Goal: Task Accomplishment & Management: Manage account settings

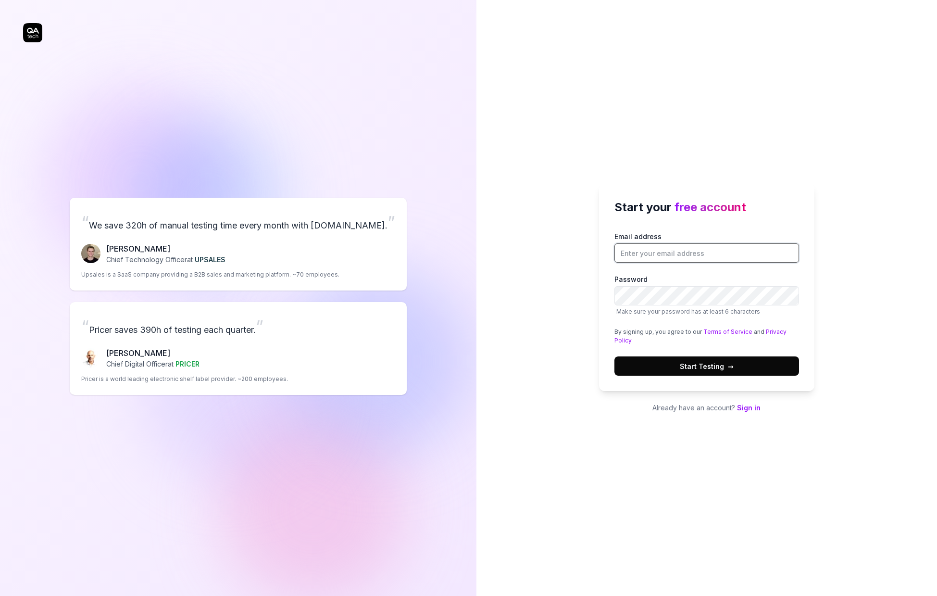
click at [690, 248] on input "Email address" at bounding box center [706, 252] width 185 height 19
type input "e"
type input "[EMAIL_ADDRESS][DOMAIN_NAME]"
click at [784, 276] on label "Password Make sure your password has at least 6 characters" at bounding box center [706, 295] width 185 height 42
click at [697, 365] on span "Start Testing →" at bounding box center [707, 366] width 54 height 10
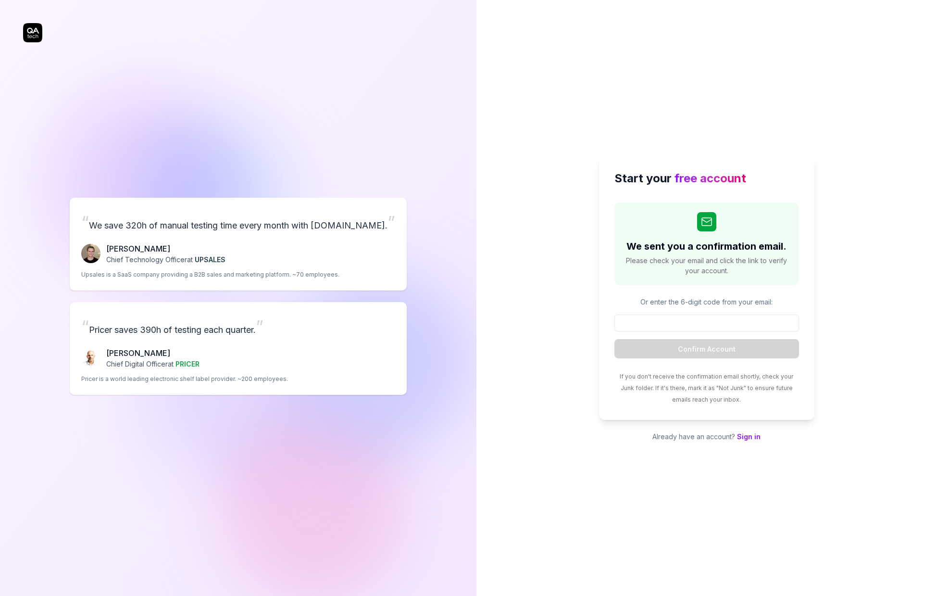
click at [183, 134] on div "“ We save 320h of manual testing time every month with QA.tech. ” Fredrik Seidl…" at bounding box center [238, 295] width 430 height 553
click at [717, 327] on input at bounding box center [706, 322] width 185 height 17
paste input "063154"
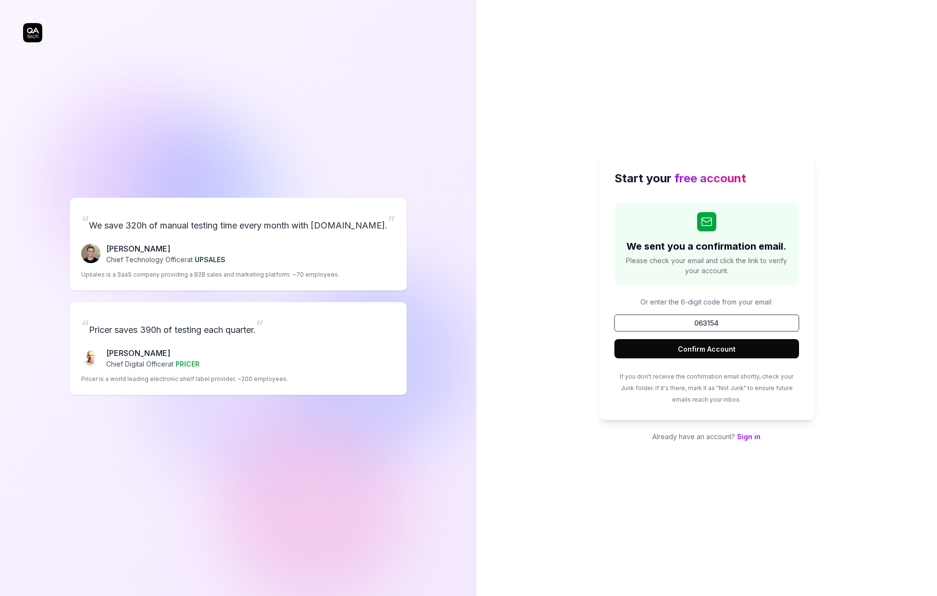
type input "063154"
click at [705, 349] on button "Confirm Account" at bounding box center [706, 348] width 185 height 19
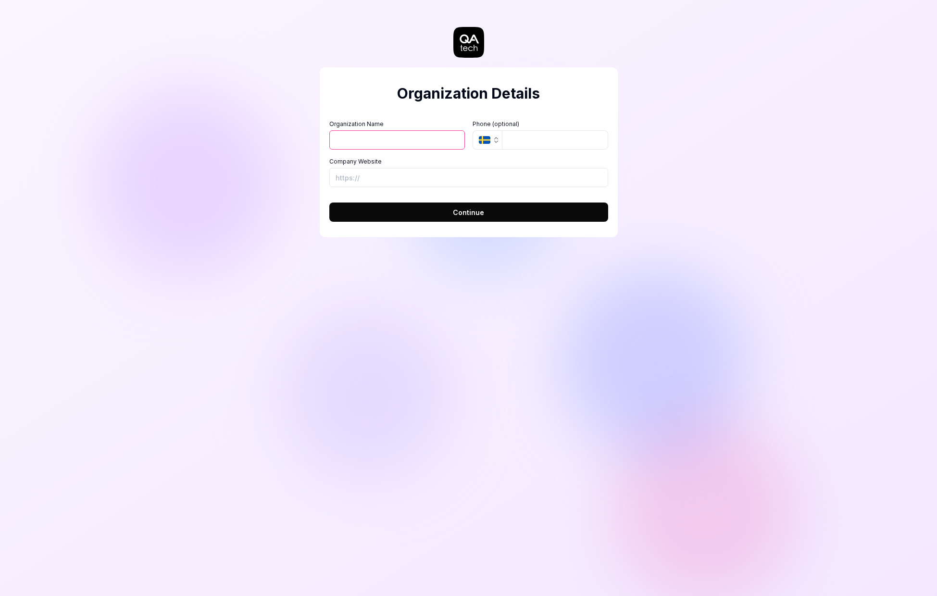
click at [409, 143] on input "Organization Name" at bounding box center [397, 139] width 136 height 19
type input "test"
click at [521, 143] on input "tel" at bounding box center [555, 139] width 106 height 19
click at [493, 181] on input "Company Website" at bounding box center [468, 177] width 279 height 19
click at [490, 212] on button "Continue" at bounding box center [468, 211] width 279 height 19
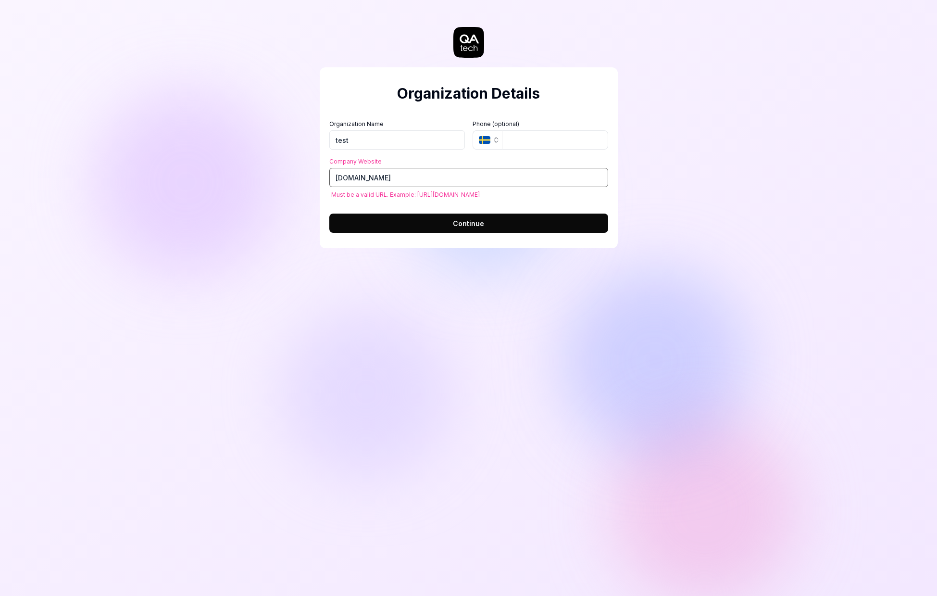
type input "a"
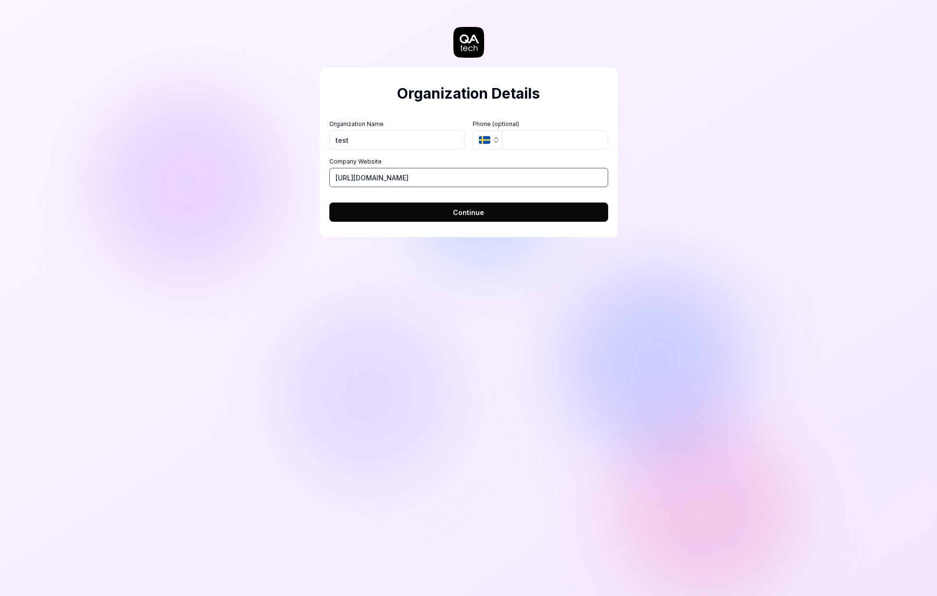
click at [364, 179] on input "[URL][DOMAIN_NAME]" at bounding box center [468, 177] width 279 height 19
type input "https://github.com"
click at [162, 97] on div "Organization Details Organization Name test Organization Logo (Square minimum 2…" at bounding box center [468, 298] width 937 height 596
click at [503, 213] on button "Continue" at bounding box center [468, 211] width 279 height 19
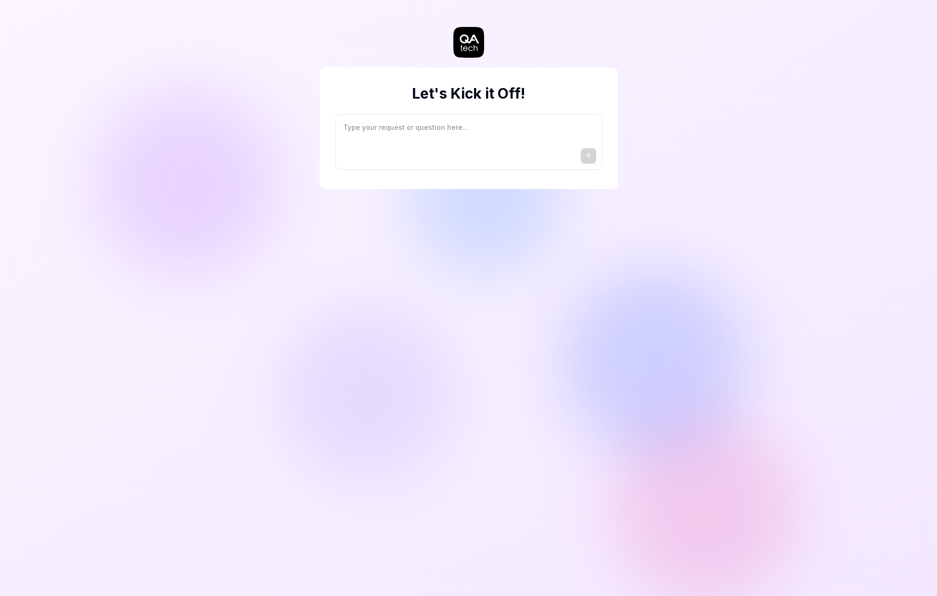
type textarea "*"
type textarea "I"
type textarea "*"
type textarea "I"
type textarea "*"
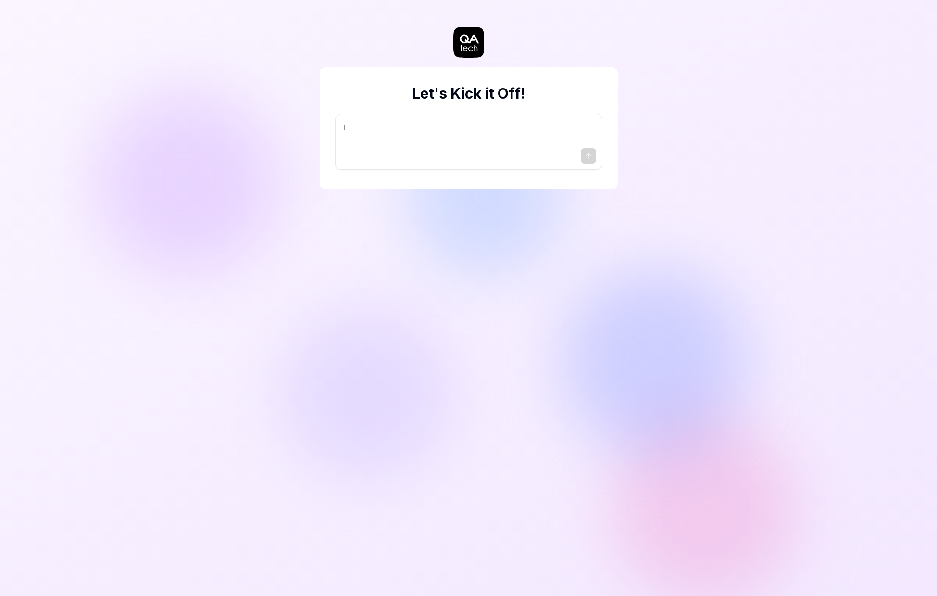
type textarea "I w"
type textarea "*"
type textarea "I wa"
type textarea "*"
type textarea "I wan"
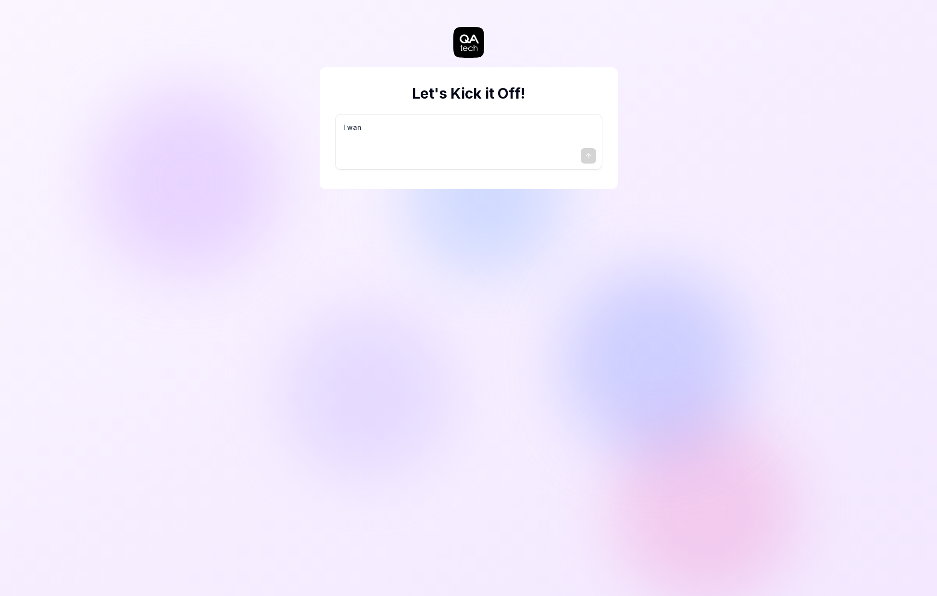
type textarea "*"
type textarea "I want"
type textarea "*"
type textarea "I want"
type textarea "*"
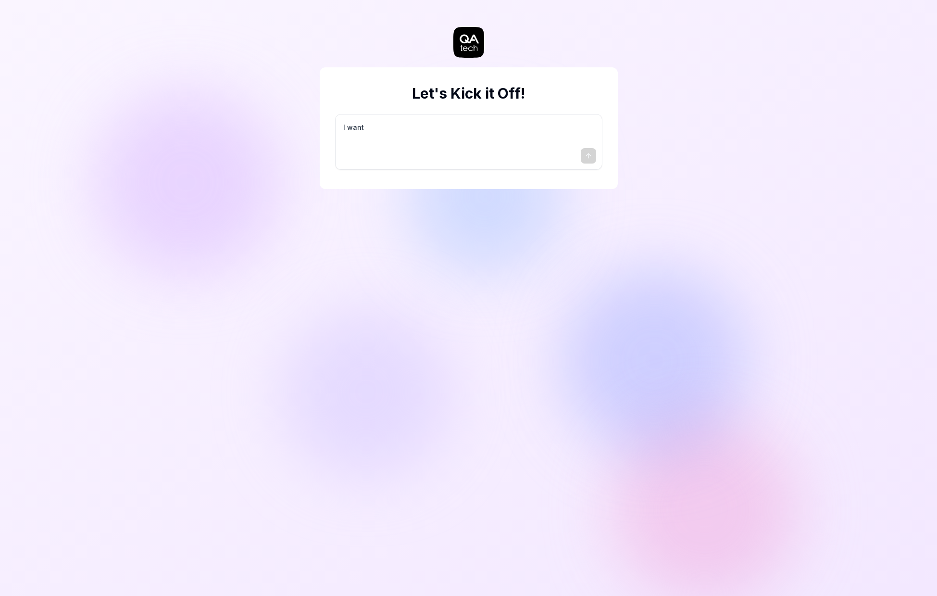
type textarea "I want a"
type textarea "*"
type textarea "I want a"
type textarea "*"
type textarea "I want a g"
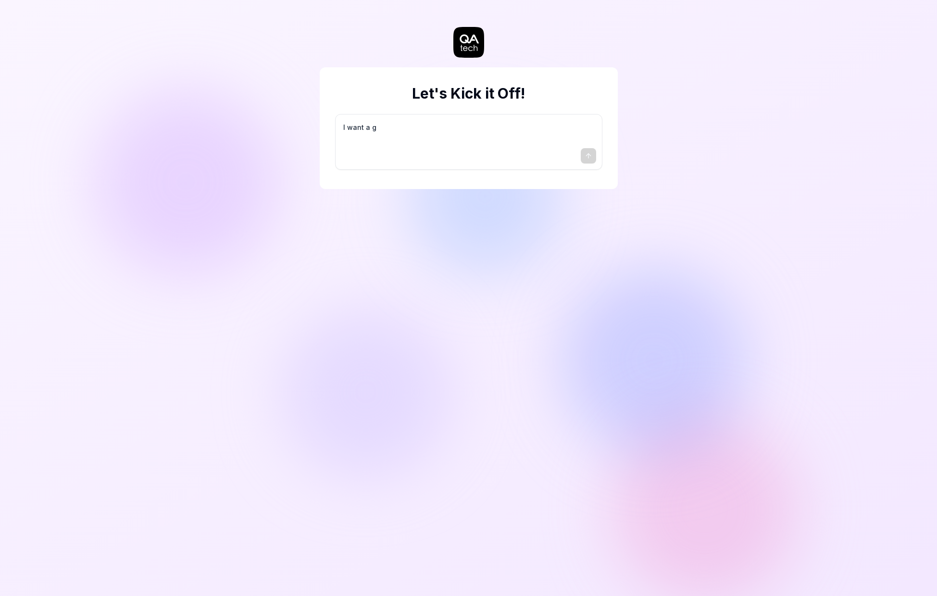
type textarea "*"
type textarea "I want a go"
type textarea "*"
type textarea "I want a goo"
type textarea "*"
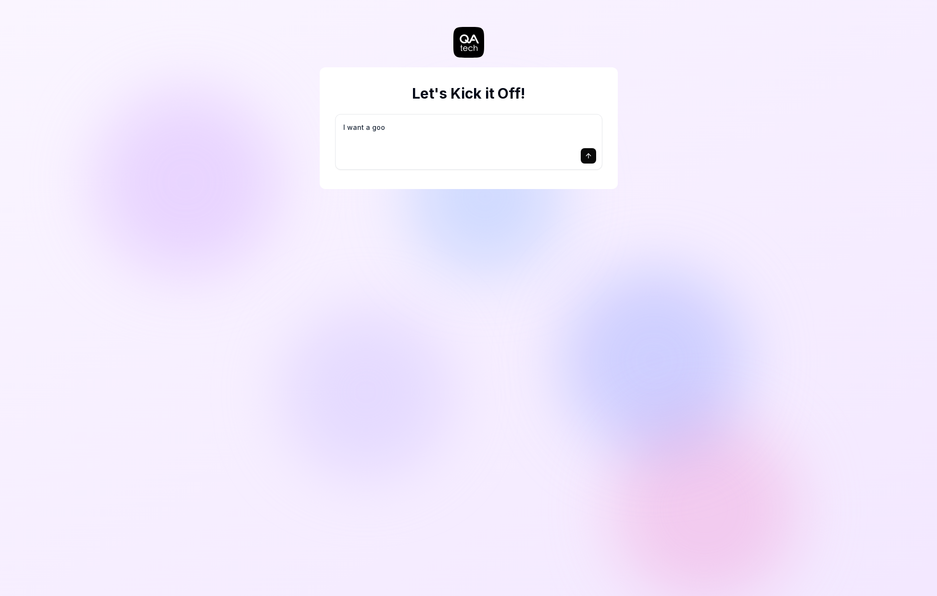
type textarea "I want a good"
type textarea "*"
type textarea "I want a good"
type textarea "*"
type textarea "I want a good t"
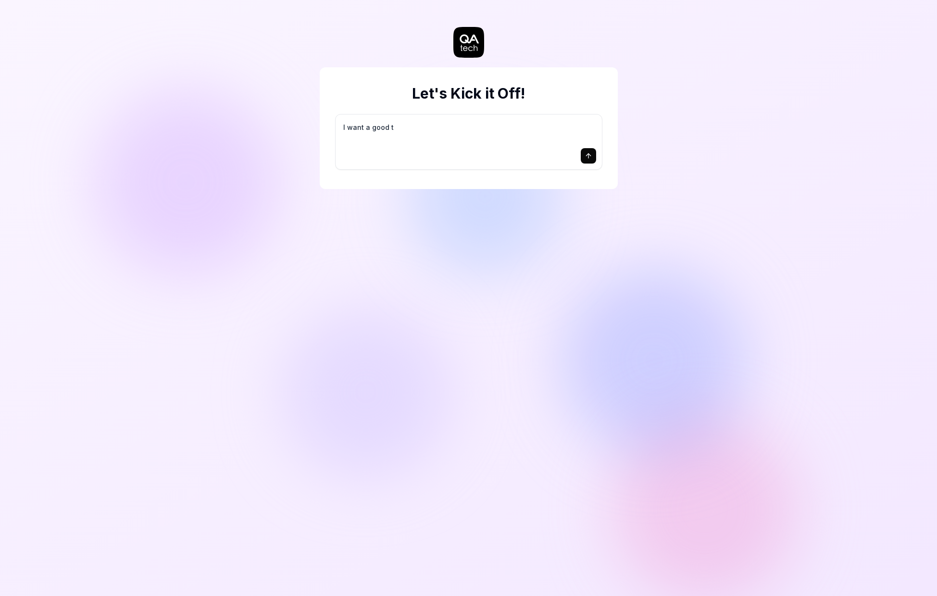
type textarea "*"
type textarea "I want a good te"
type textarea "*"
type textarea "I want a good tes"
type textarea "*"
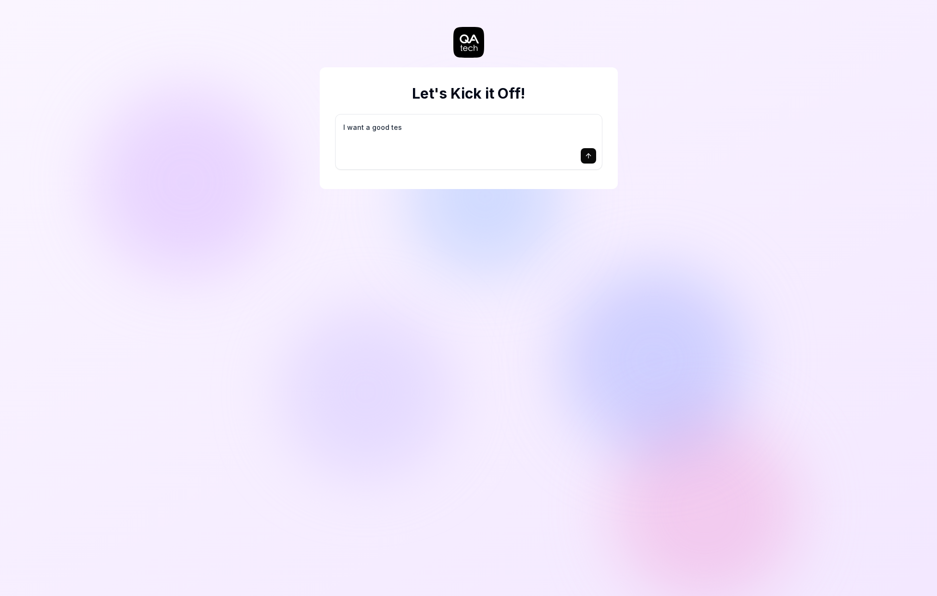
type textarea "I want a good test"
type textarea "*"
type textarea "I want a good test"
type textarea "*"
type textarea "I want a good test s"
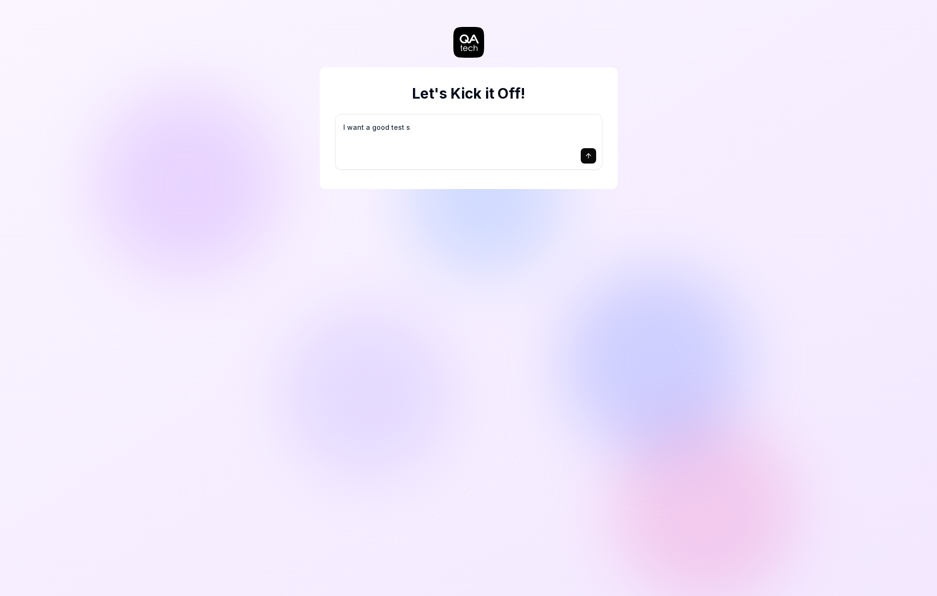
type textarea "*"
type textarea "I want a good test se"
type textarea "*"
type textarea "I want a good test set"
type textarea "*"
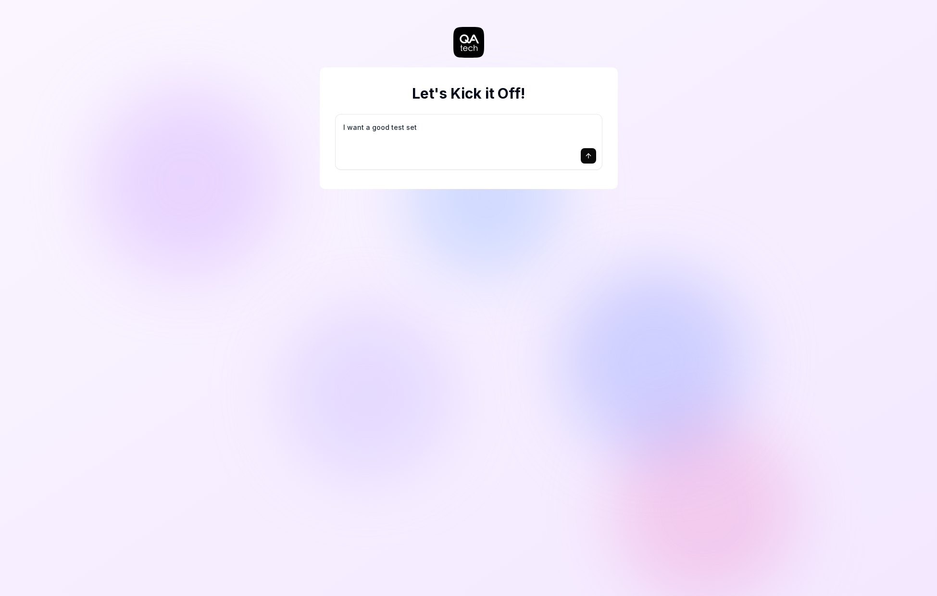
type textarea "I want a good test setu"
type textarea "*"
type textarea "I want a good test setup"
type textarea "*"
type textarea "I want a good test setup"
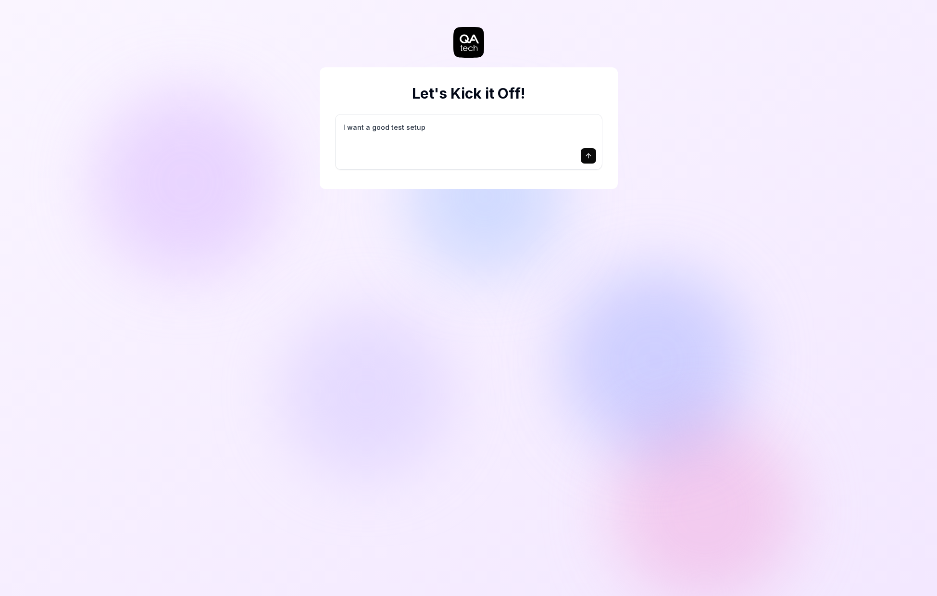
type textarea "*"
type textarea "I want a good test setup f"
type textarea "*"
type textarea "I want a good test setup fo"
type textarea "*"
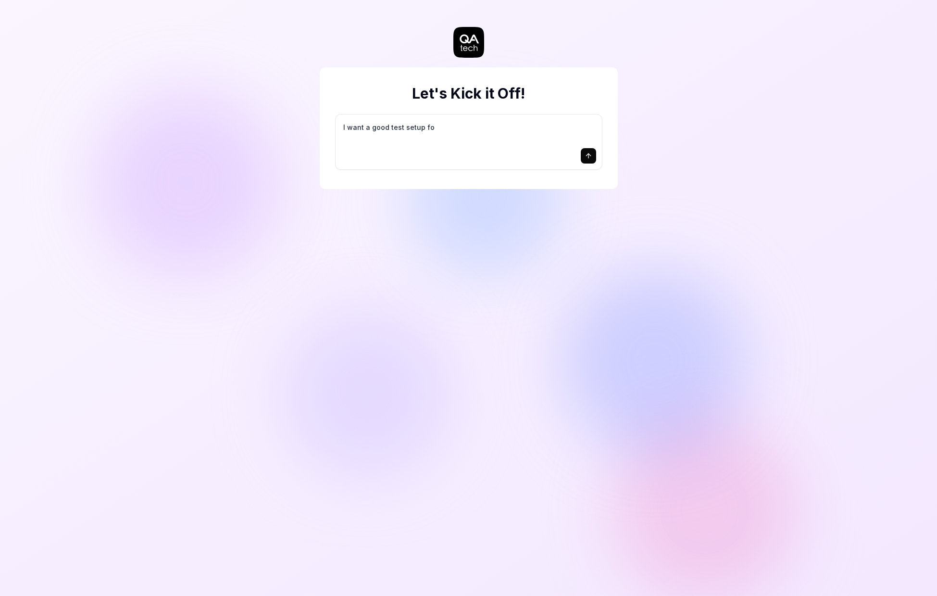
type textarea "I want a good test setup for"
type textarea "*"
type textarea "I want a good test setup for"
type textarea "*"
type textarea "I want a good test setup for m"
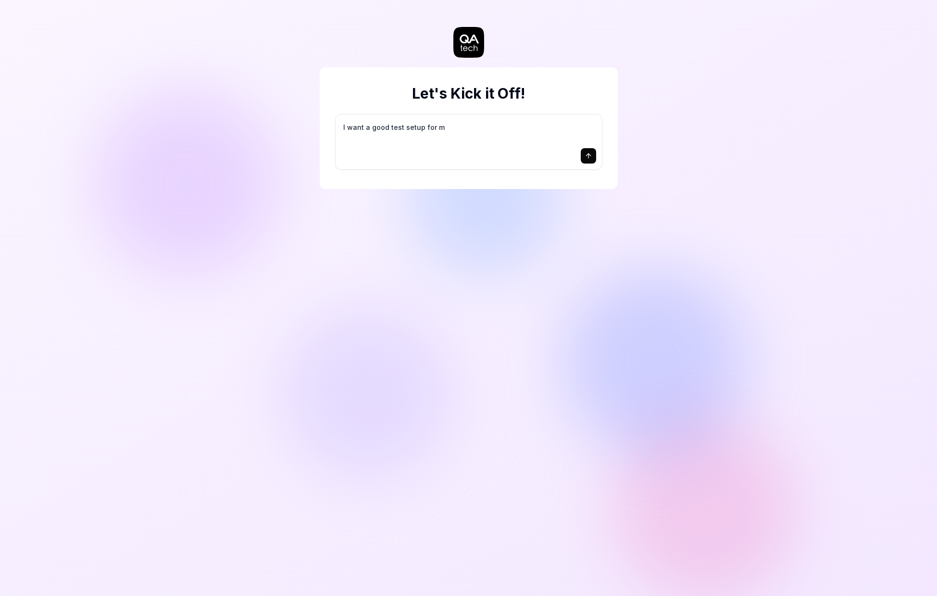
type textarea "*"
type textarea "I want a good test setup for my"
type textarea "*"
type textarea "I want a good test setup for my"
type textarea "*"
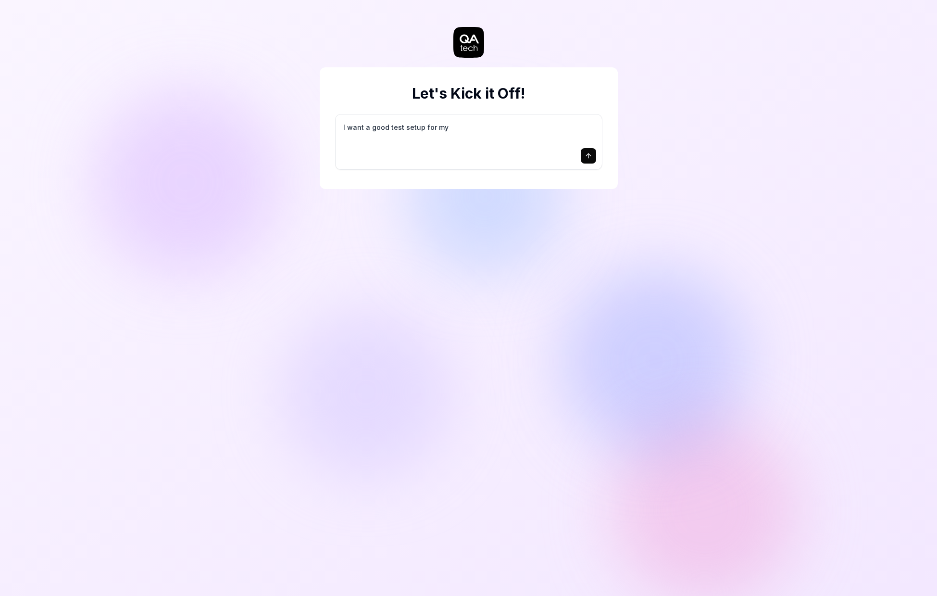
type textarea "I want a good test setup for my s"
type textarea "*"
type textarea "I want a good test setup for my si"
type textarea "*"
type textarea "I want a good test setup for my sit"
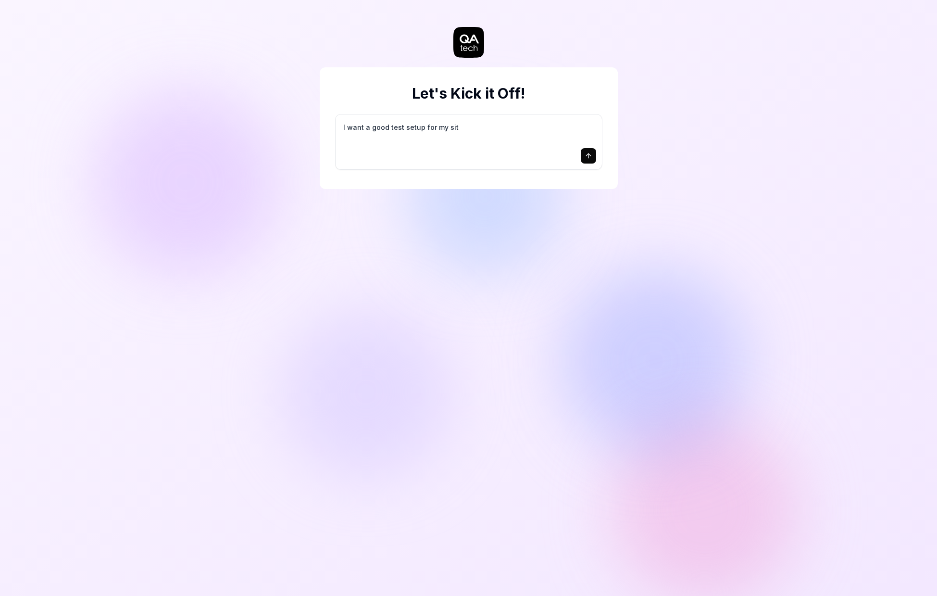
type textarea "*"
type textarea "I want a good test setup for my site"
type textarea "*"
type textarea "I want a good test setup for my site"
type textarea "*"
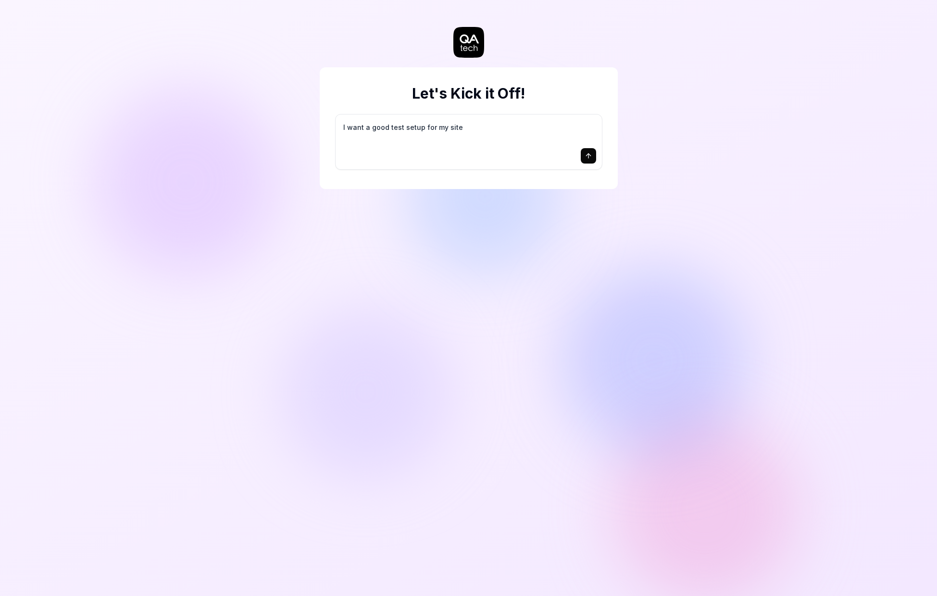
type textarea "I want a good test setup for my site -"
type textarea "*"
type textarea "I want a good test setup for my site -"
type textarea "*"
type textarea "I want a good test setup for my site - h"
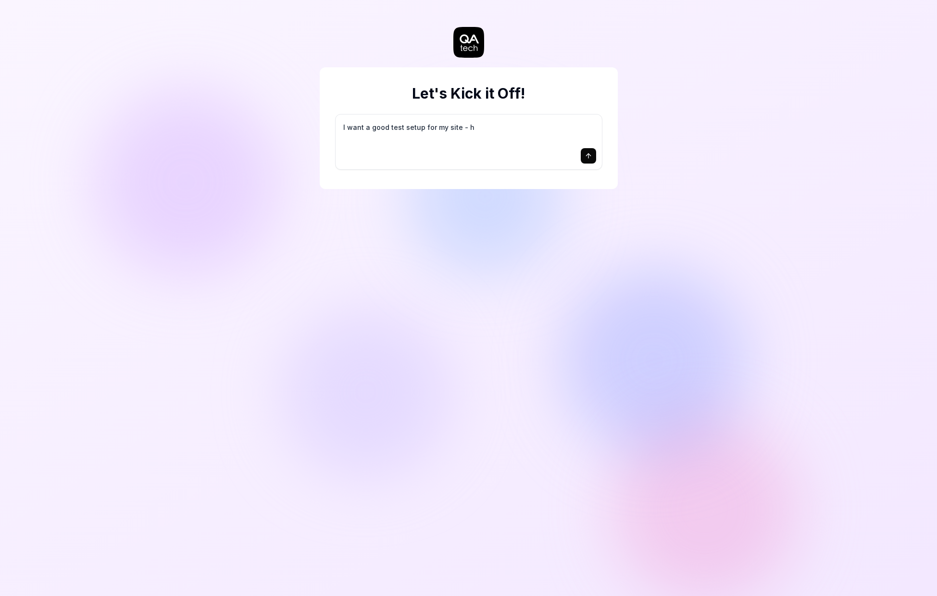
type textarea "*"
type textarea "I want a good test setup for my site - he"
type textarea "*"
type textarea "I want a good test setup for my site - hel"
type textarea "*"
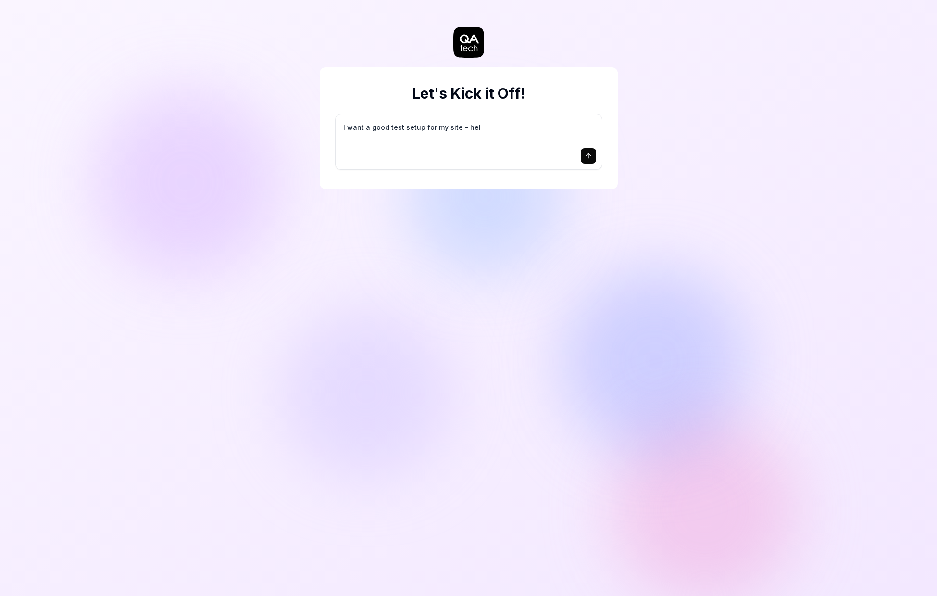
type textarea "I want a good test setup for my site - help"
type textarea "*"
type textarea "I want a good test setup for my site - help"
type textarea "*"
type textarea "I want a good test setup for my site - help m"
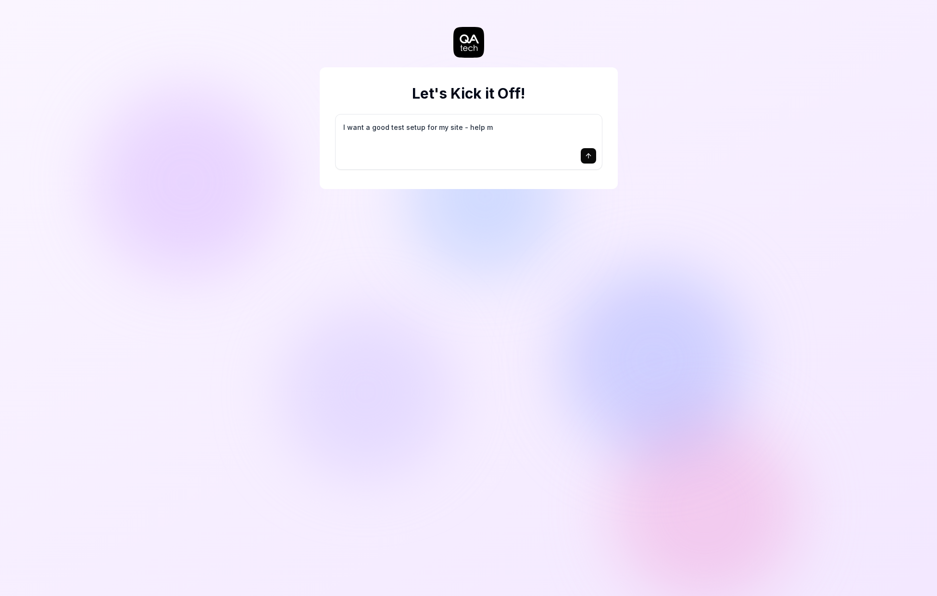
type textarea "*"
type textarea "I want a good test setup for my site - help me"
type textarea "*"
type textarea "I want a good test setup for my site - help me"
type textarea "*"
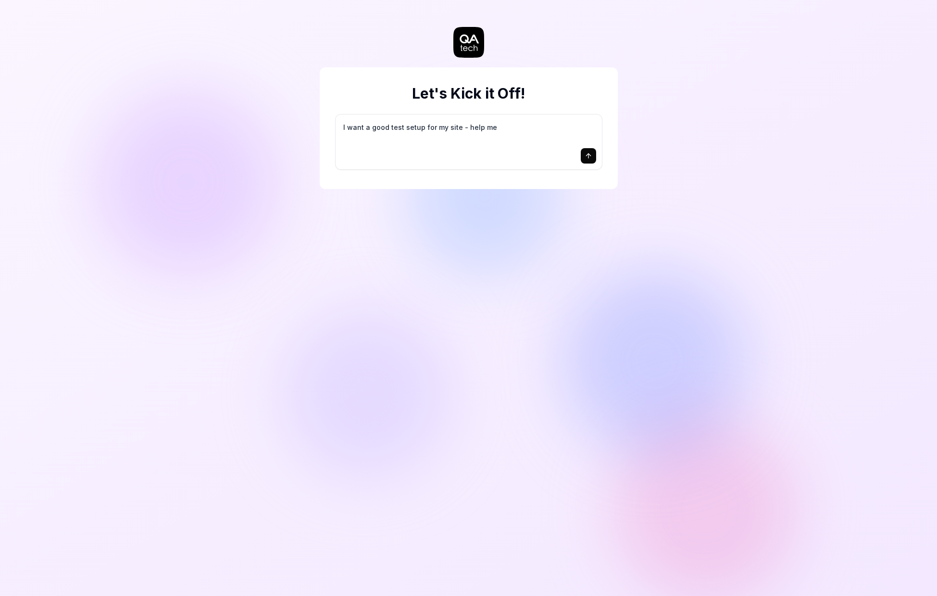
type textarea "I want a good test setup for my site - help me c"
type textarea "*"
type textarea "I want a good test setup for my site - help me cr"
type textarea "*"
type textarea "I want a good test setup for my site - help me cre"
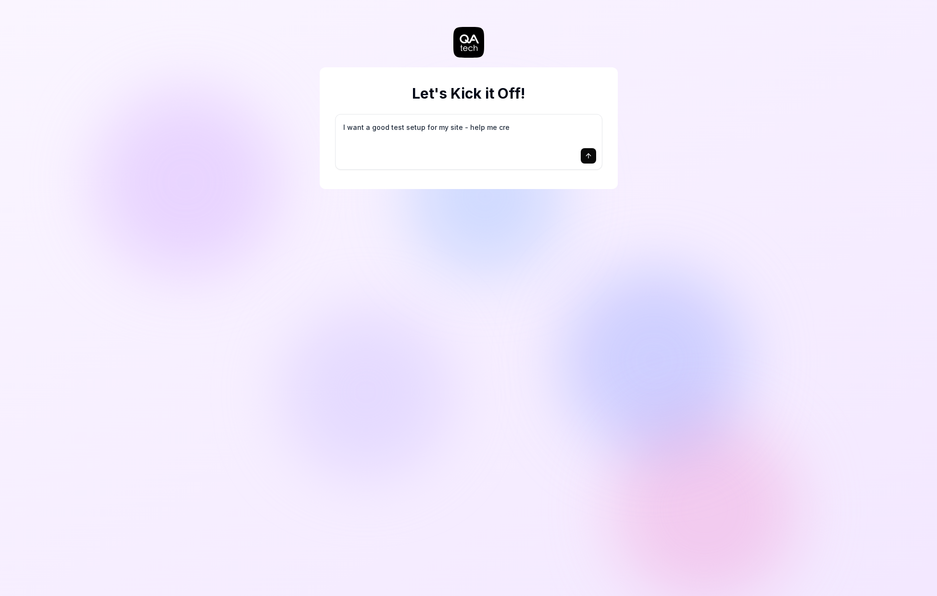
type textarea "*"
type textarea "I want a good test setup for my site - help me crea"
type textarea "*"
type textarea "I want a good test setup for my site - help me creat"
type textarea "*"
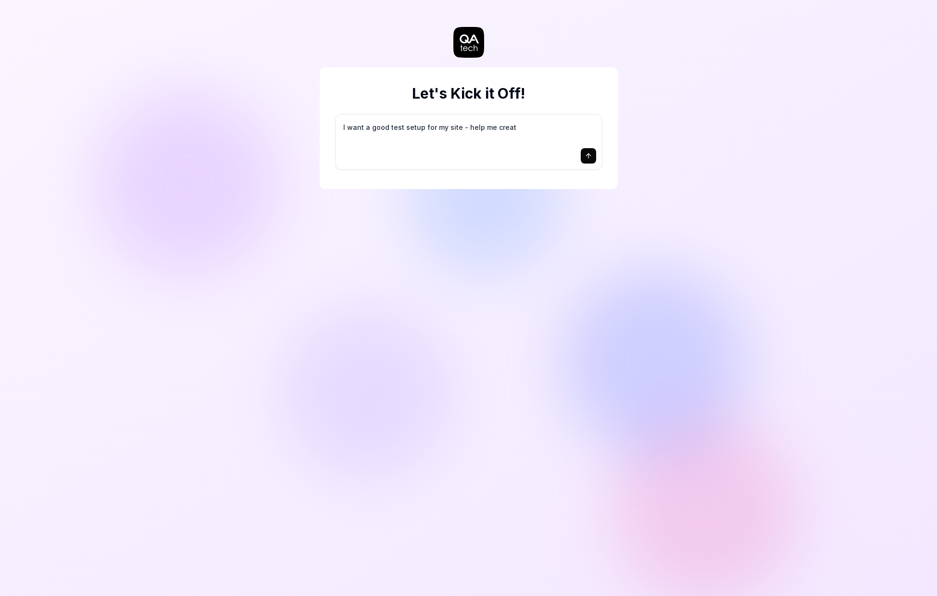
type textarea "I want a good test setup for my site - help me create"
type textarea "*"
type textarea "I want a good test setup for my site - help me create"
type textarea "*"
type textarea "I want a good test setup for my site - help me create t"
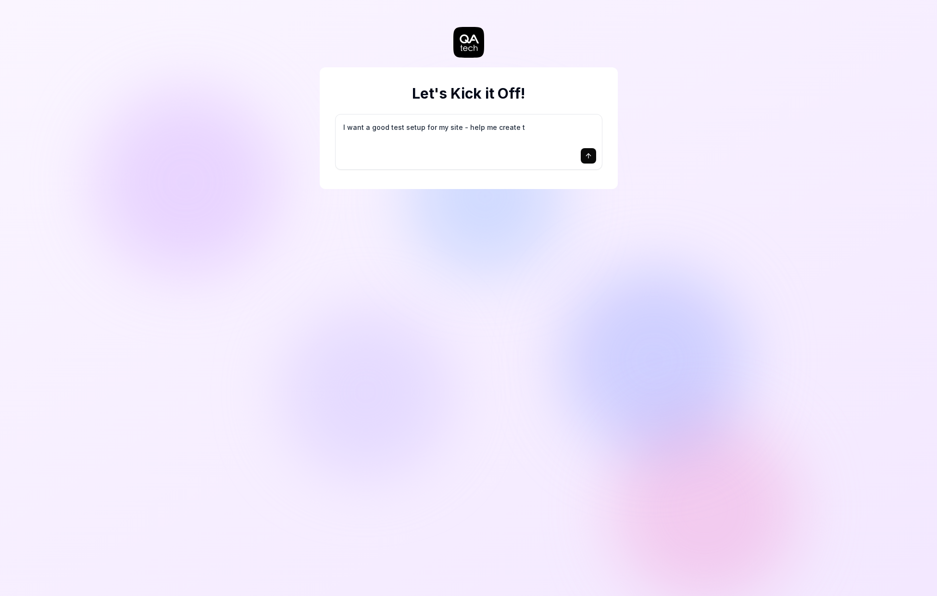
type textarea "*"
type textarea "I want a good test setup for my site - help me create th"
type textarea "*"
type textarea "I want a good test setup for my site - help me create the"
type textarea "*"
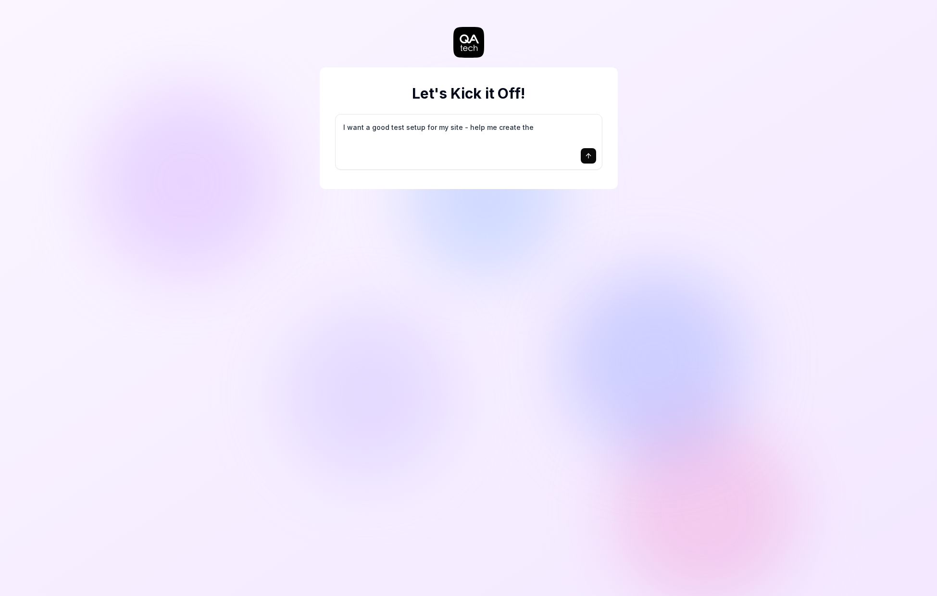
type textarea "I want a good test setup for my site - help me create the"
type textarea "*"
type textarea "I want a good test setup for my site - help me create the f"
type textarea "*"
type textarea "I want a good test setup for my site - help me create the fi"
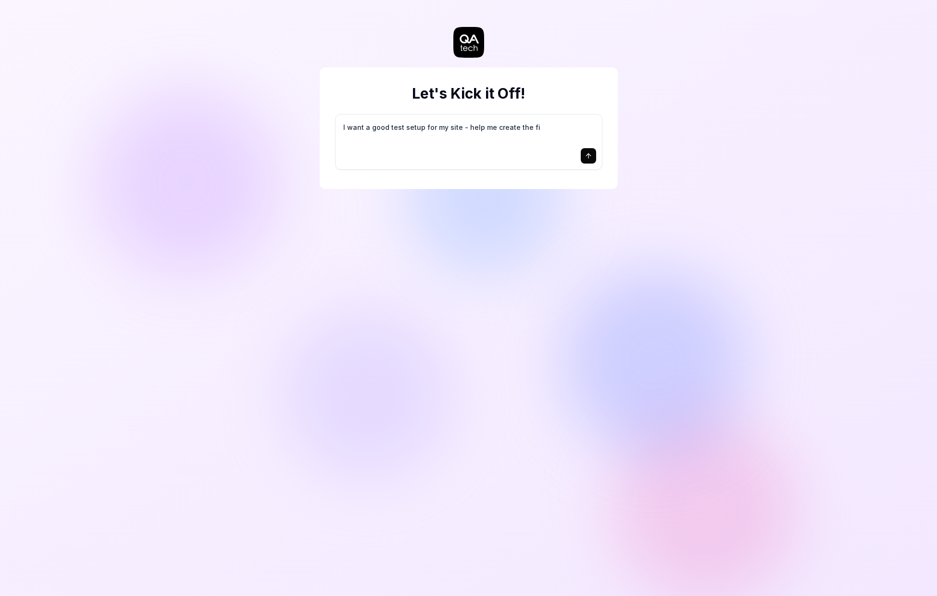
type textarea "*"
type textarea "I want a good test setup for my site - help me create the fir"
type textarea "*"
type textarea "I want a good test setup for my site - help me create the firs"
type textarea "*"
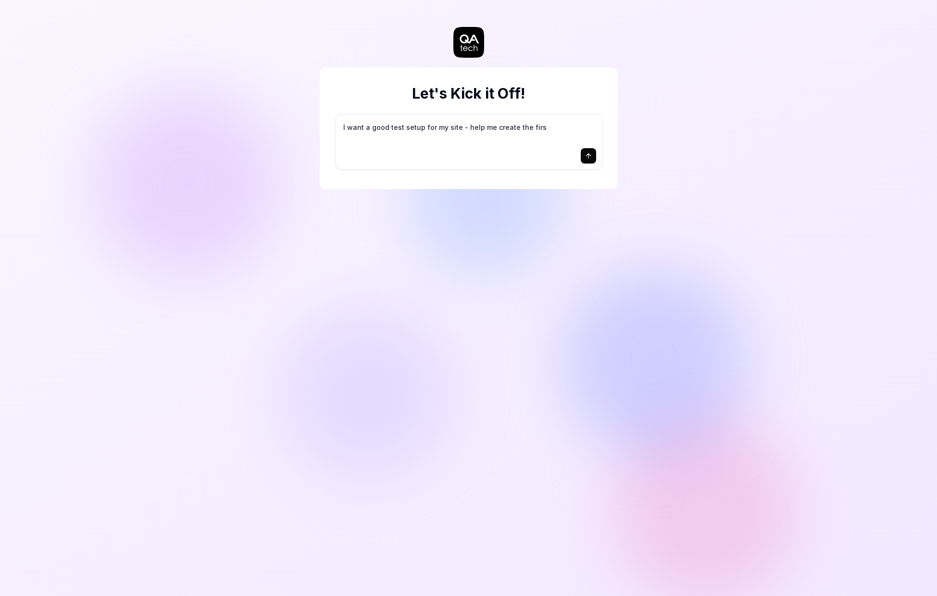
type textarea "I want a good test setup for my site - help me create the first"
type textarea "*"
type textarea "I want a good test setup for my site - help me create the first"
type textarea "*"
type textarea "I want a good test setup for my site - help me create the first 3"
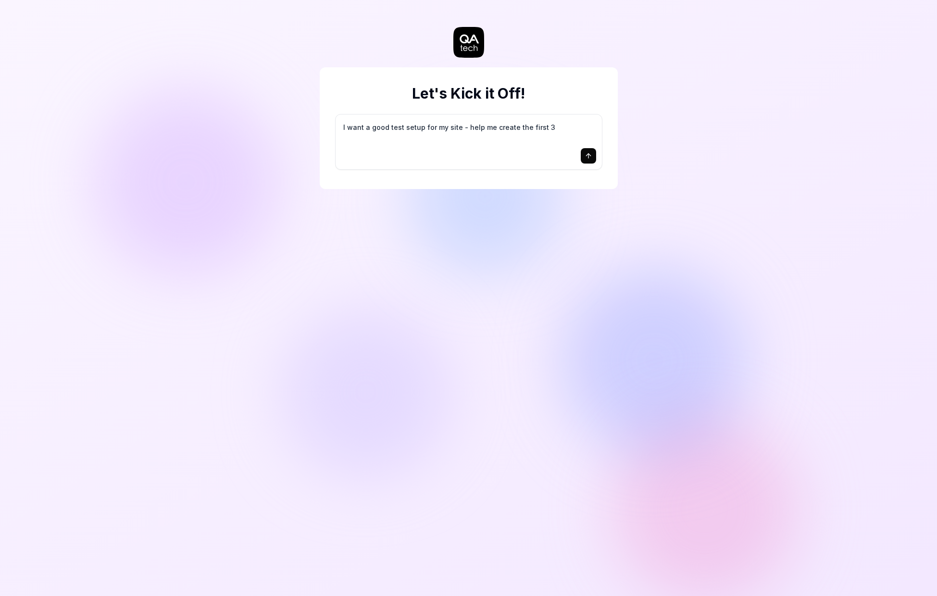
type textarea "*"
type textarea "I want a good test setup for my site - help me create the first 3-"
type textarea "*"
type textarea "I want a good test setup for my site - help me create the first 3-5"
type textarea "*"
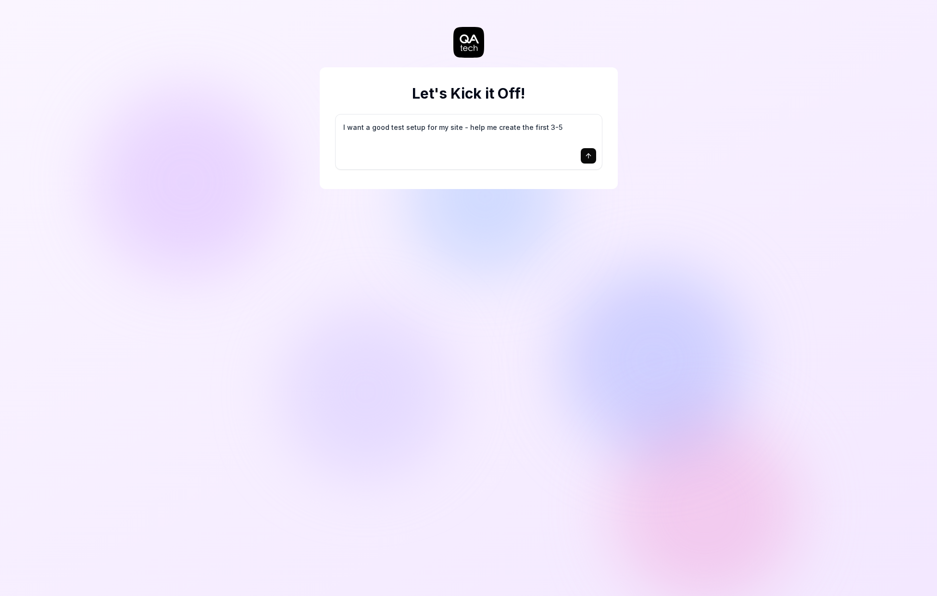
type textarea "I want a good test setup for my site - help me create the first 3-5"
type textarea "*"
type textarea "I want a good test setup for my site - help me create the first 3-5 t"
type textarea "*"
type textarea "I want a good test setup for my site - help me create the first 3-5 te"
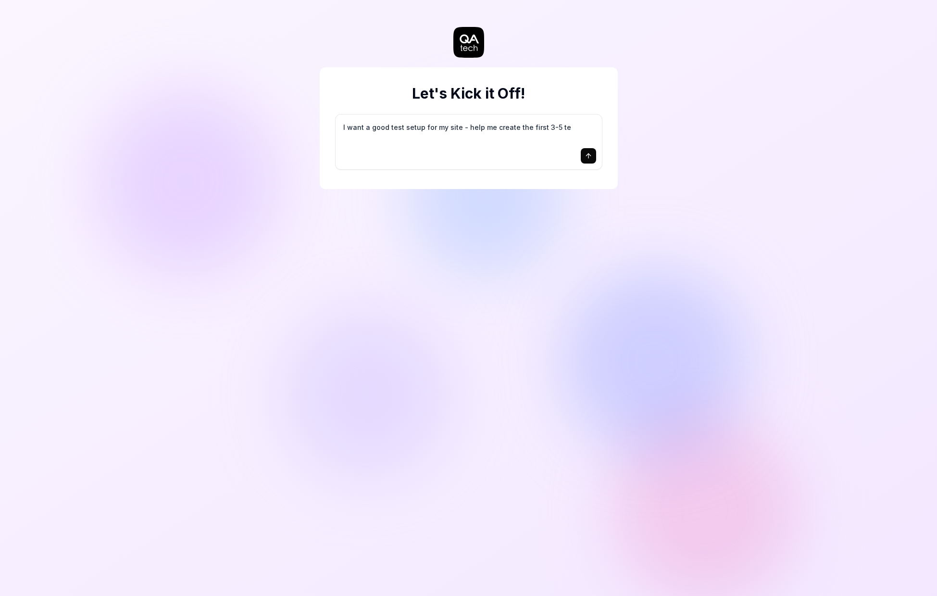
type textarea "*"
type textarea "I want a good test setup for my site - help me create the first 3-5 tes"
type textarea "*"
type textarea "I want a good test setup for my site - help me create the first 3-5 test"
type textarea "*"
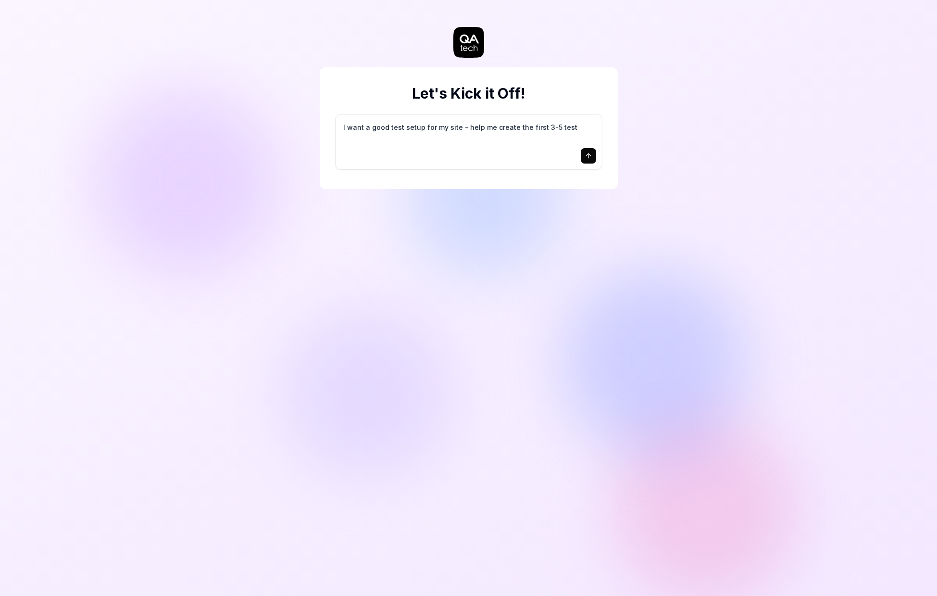
type textarea "I want a good test setup for my site - help me create the first 3-5 test"
type textarea "*"
type textarea "I want a good test setup for my site - help me create the first 3-5 test c"
type textarea "*"
type textarea "I want a good test setup for my site - help me create the first 3-5 test ca"
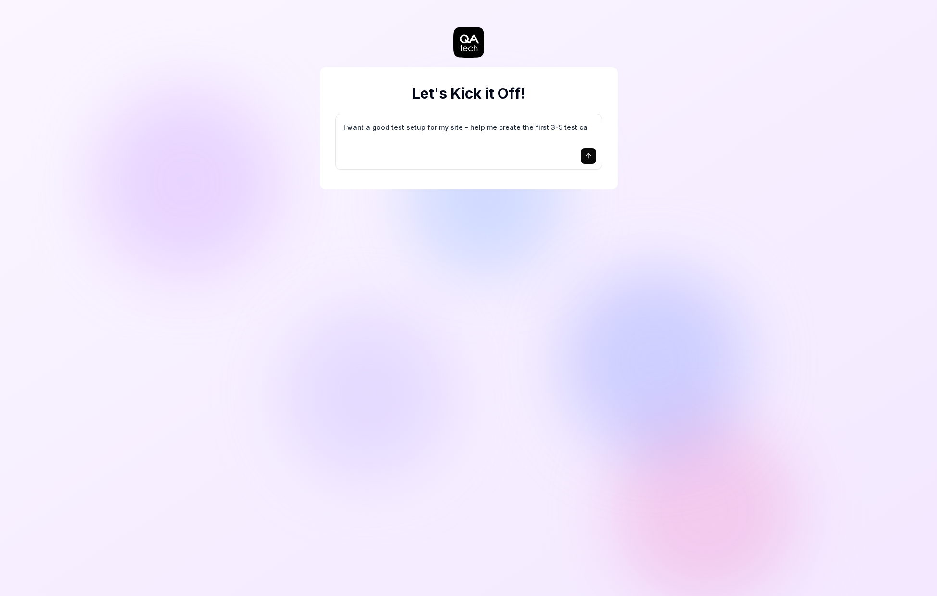
type textarea "*"
type textarea "I want a good test setup for my site - help me create the first 3-5 test cas"
type textarea "*"
type textarea "I want a good test setup for my site - help me create the first 3-5 test case"
type textarea "*"
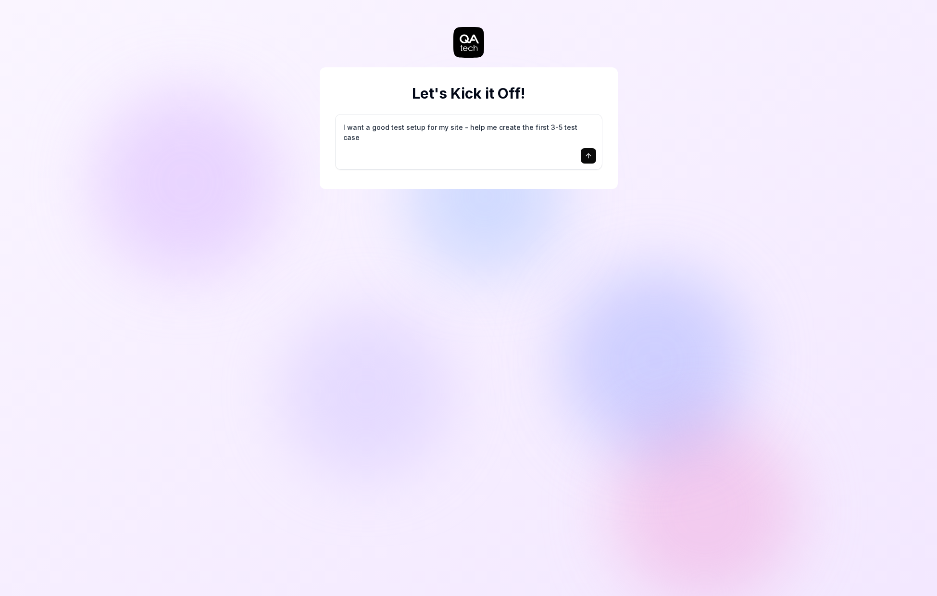
type textarea "I want a good test setup for my site - help me create the first 3-5 test cases"
click at [397, 139] on textarea "I want a good test setup for my site - help me create the first 3-5 test cases" at bounding box center [468, 132] width 255 height 24
click at [535, 123] on textarea "I want a good test setup for my site - help me create the first 3-5 test cases" at bounding box center [468, 132] width 255 height 24
click at [566, 125] on textarea "I want a good test setup for my site - help me create the first 3-5 test cases" at bounding box center [468, 132] width 255 height 24
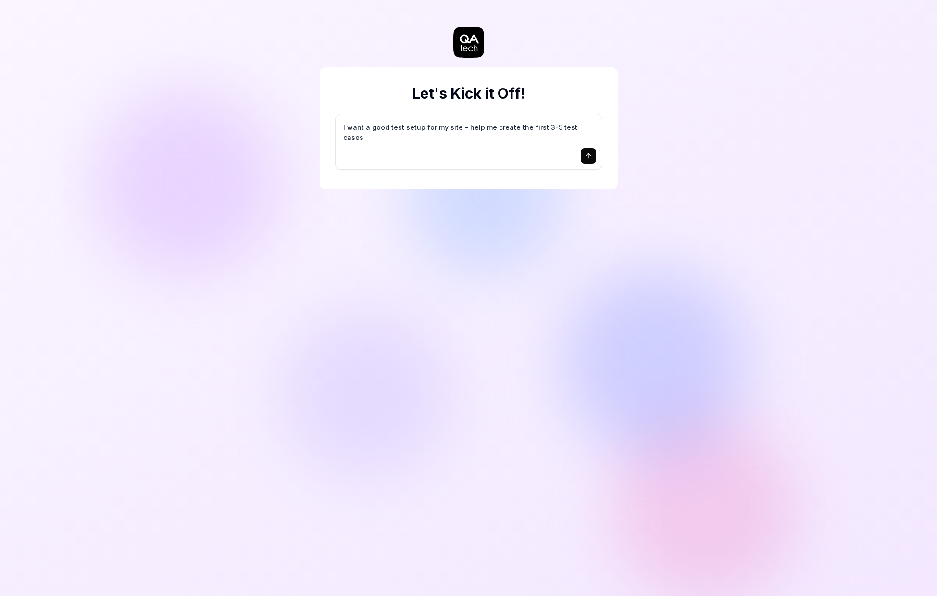
click at [566, 125] on textarea "I want a good test setup for my site - help me create the first 3-5 test cases" at bounding box center [468, 132] width 255 height 24
click at [591, 158] on icon "submit" at bounding box center [588, 156] width 8 height 8
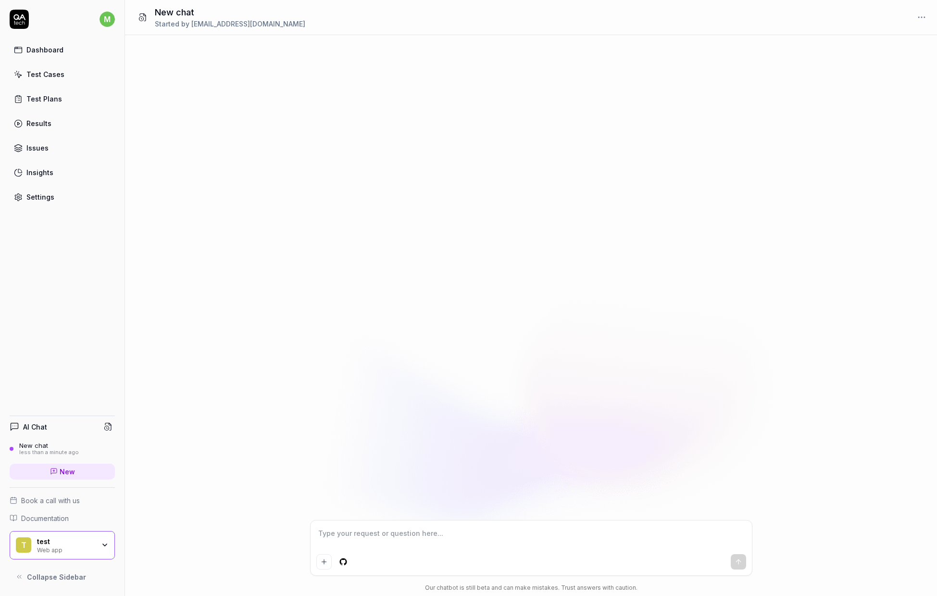
click at [283, 87] on div at bounding box center [531, 277] width 812 height 485
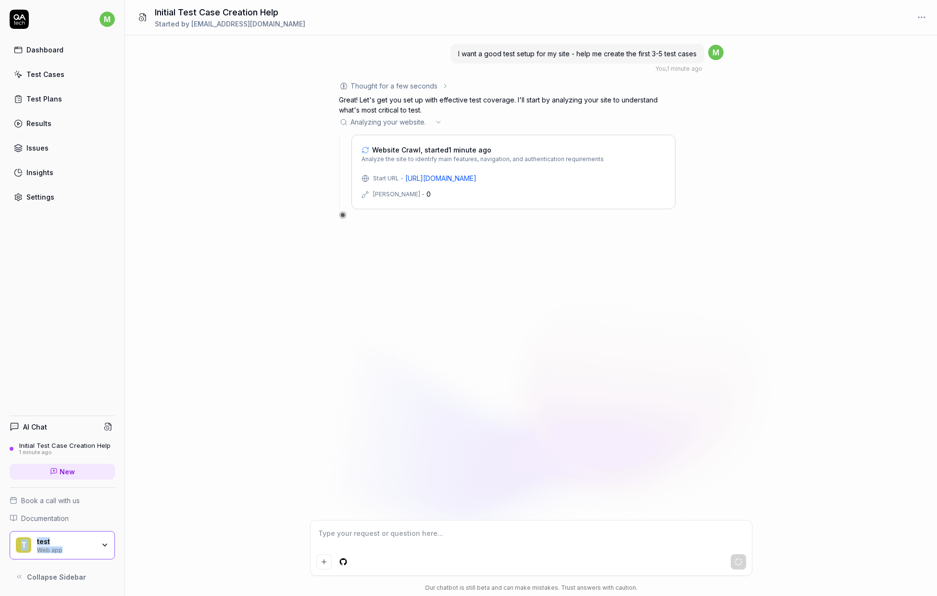
drag, startPoint x: 14, startPoint y: 593, endPoint x: 21, endPoint y: 527, distance: 65.8
click at [21, 527] on div "m Dashboard Test Cases Test Plans Results Issues Insights Settings AI Chat Init…" at bounding box center [62, 298] width 125 height 596
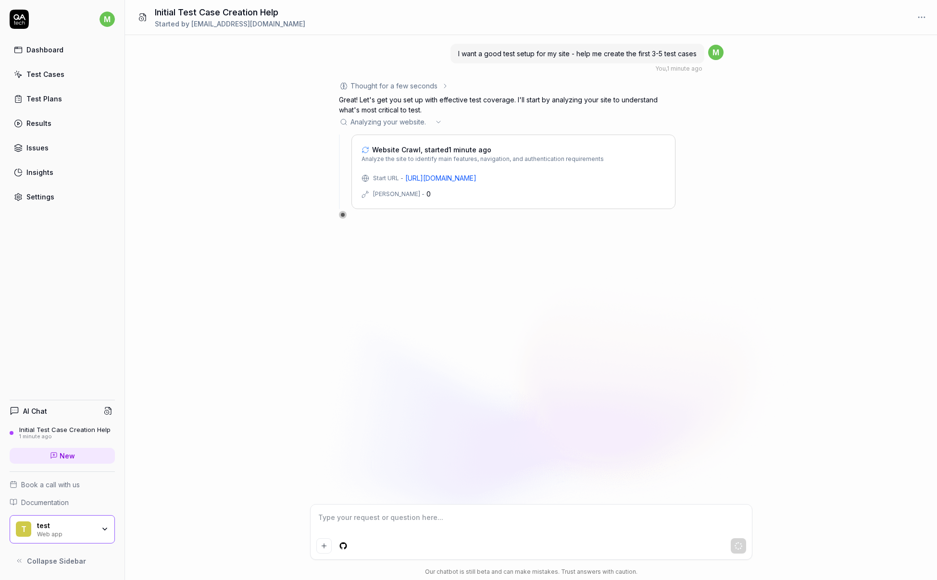
click at [441, 85] on icon at bounding box center [445, 86] width 8 height 8
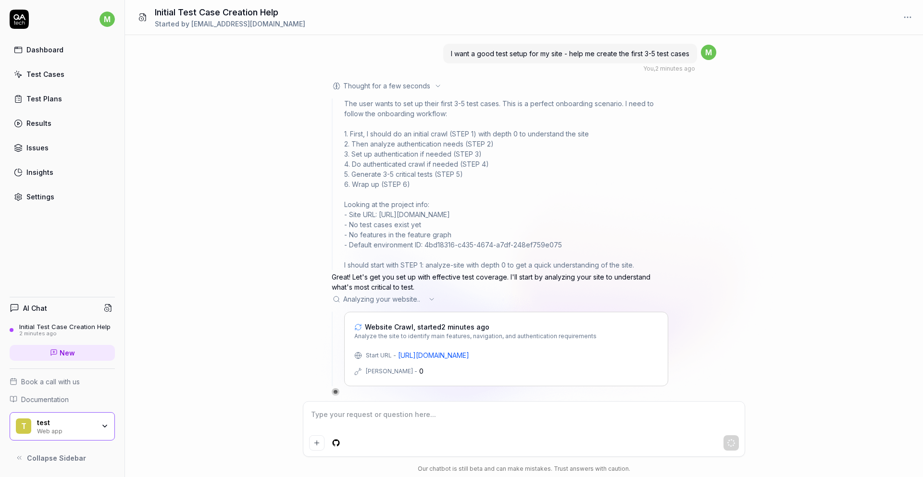
scroll to position [4, 0]
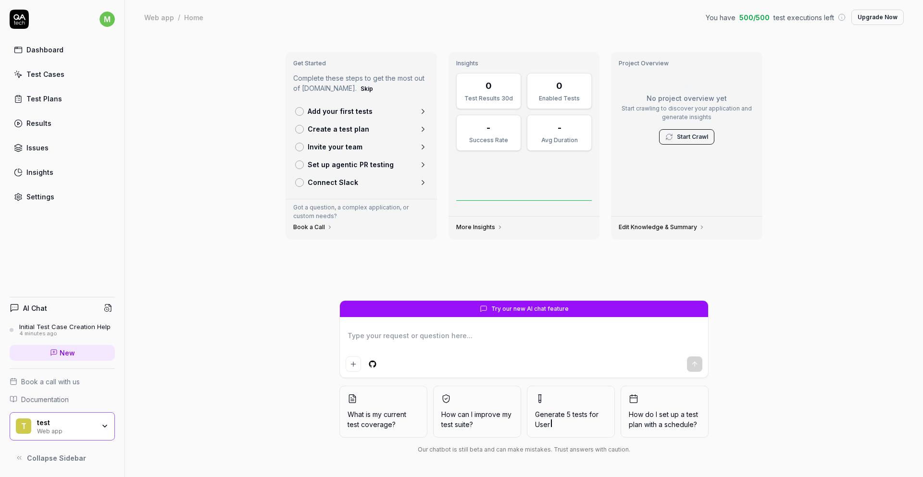
type textarea "*"
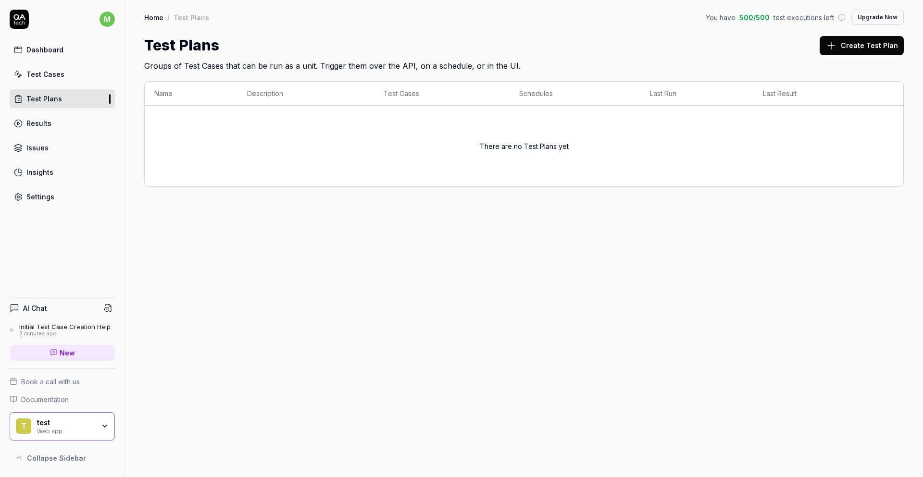
click at [76, 82] on link "Test Cases" at bounding box center [62, 74] width 105 height 19
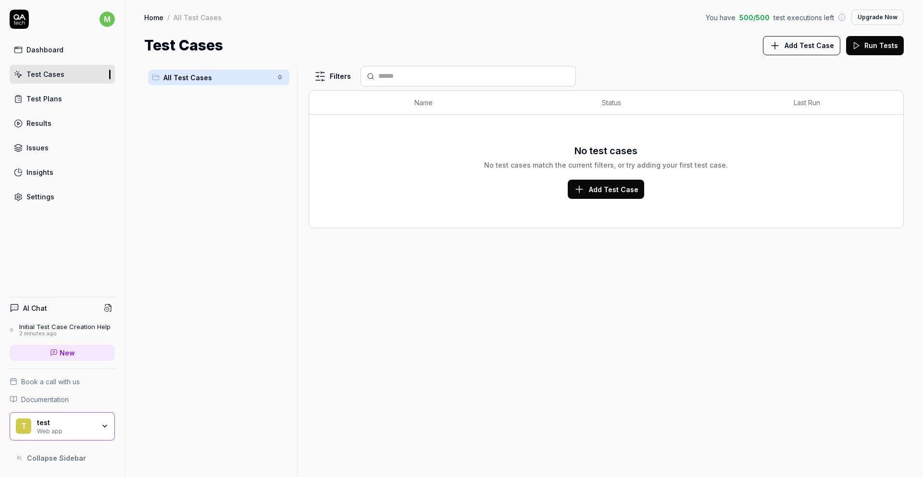
click at [892, 18] on button "Upgrade Now" at bounding box center [877, 17] width 52 height 15
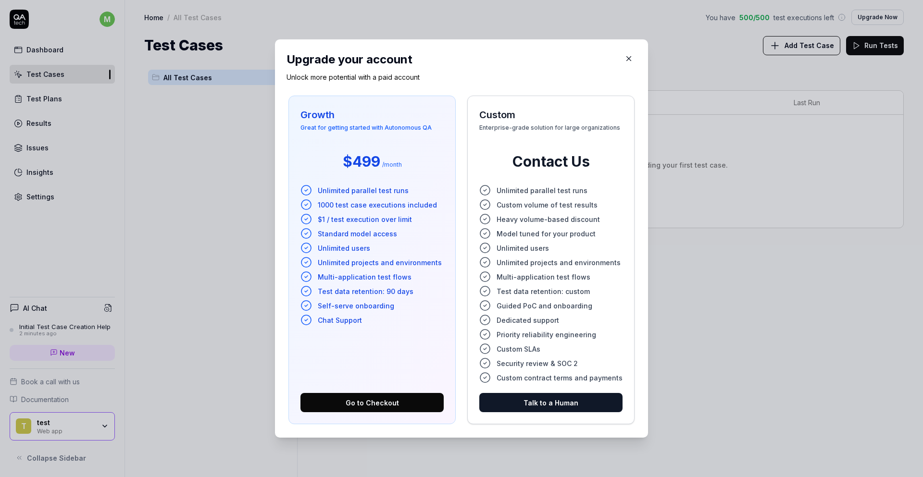
click at [624, 61] on icon "button" at bounding box center [628, 58] width 9 height 9
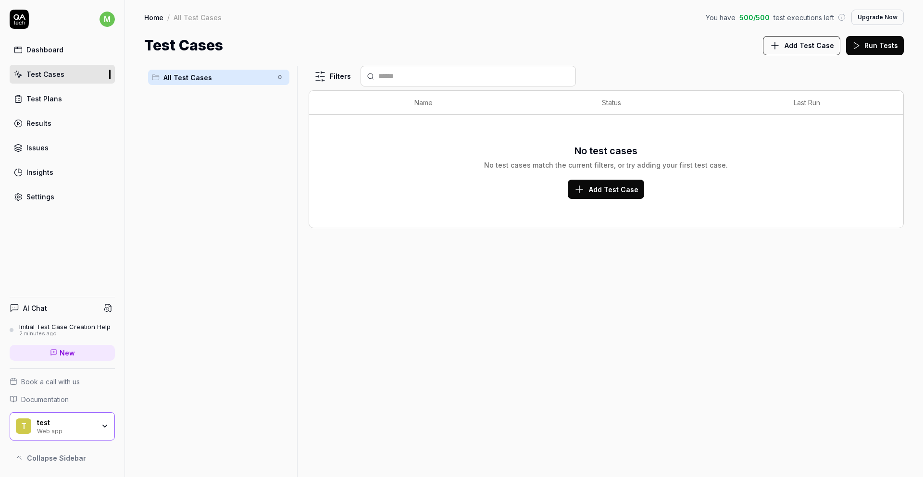
click at [62, 103] on link "Test Plans" at bounding box center [62, 98] width 105 height 19
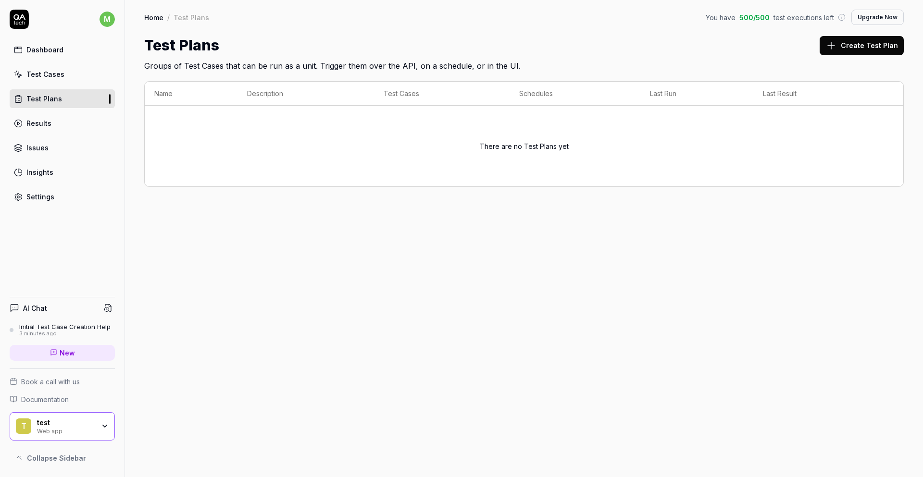
click at [57, 52] on div "Dashboard" at bounding box center [44, 50] width 37 height 10
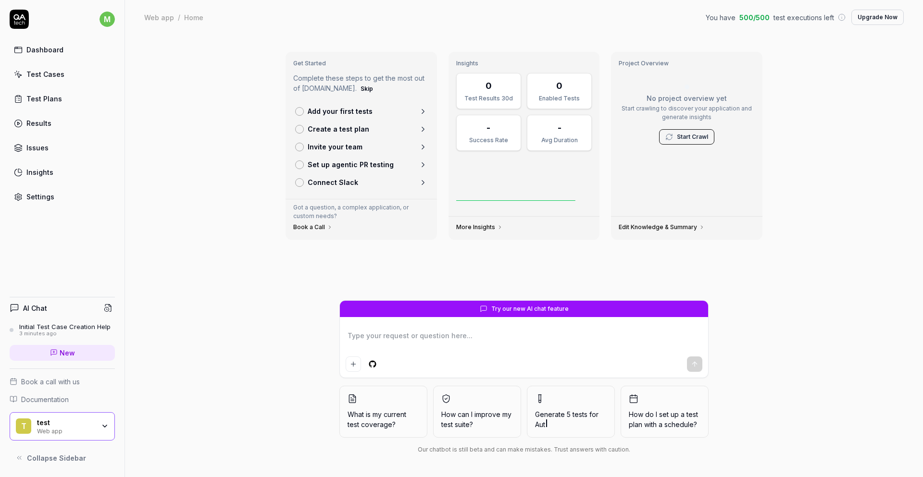
click at [65, 347] on link "New" at bounding box center [62, 353] width 105 height 16
type textarea "*"
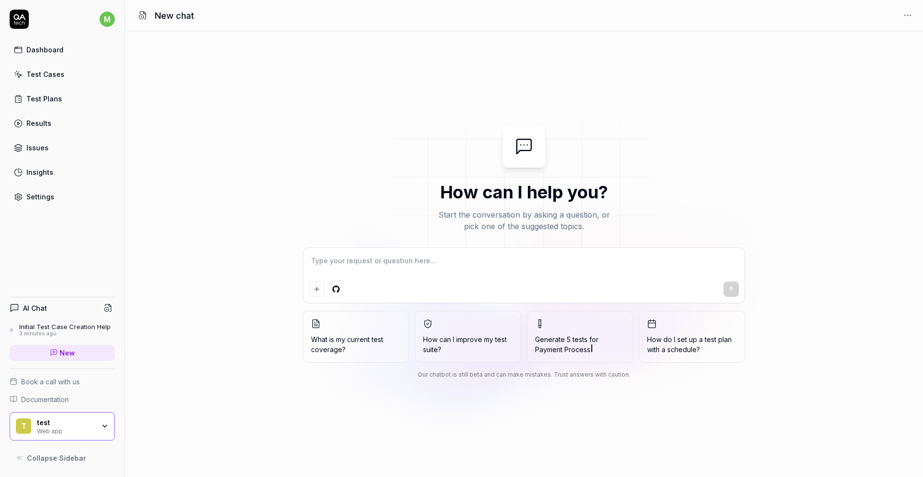
type textarea "*"
click at [63, 86] on div "Dashboard Test Cases Test Plans Results Issues Insights Settings" at bounding box center [62, 123] width 105 height 166
click at [63, 81] on link "Test Cases" at bounding box center [62, 74] width 105 height 19
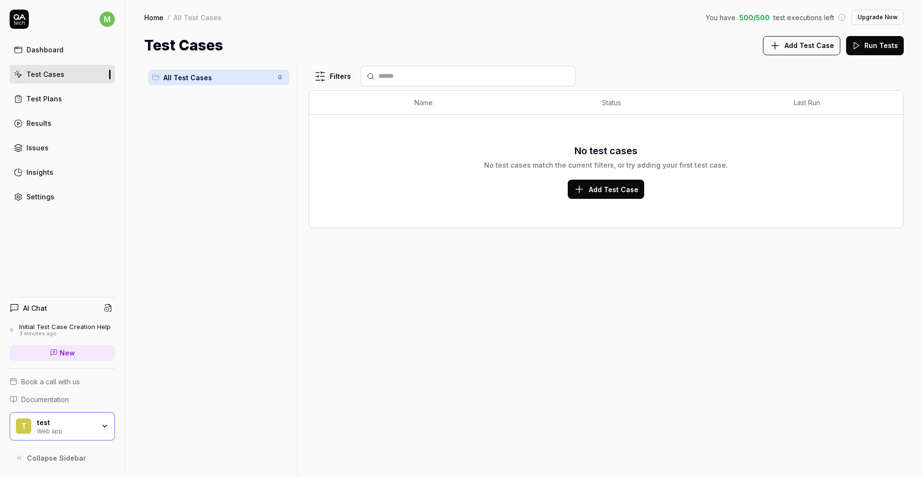
click at [51, 95] on div "Test Plans" at bounding box center [44, 99] width 36 height 10
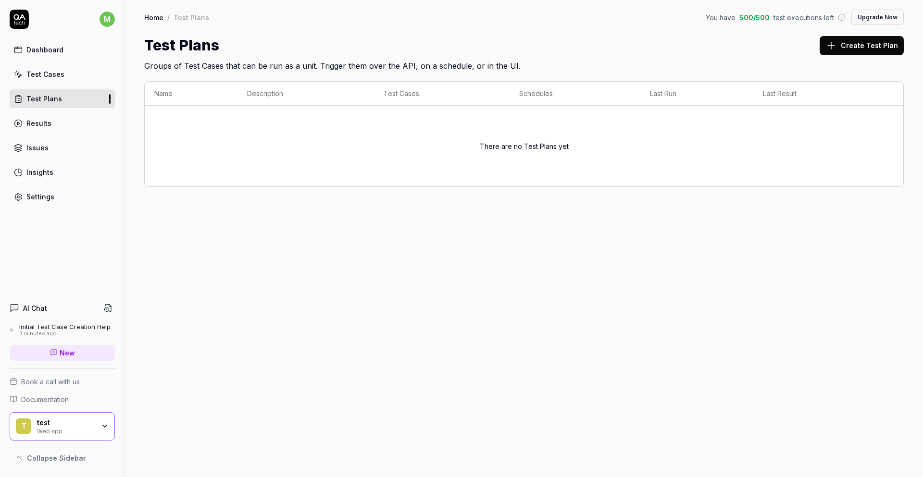
click at [53, 127] on link "Results" at bounding box center [62, 123] width 105 height 19
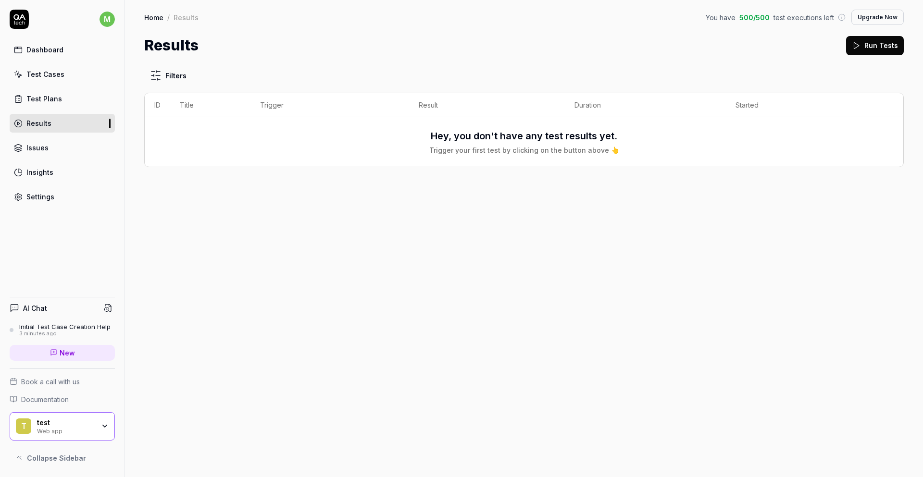
click at [50, 145] on link "Issues" at bounding box center [62, 147] width 105 height 19
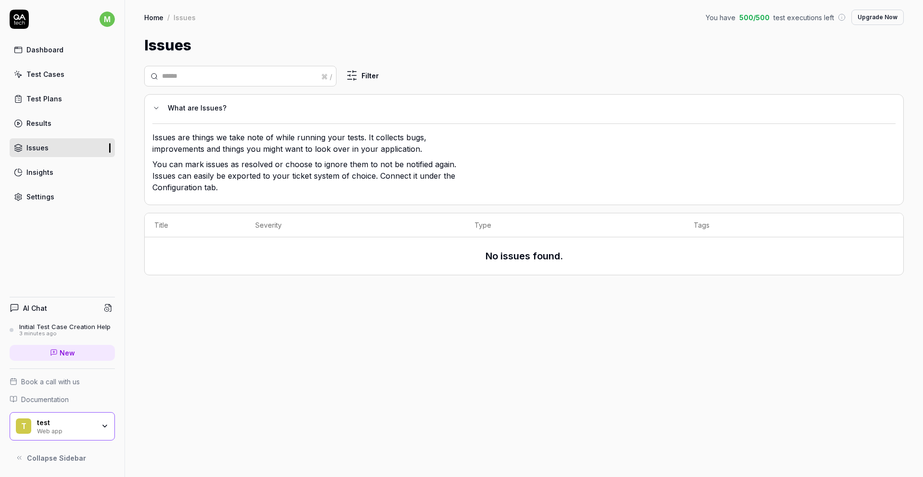
click at [48, 178] on link "Insights" at bounding box center [62, 172] width 105 height 19
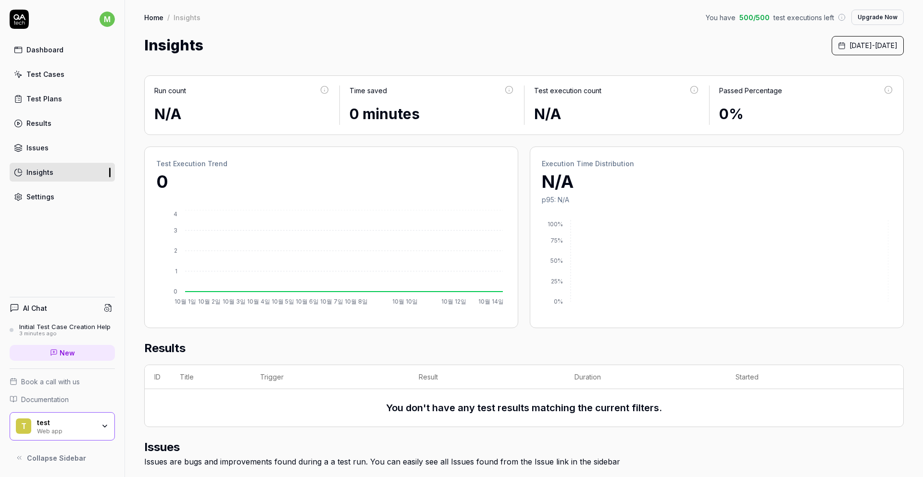
click at [44, 199] on div "Settings" at bounding box center [40, 197] width 28 height 10
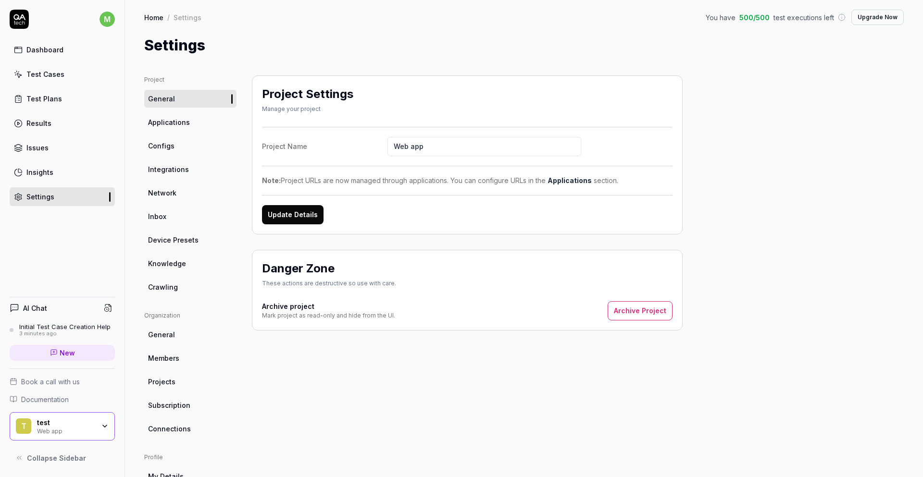
click at [159, 127] on link "Applications" at bounding box center [190, 122] width 92 height 18
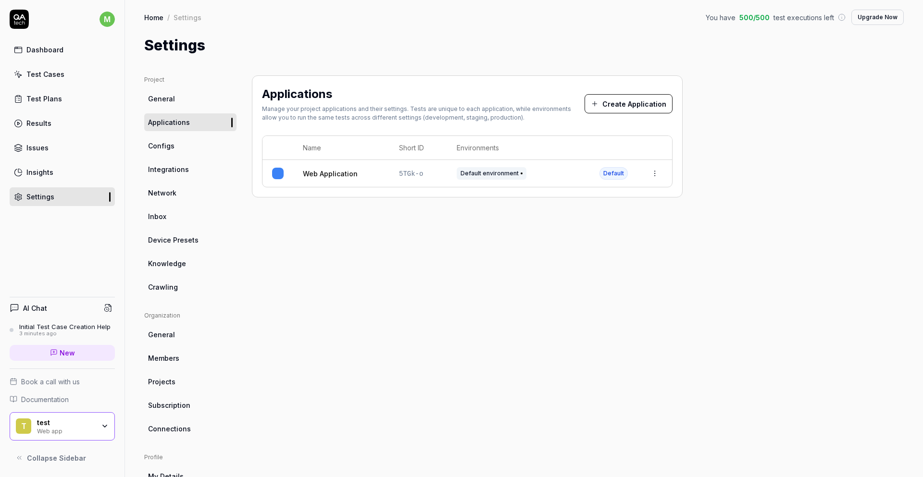
click at [646, 106] on button "Create Application" at bounding box center [628, 103] width 88 height 19
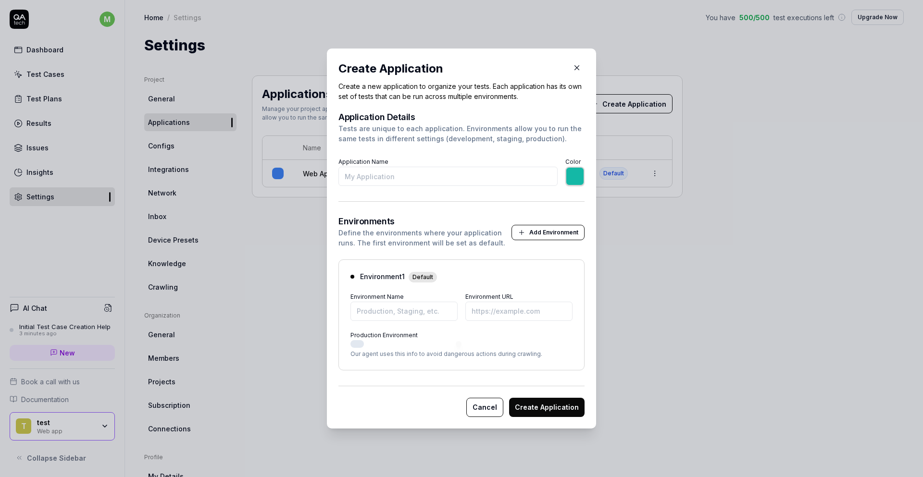
click at [346, 348] on div "Environment 1 Default Environment Name Environment URL Production Environment O…" at bounding box center [461, 315] width 246 height 111
click at [382, 326] on div "Environment 1 Default Environment Name Environment URL Production Environment O…" at bounding box center [461, 315] width 246 height 111
click at [384, 323] on div "Environment 1 Default Environment Name Environment URL Production Environment O…" at bounding box center [461, 315] width 246 height 111
click at [386, 315] on input "Environment Name" at bounding box center [403, 311] width 107 height 19
type input "*******"
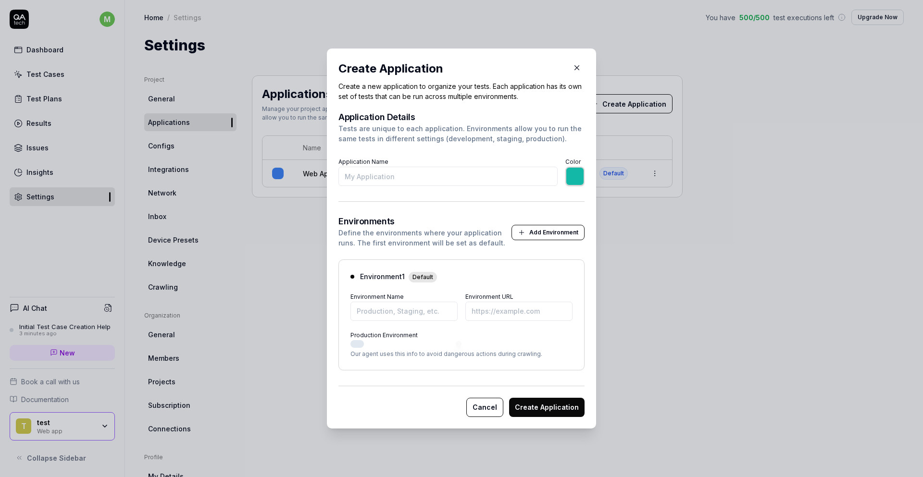
click at [576, 66] on icon "button" at bounding box center [576, 67] width 9 height 9
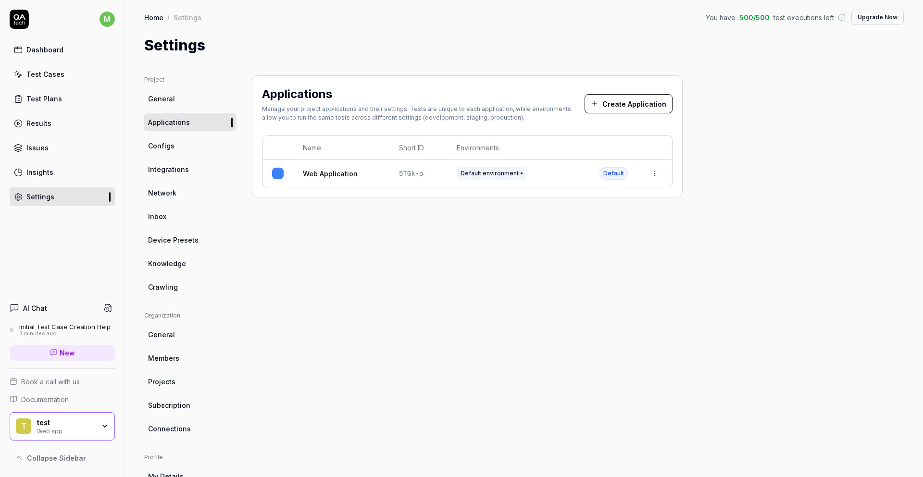
click at [163, 90] on link "General" at bounding box center [190, 99] width 92 height 18
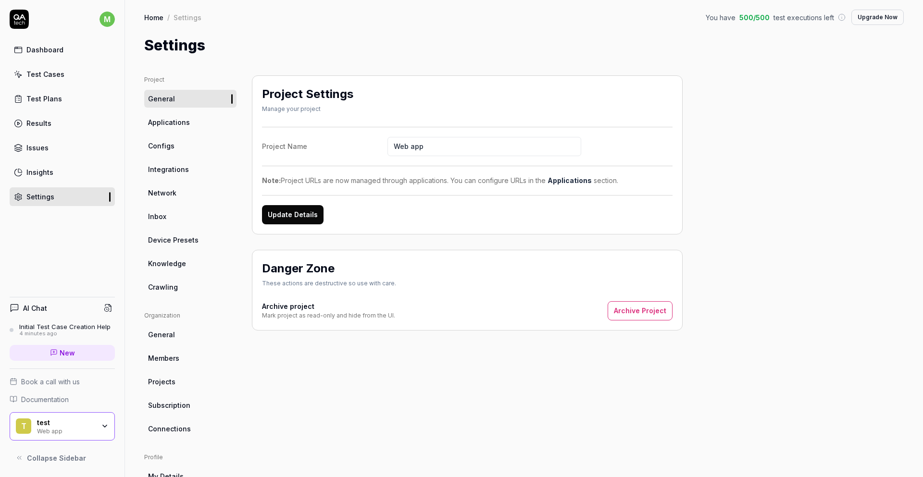
click at [196, 339] on link "General" at bounding box center [190, 335] width 92 height 18
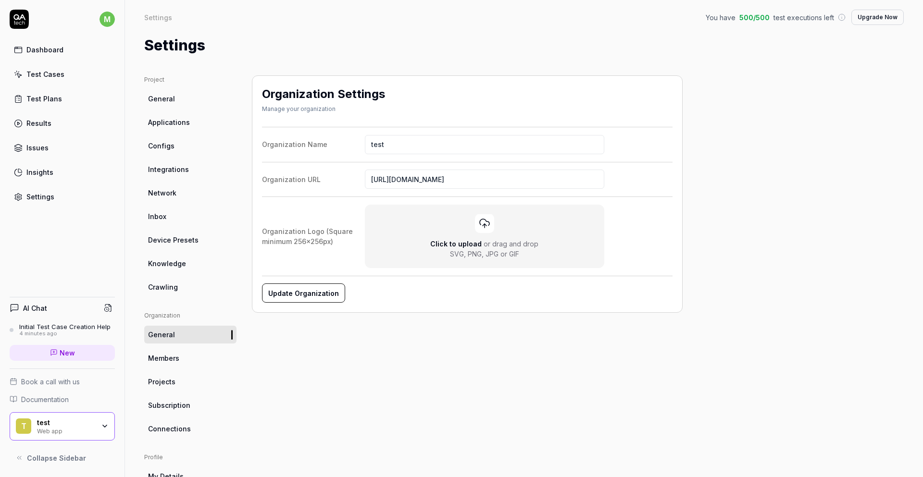
click at [199, 96] on link "General" at bounding box center [190, 99] width 92 height 18
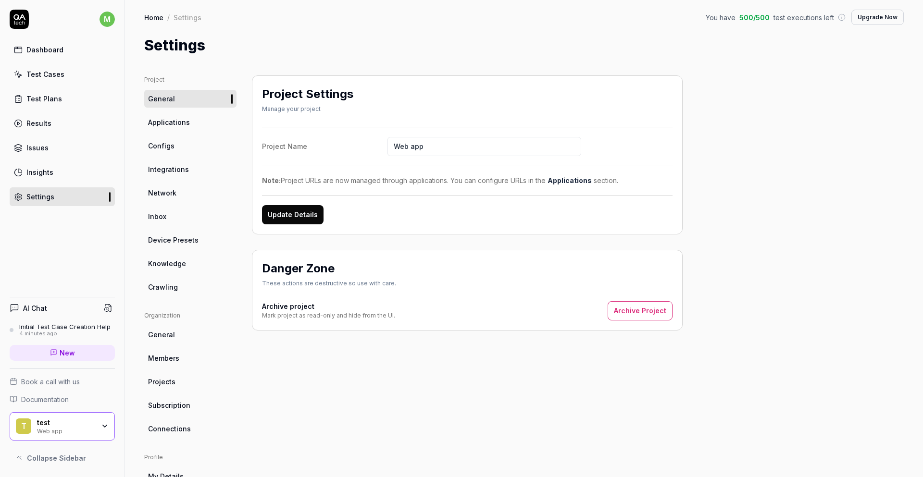
click at [71, 325] on div "Initial Test Case Creation Help" at bounding box center [64, 327] width 91 height 8
click at [55, 306] on div "AI Chat" at bounding box center [62, 308] width 105 height 14
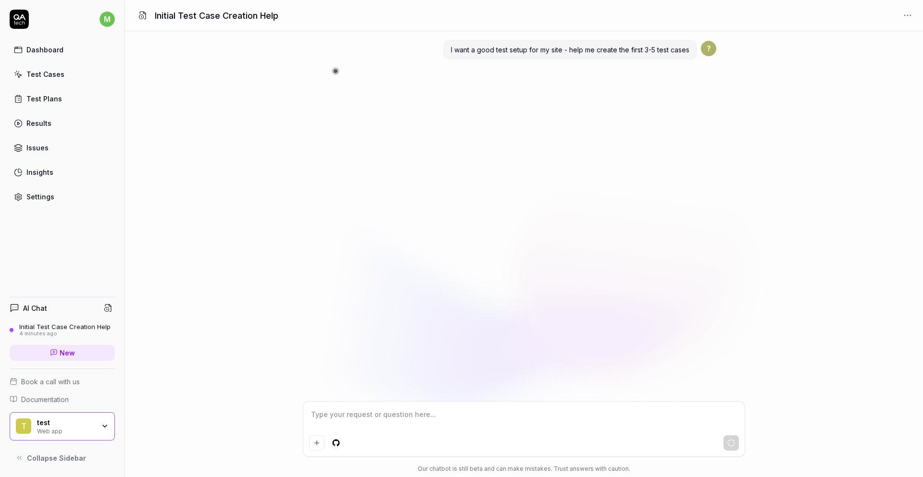
click at [71, 353] on span "New" at bounding box center [67, 353] width 15 height 10
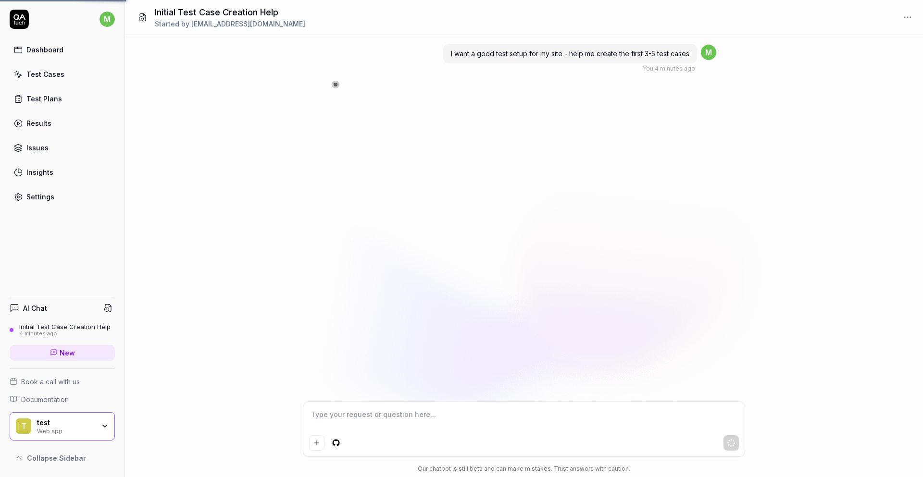
type textarea "*"
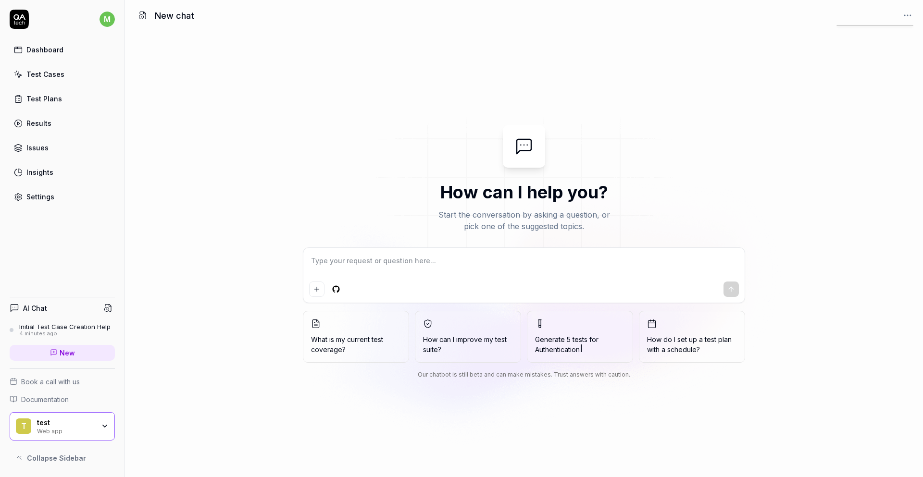
click at [909, 19] on html "m Dashboard Test Cases Test Plans Results Issues Insights Settings AI Chat Init…" at bounding box center [461, 238] width 923 height 477
click at [62, 326] on html "m Dashboard Test Cases Test Plans Results Issues Insights Settings AI Chat Init…" at bounding box center [461, 238] width 923 height 477
click at [86, 329] on div "Initial Test Case Creation Help" at bounding box center [64, 327] width 91 height 8
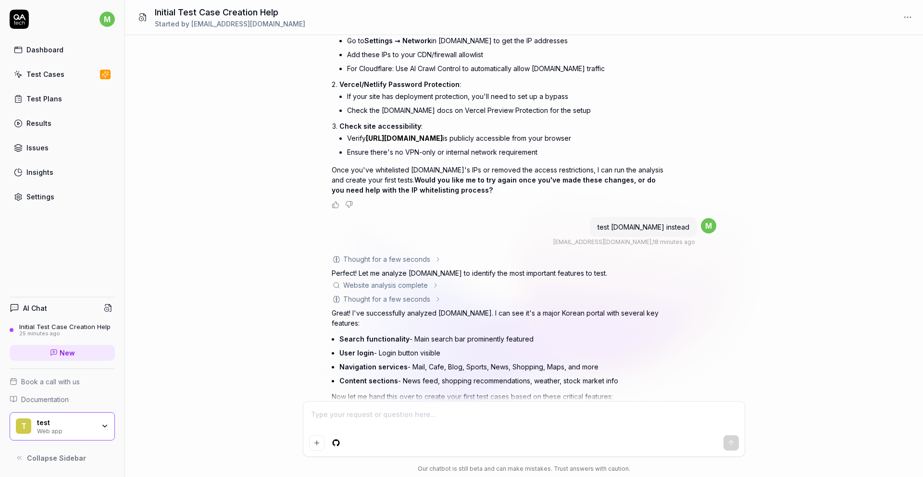
scroll to position [262, 0]
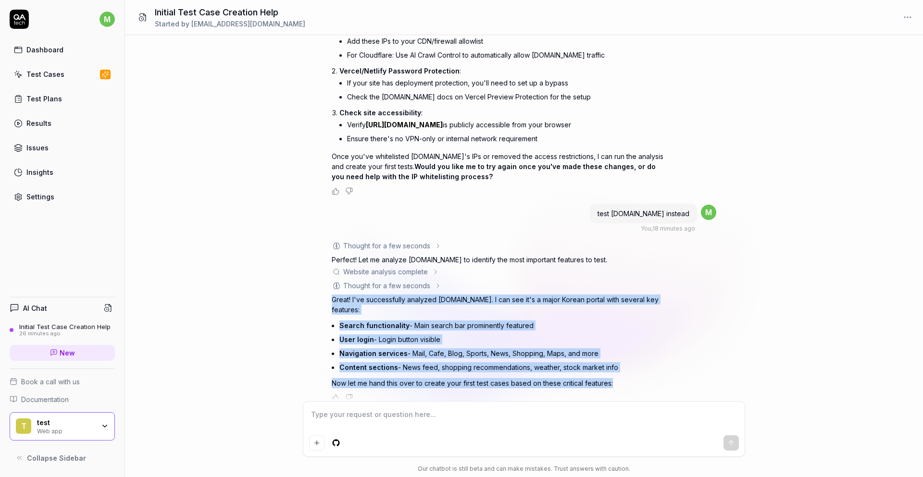
drag, startPoint x: 323, startPoint y: 287, endPoint x: 629, endPoint y: 376, distance: 318.0
click at [629, 376] on div "I want a good test setup for my site - help me create the first 3-5 test cases …" at bounding box center [524, 218] width 798 height 366
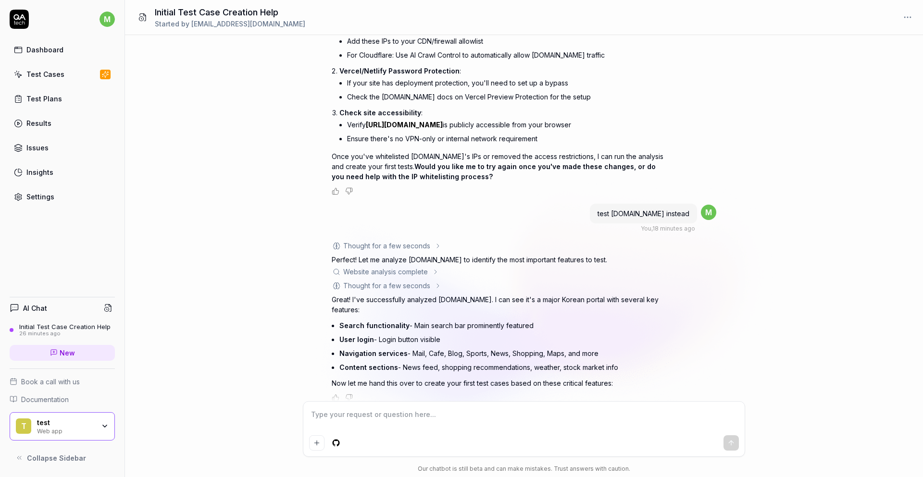
click at [409, 423] on textarea at bounding box center [524, 420] width 430 height 24
type textarea "*"
type textarea "ㅇ"
type textarea "*"
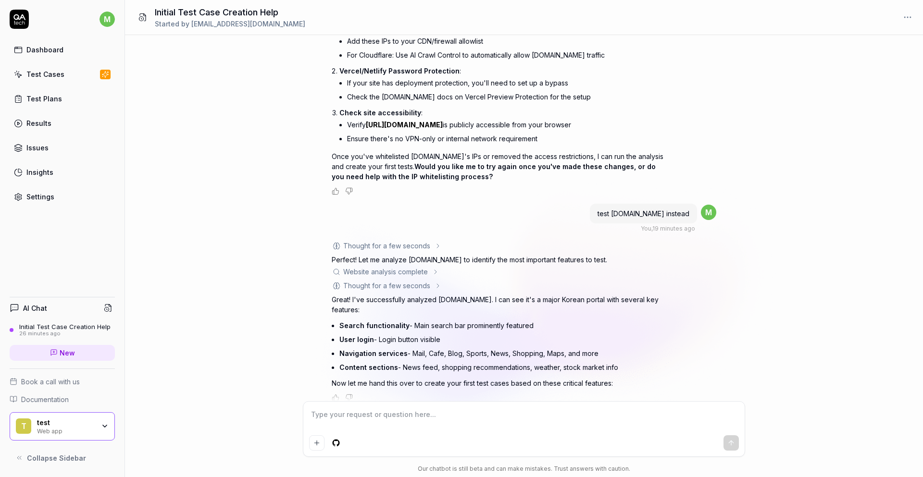
click at [42, 75] on div "Test Cases" at bounding box center [45, 74] width 38 height 10
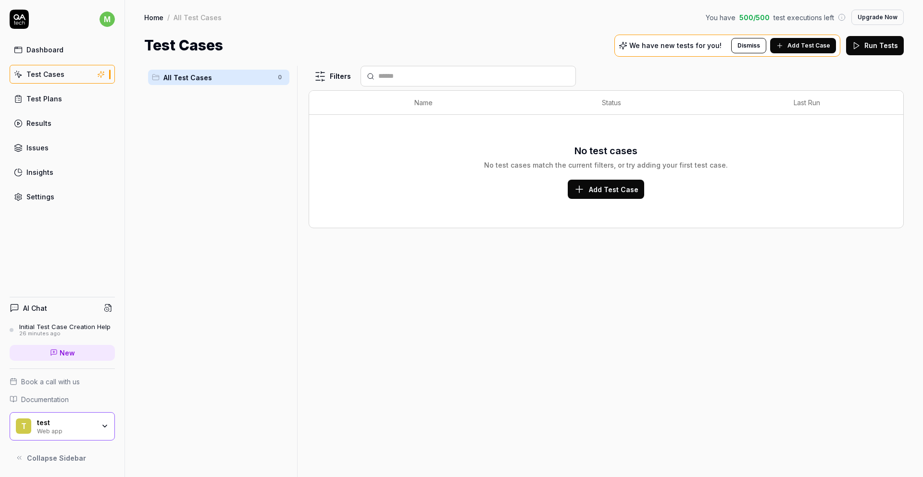
click at [803, 41] on span "Add Test Case" at bounding box center [808, 45] width 43 height 9
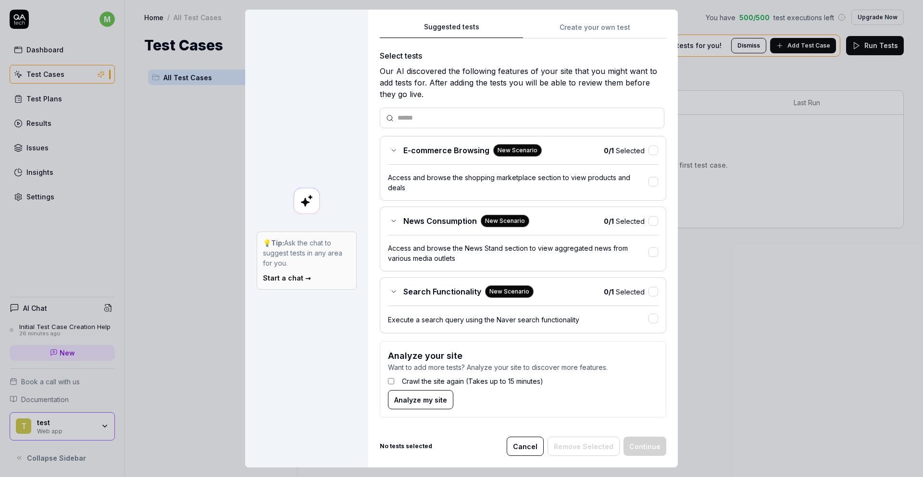
click at [557, 28] on button "Create your own test" at bounding box center [594, 29] width 143 height 17
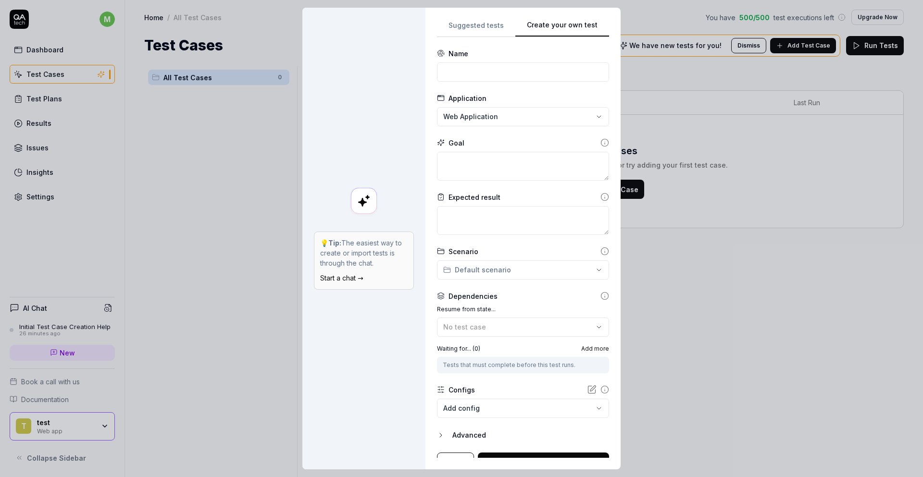
click at [472, 22] on div "**********" at bounding box center [522, 239] width 195 height 462
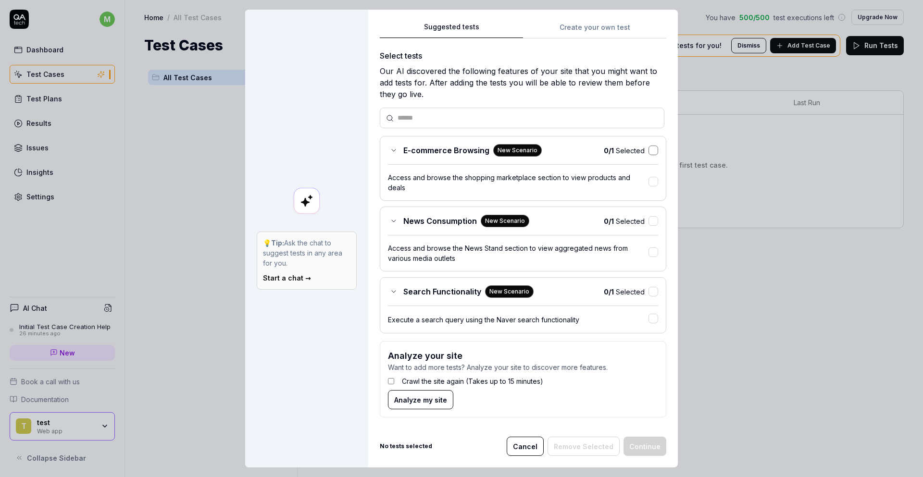
click at [648, 155] on button "button" at bounding box center [653, 151] width 10 height 10
click at [648, 218] on button "button" at bounding box center [653, 221] width 10 height 10
click at [650, 287] on button "button" at bounding box center [653, 292] width 10 height 10
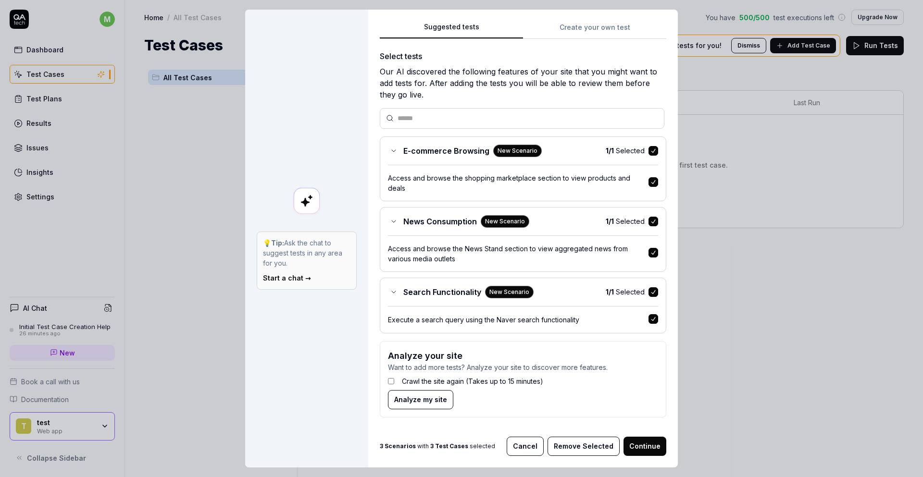
click at [643, 445] on button "Continue" at bounding box center [644, 446] width 43 height 19
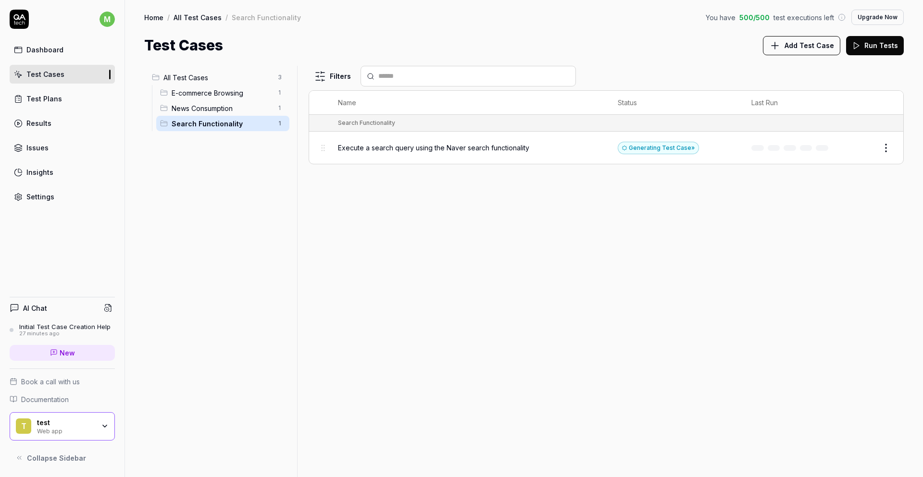
click at [211, 93] on span "E-commerce Browsing" at bounding box center [222, 93] width 100 height 10
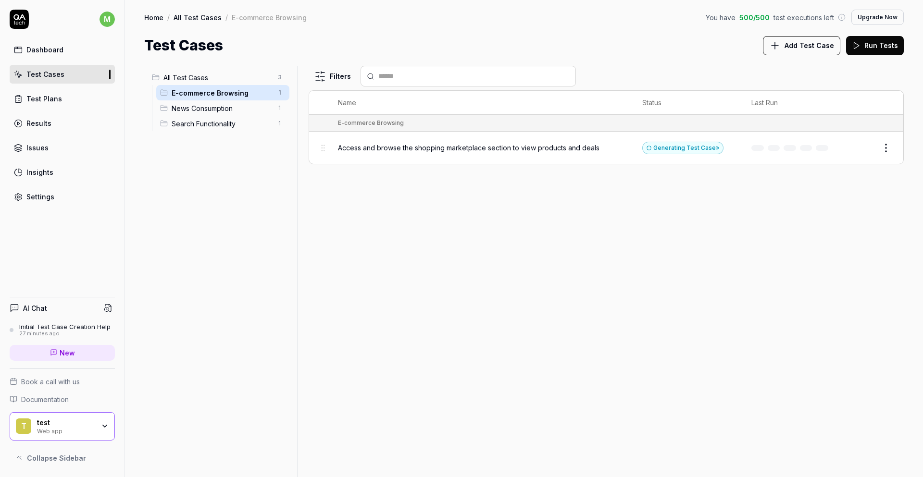
click at [213, 106] on span "News Consumption" at bounding box center [222, 108] width 100 height 10
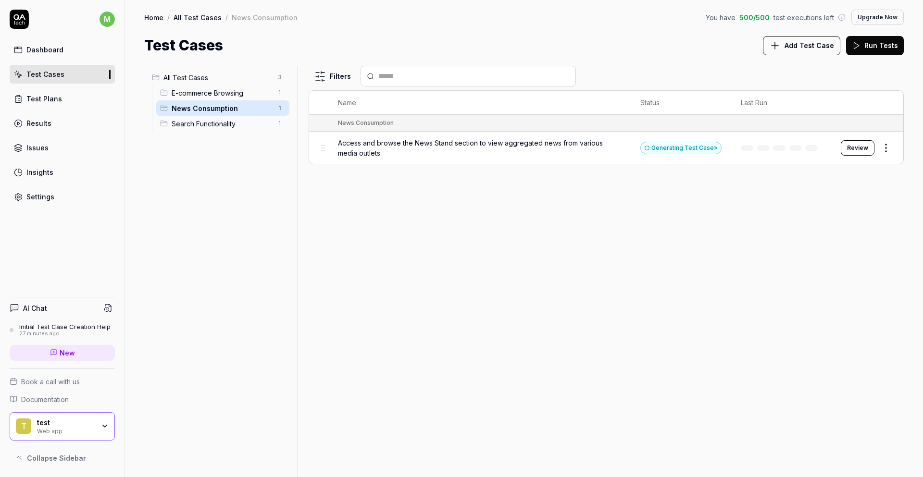
click at [216, 121] on span "Search Functionality" at bounding box center [222, 124] width 100 height 10
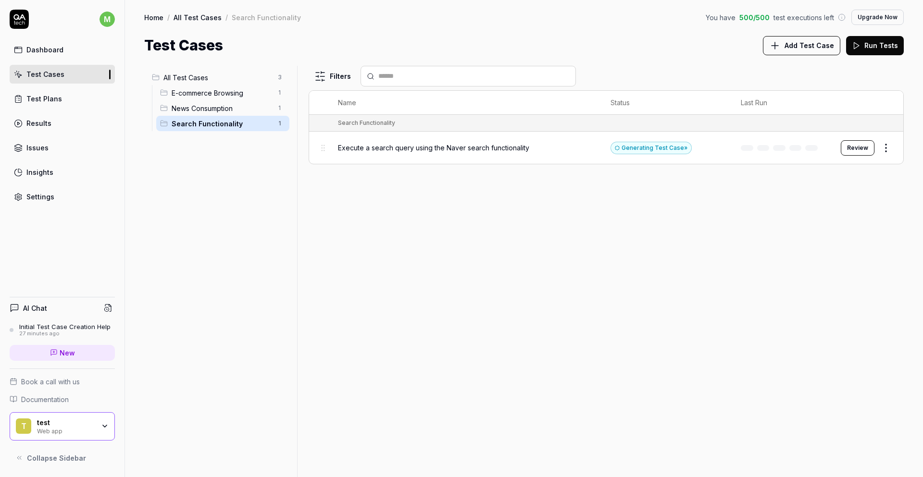
click at [226, 100] on div "News Consumption 1" at bounding box center [222, 107] width 133 height 15
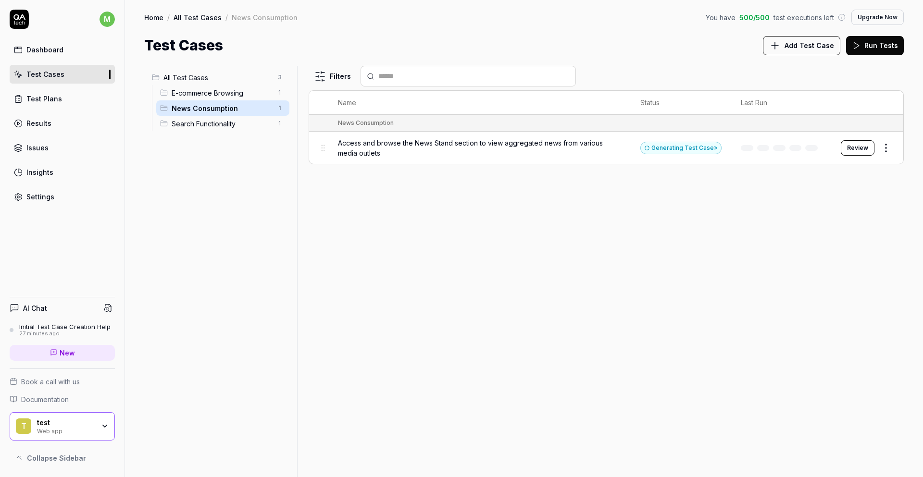
click at [232, 90] on span "E-commerce Browsing" at bounding box center [222, 93] width 100 height 10
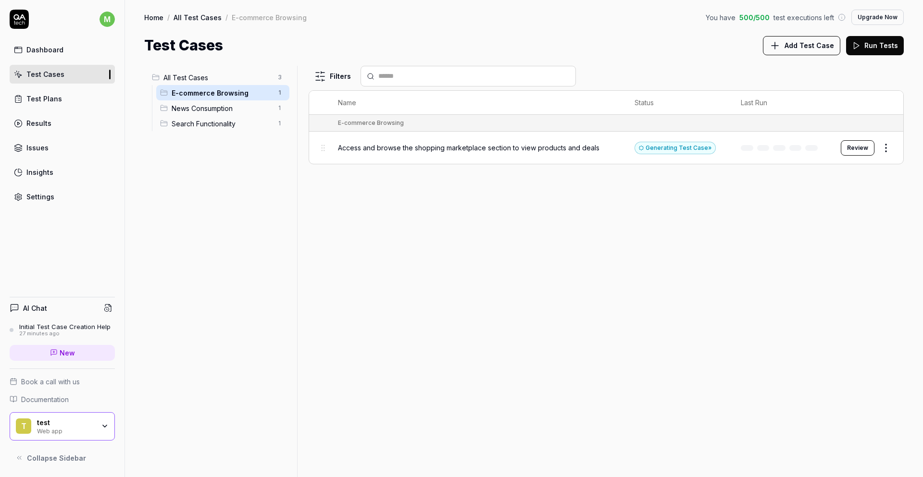
click at [233, 78] on span "All Test Cases" at bounding box center [217, 78] width 109 height 10
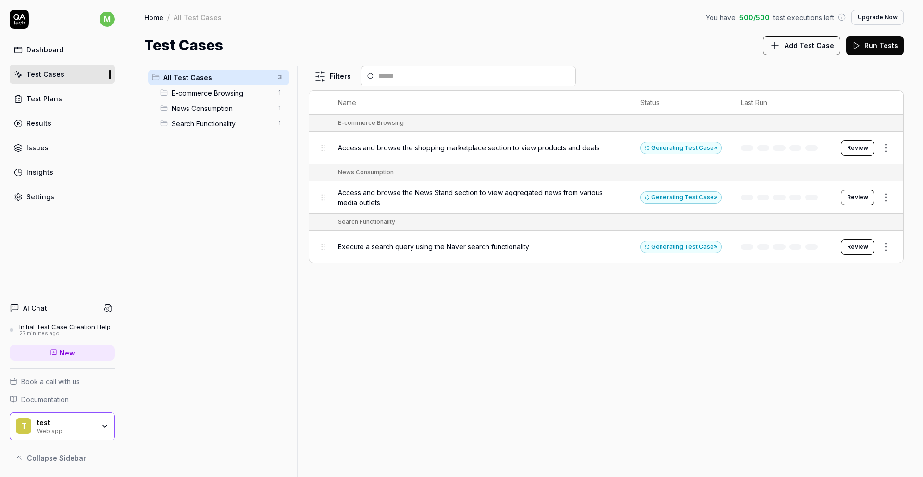
click at [226, 88] on span "E-commerce Browsing" at bounding box center [222, 93] width 100 height 10
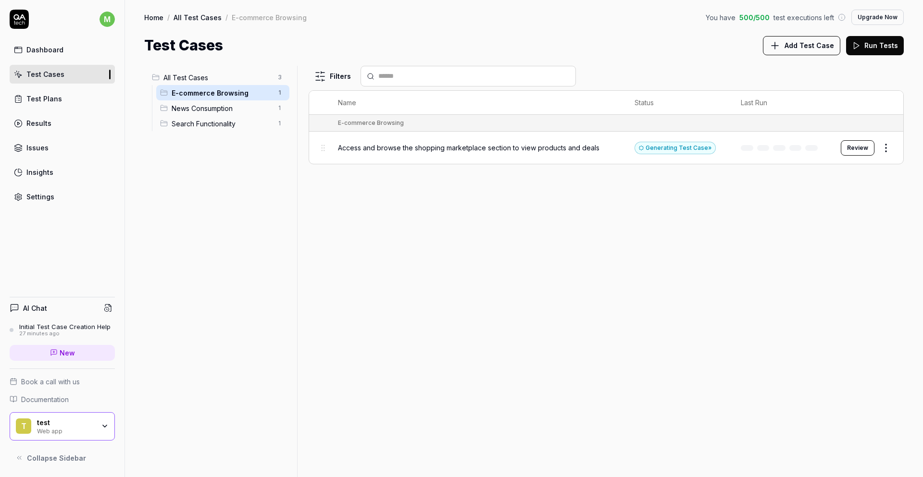
click at [66, 425] on div "test" at bounding box center [66, 423] width 58 height 9
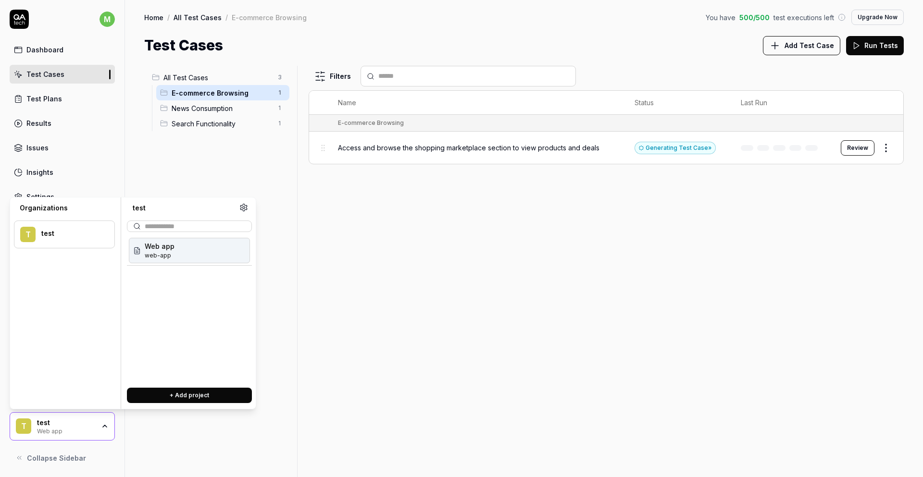
click at [244, 210] on icon at bounding box center [243, 207] width 9 height 9
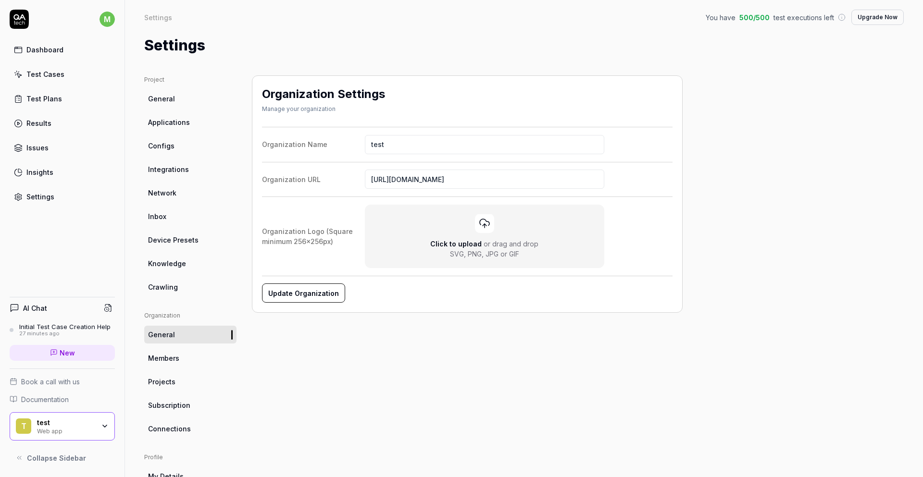
click at [190, 124] on link "Applications" at bounding box center [190, 122] width 92 height 18
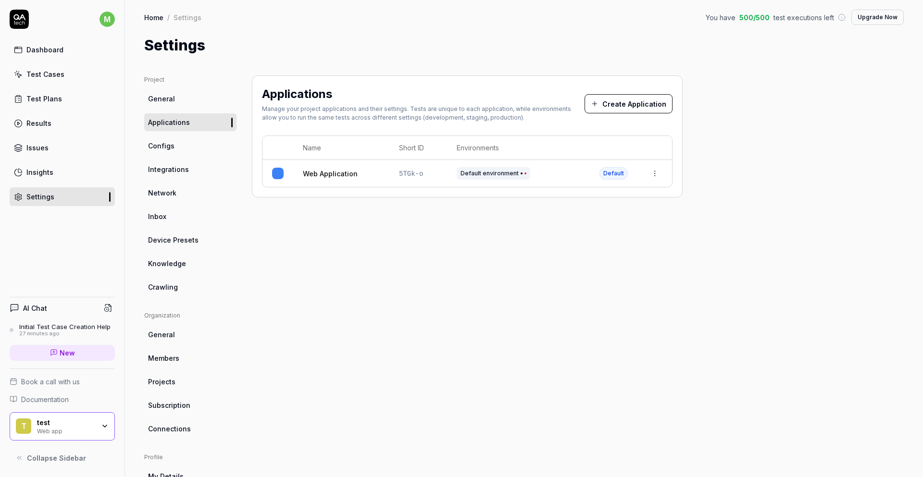
click at [656, 174] on html "m Dashboard Test Cases Test Plans Results Issues Insights Settings AI Chat Init…" at bounding box center [461, 238] width 923 height 477
click at [606, 233] on div "Edit" at bounding box center [610, 236] width 112 height 21
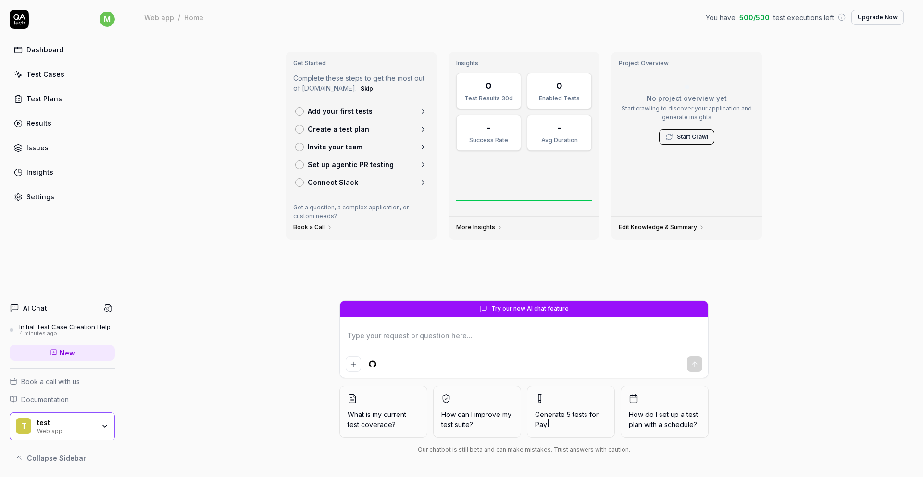
type textarea "*"
click at [67, 331] on div "4 minutes ago" at bounding box center [64, 334] width 91 height 7
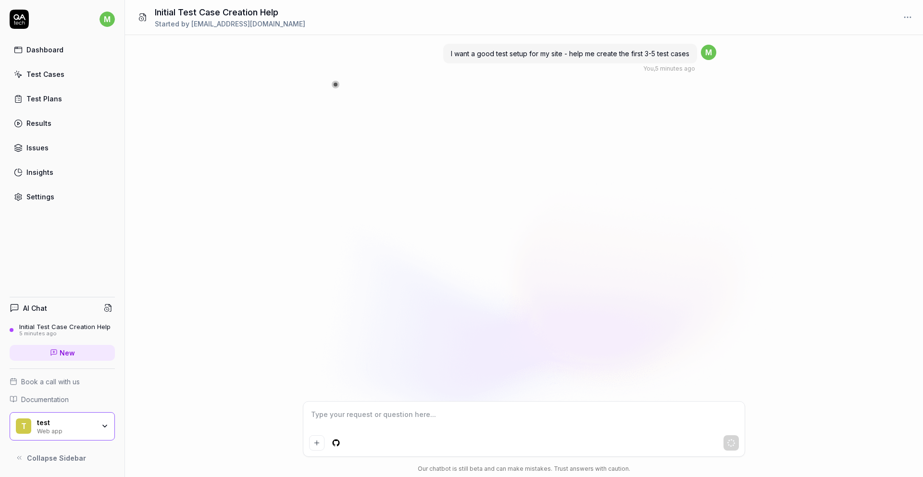
click at [515, 57] on span "I want a good test setup for my site - help me create the first 3-5 test cases" at bounding box center [570, 54] width 238 height 8
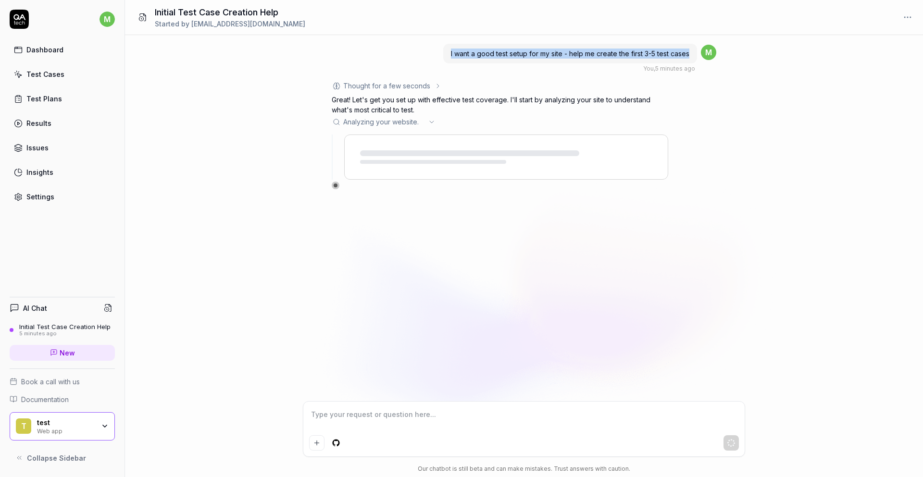
click at [515, 57] on span "I want a good test setup for my site - help me create the first 3-5 test cases" at bounding box center [570, 54] width 238 height 8
copy span "I want a good test setup for my site - help me create the first 3-5 test cases"
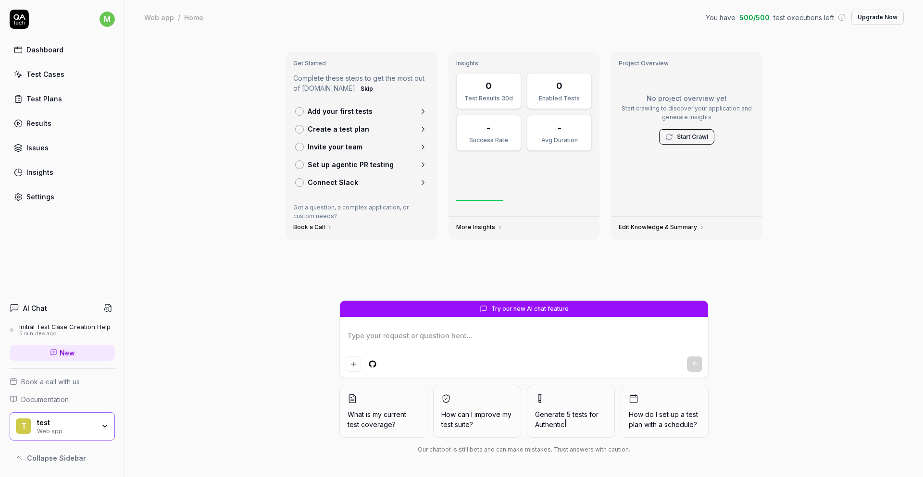
type textarea "*"
type textarea "I want a good test setup for my site - help me create the first 3-5 test cases"
type textarea "*"
type textarea "I want a good test setup for my site - help me create the first 3-5 test cases \"
type textarea "*"
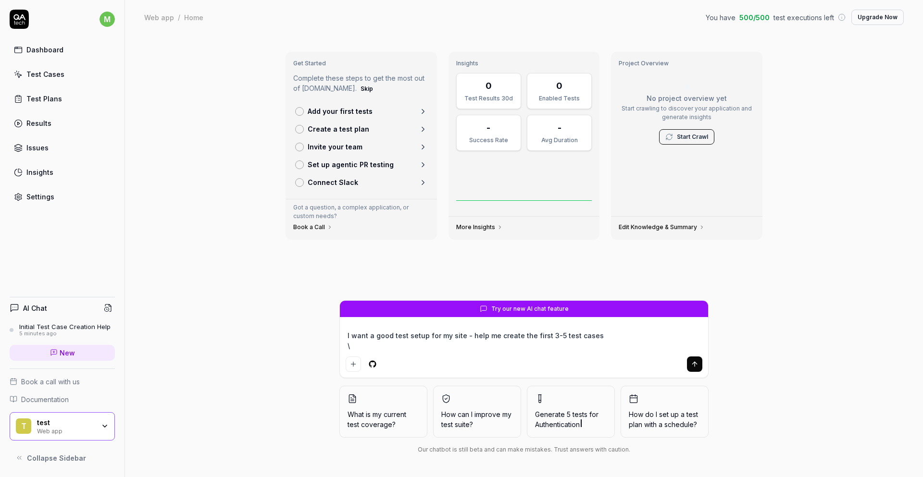
type textarea "I want a good test setup for my site - help me create the first 3-5 test cases"
type textarea "*"
type textarea "I want a good test setup for my site - help me create the first 3-5 test cases"
type textarea "*"
type textarea "I want a good test setup for my site - help me create the first 3-5 test cases"
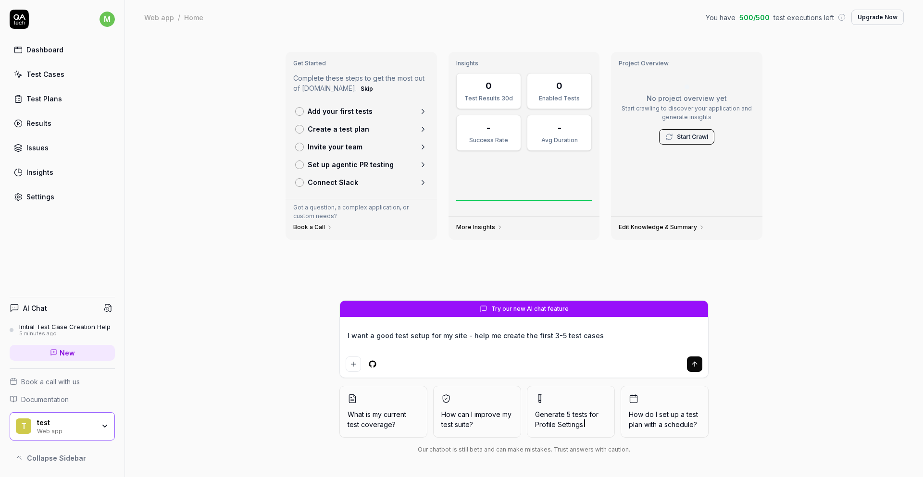
click at [48, 53] on div "Dashboard" at bounding box center [44, 50] width 37 height 10
click at [44, 79] on div "Test Cases" at bounding box center [45, 74] width 38 height 10
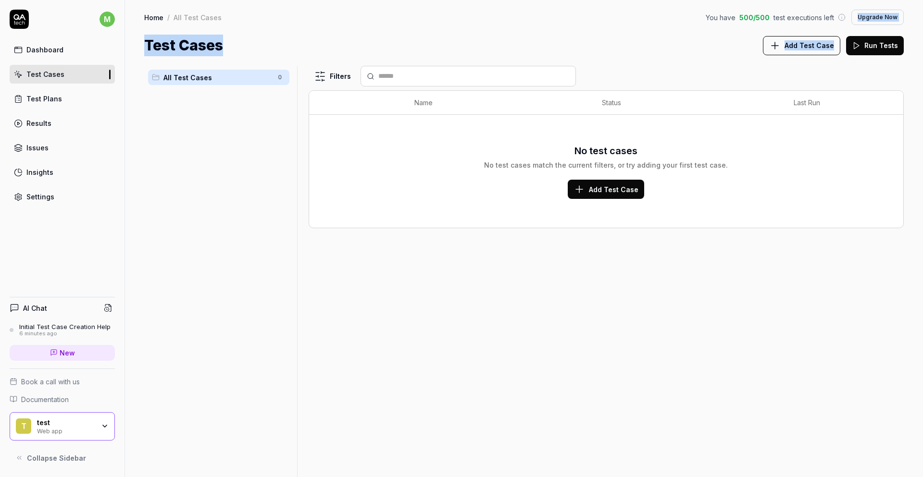
drag, startPoint x: 772, startPoint y: 32, endPoint x: 847, endPoint y: 34, distance: 75.0
click at [845, 18] on icon at bounding box center [842, 17] width 8 height 8
click at [845, 12] on div "You have 500 / 500 test executions left" at bounding box center [776, 17] width 140 height 10
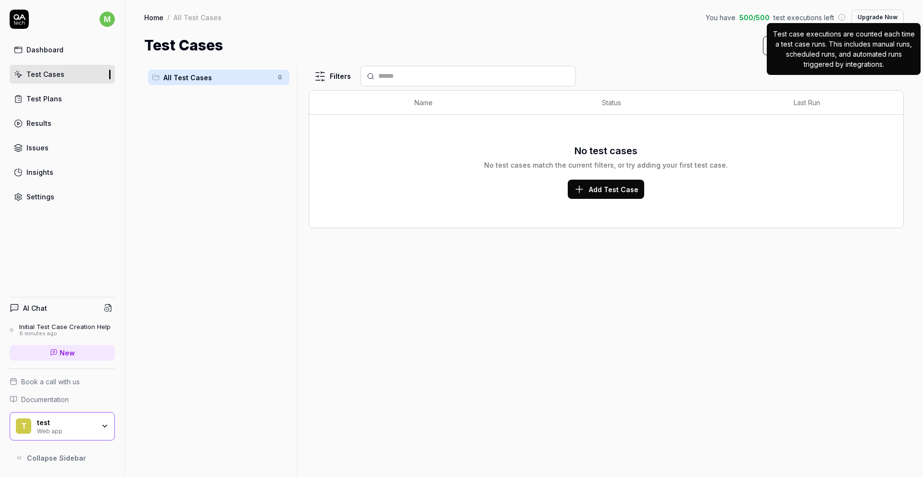
click at [844, 17] on icon at bounding box center [842, 17] width 8 height 8
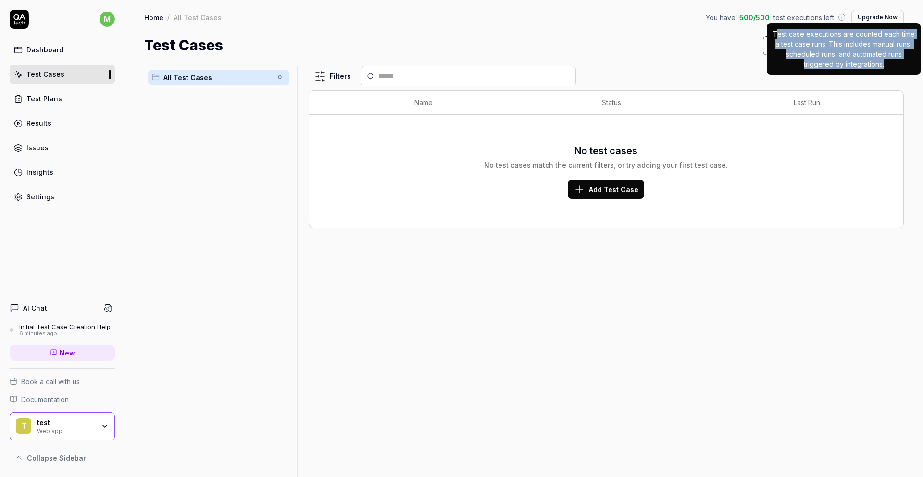
drag, startPoint x: 780, startPoint y: 34, endPoint x: 885, endPoint y: 65, distance: 109.9
click at [885, 65] on p "Test case executions are counted each time a test case runs. This includes manu…" at bounding box center [843, 49] width 142 height 40
copy p "est case executions are counted each time a test case runs. This includes manua…"
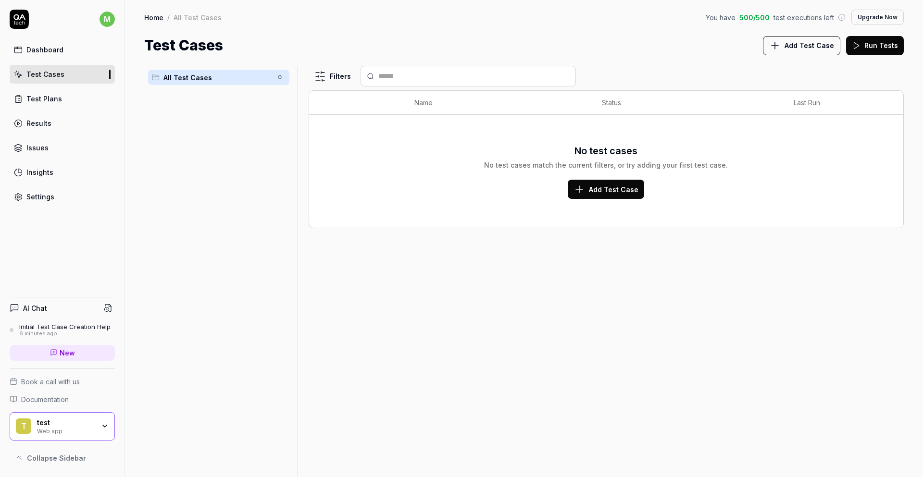
click at [889, 17] on button "Upgrade Now" at bounding box center [877, 17] width 52 height 15
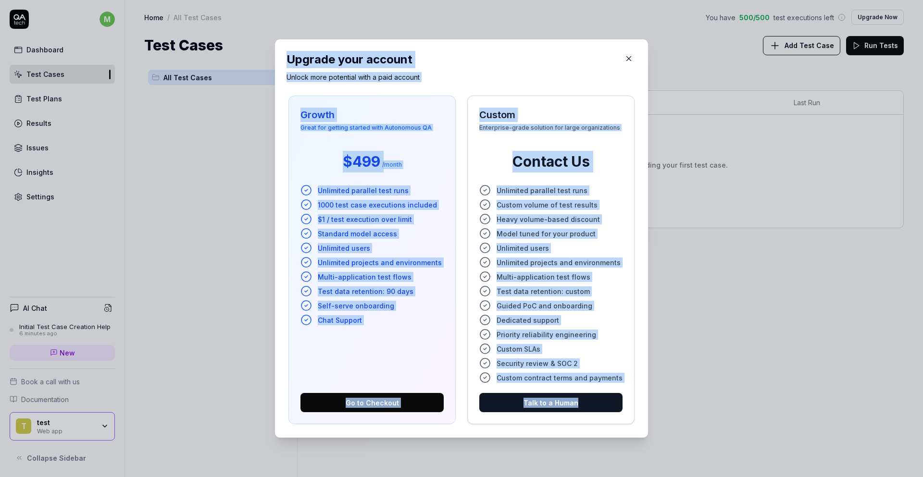
drag, startPoint x: 286, startPoint y: 58, endPoint x: 619, endPoint y: 418, distance: 490.8
click at [619, 418] on div "Upgrade your account Unlock more potential with a paid account Growth Great for…" at bounding box center [461, 238] width 373 height 398
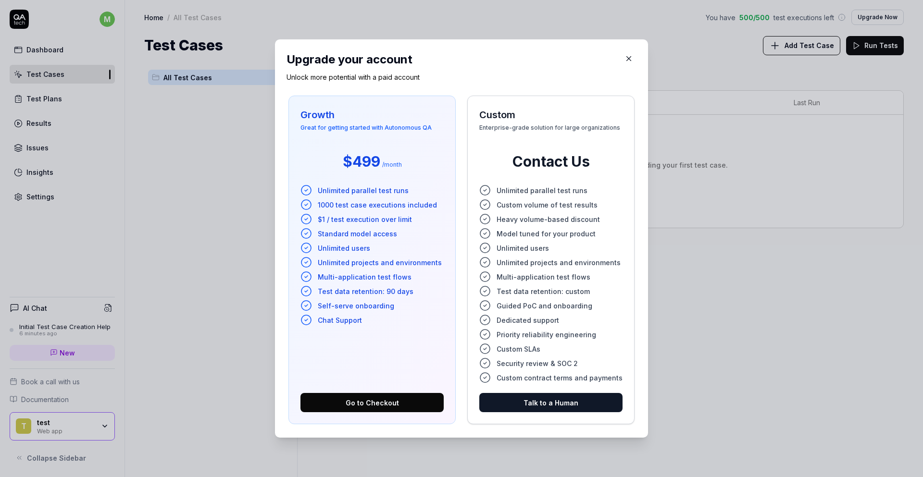
click at [617, 422] on div "Custom Enterprise-grade solution for large organizations Contact Us Unlimited p…" at bounding box center [550, 260] width 167 height 329
click at [624, 60] on icon "button" at bounding box center [628, 58] width 9 height 9
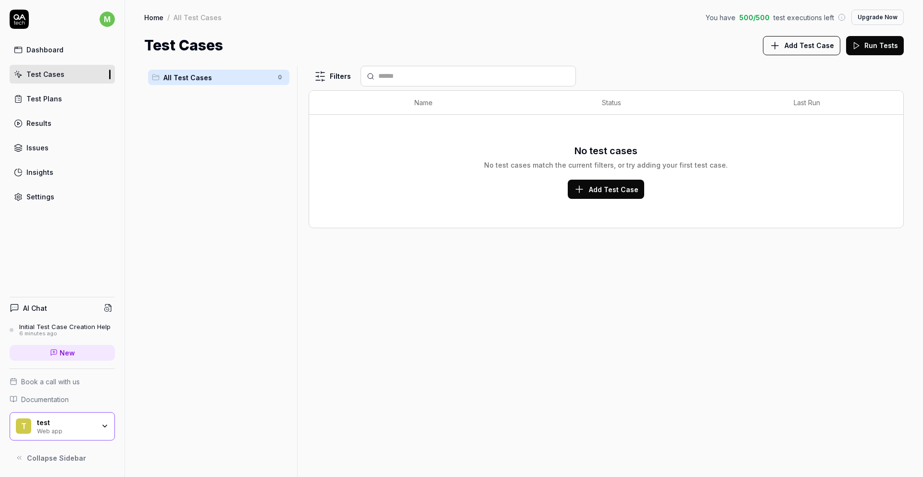
click at [71, 94] on link "Test Plans" at bounding box center [62, 98] width 105 height 19
click at [62, 324] on div "Initial Test Case Creation Help" at bounding box center [64, 327] width 91 height 8
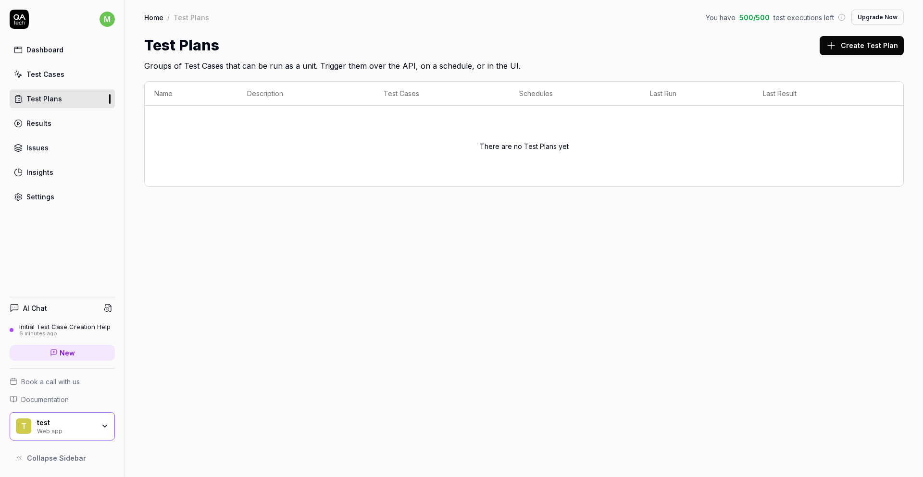
click at [68, 326] on div "Initial Test Case Creation Help" at bounding box center [64, 327] width 91 height 8
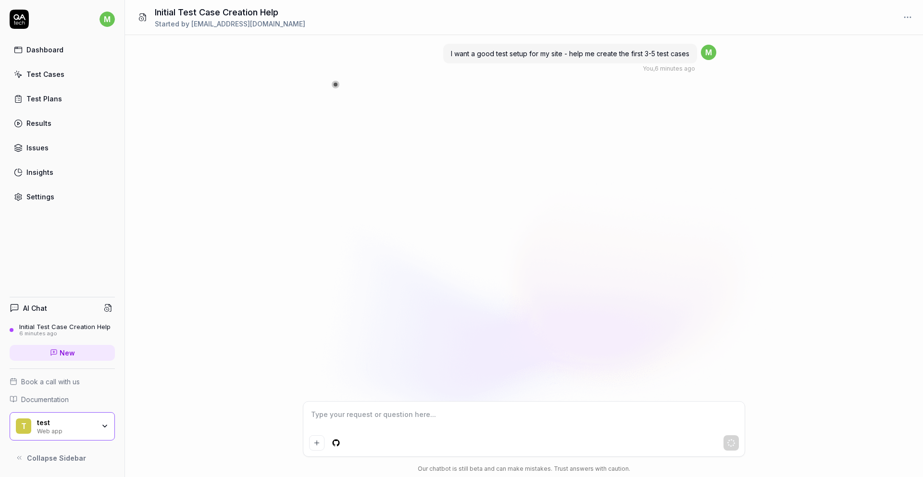
click at [91, 326] on div "Initial Test Case Creation Help" at bounding box center [64, 327] width 91 height 8
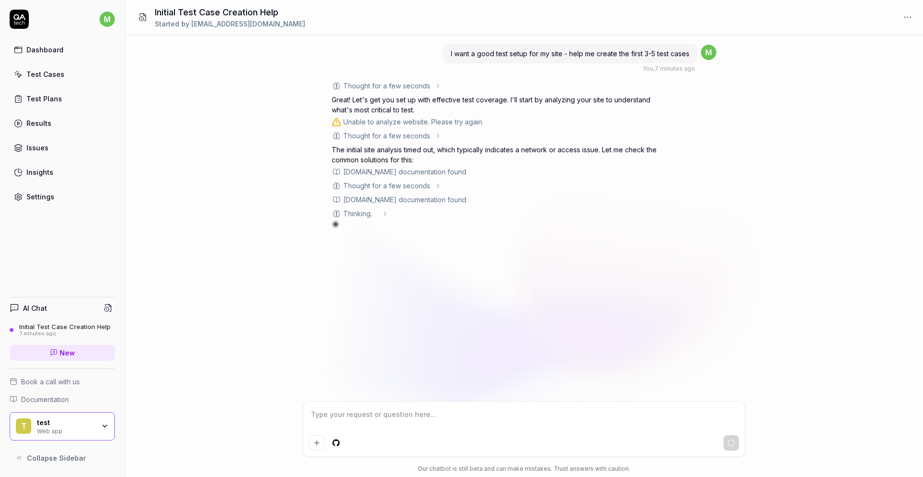
click at [410, 124] on div "Unable to analyze website. Please try again." at bounding box center [413, 122] width 140 height 10
click at [233, 186] on div "I want a good test setup for my site - help me create the first 3-5 test cases …" at bounding box center [524, 218] width 798 height 366
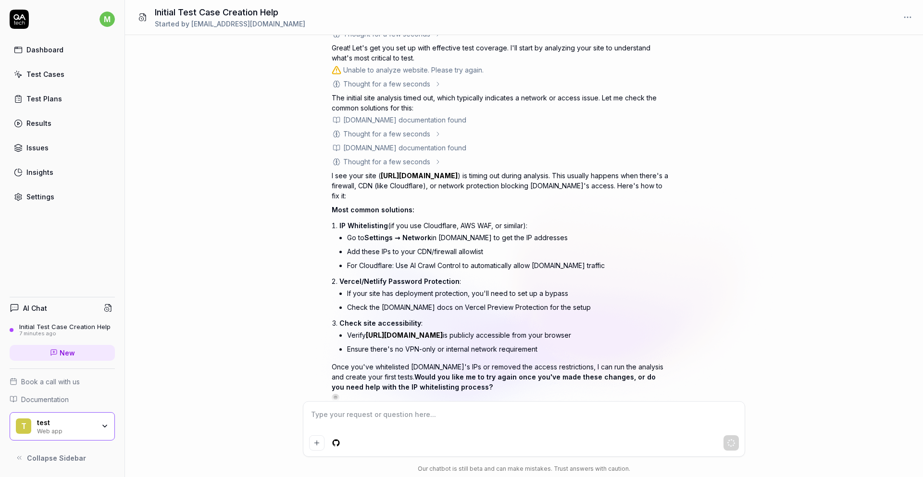
scroll to position [56, 0]
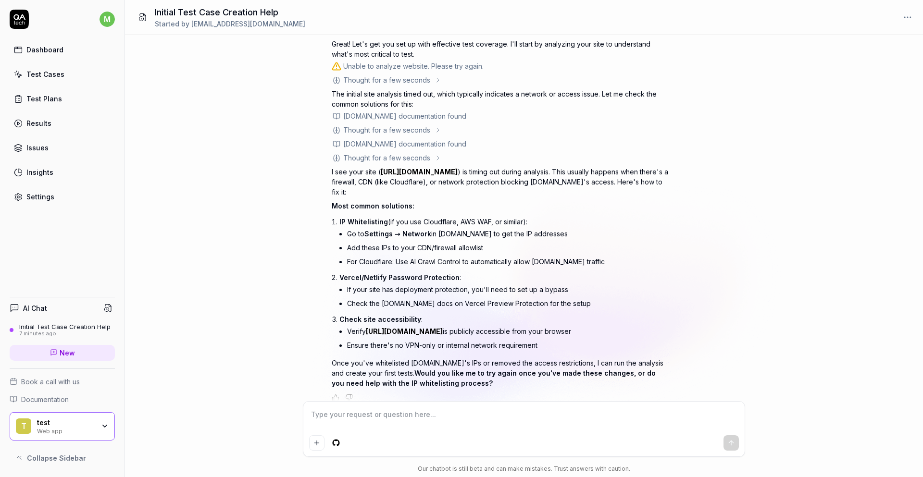
click at [516, 419] on textarea at bounding box center [524, 420] width 430 height 24
type textarea "*"
type textarea "w"
type textarea "*"
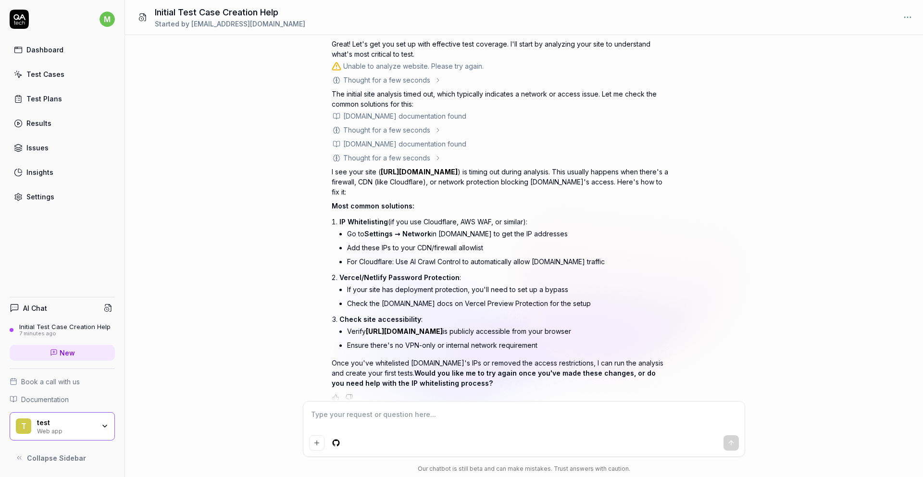
type textarea "a"
type textarea "*"
type textarea "t"
type textarea "*"
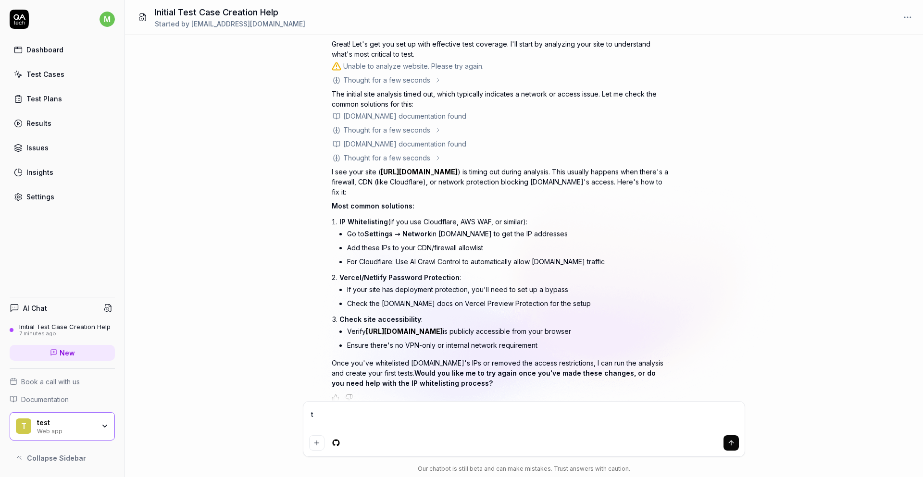
type textarea "te"
type textarea "*"
type textarea "tes"
type textarea "*"
type textarea "test"
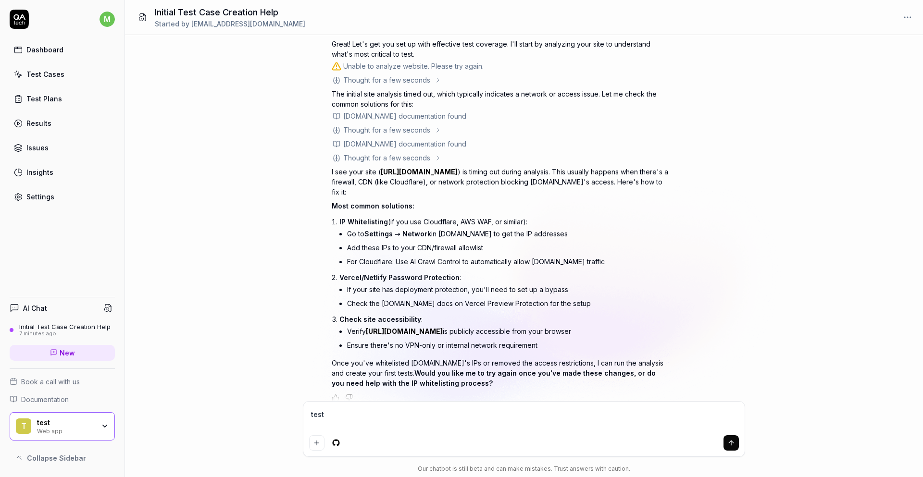
type textarea "*"
type textarea "na"
type textarea "*"
type textarea "naz"
type textarea "*"
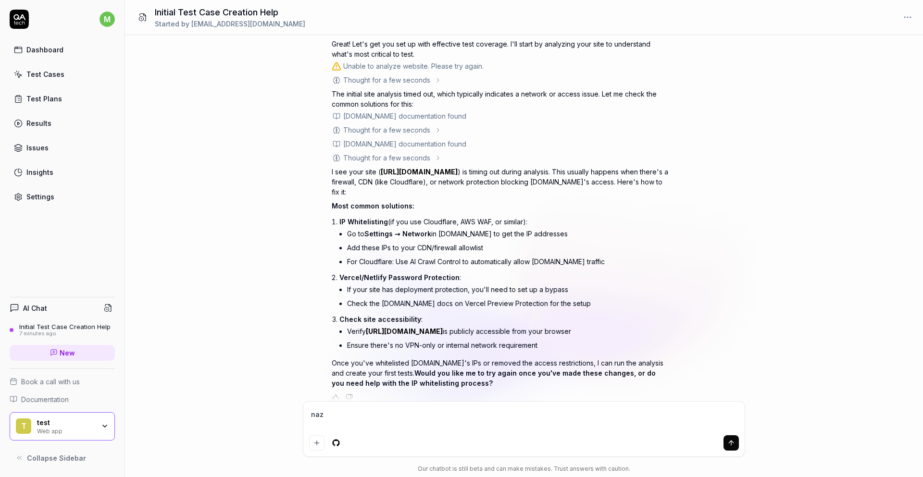
type textarea "na"
type textarea "*"
type textarea "n"
type textarea "*"
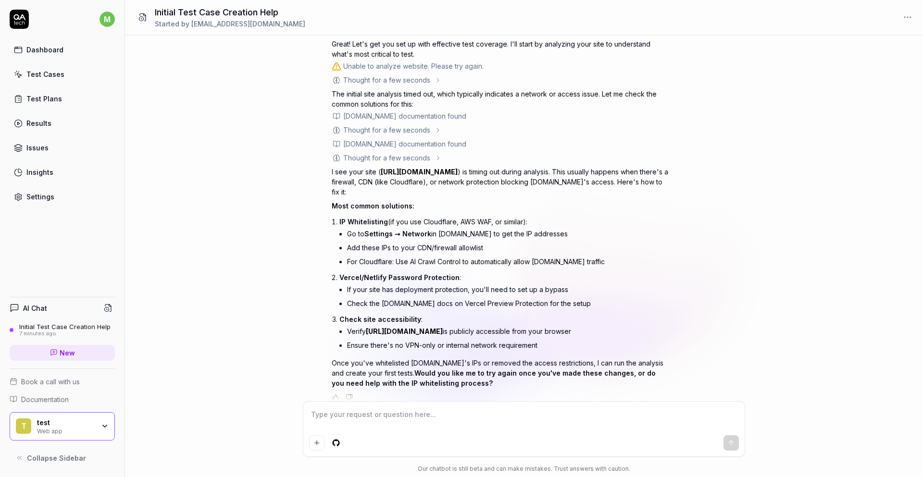
type textarea "t"
type textarea "*"
type textarea "te"
type textarea "*"
type textarea "tes"
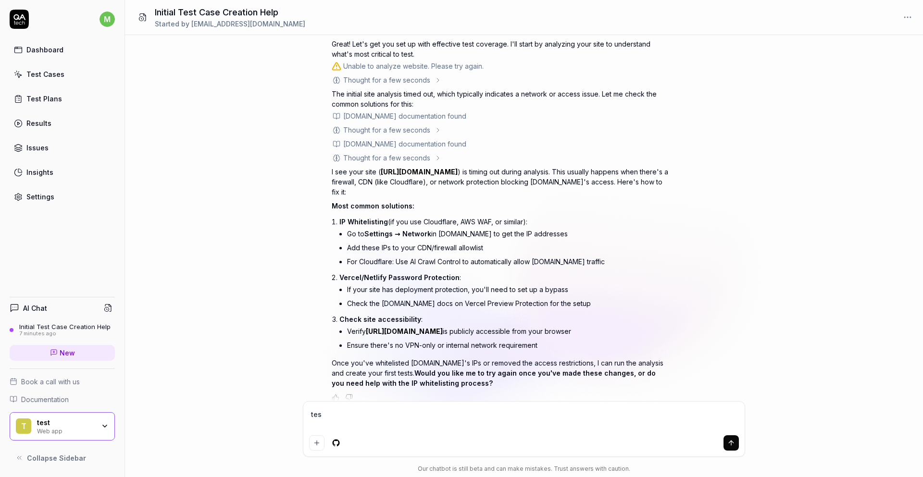
type textarea "*"
type textarea "test"
type textarea "*"
type textarea "test"
type textarea "*"
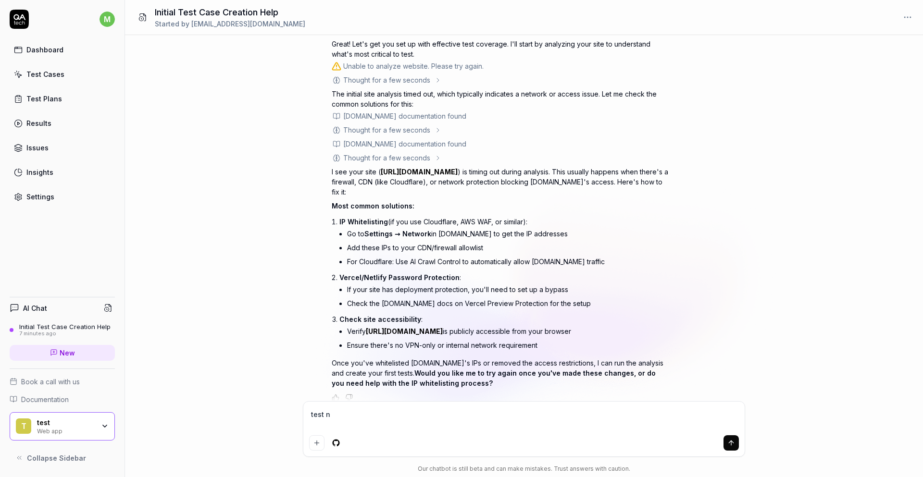
type textarea "test na"
type textarea "*"
type textarea "test nav"
type textarea "*"
type textarea "test nave"
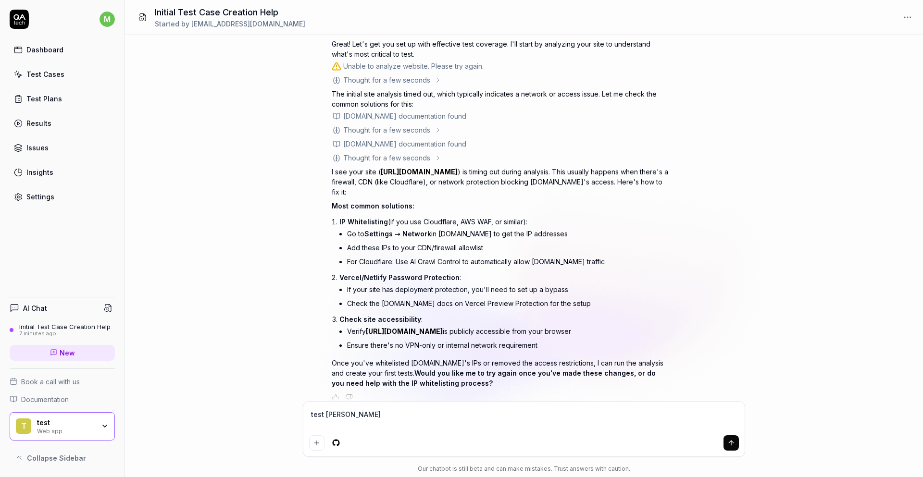
type textarea "*"
type textarea "test naver"
type textarea "*"
type textarea "test naver."
type textarea "*"
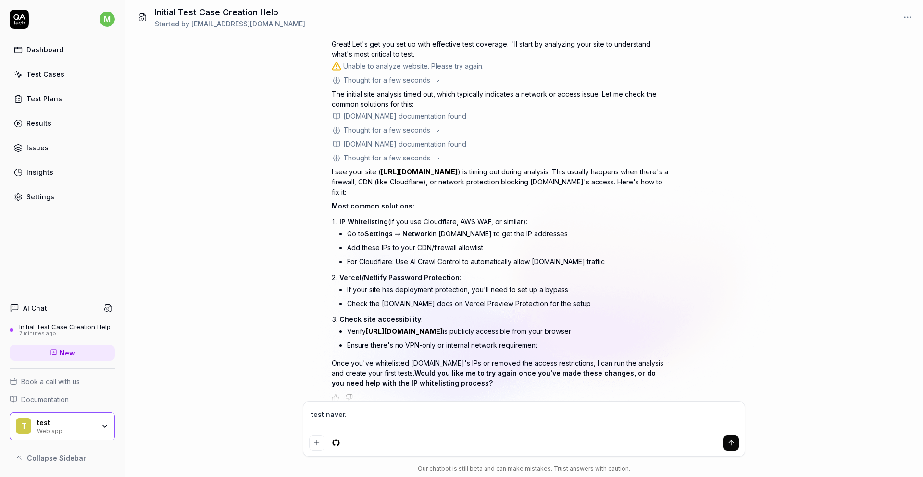
type textarea "test naver.c"
type textarea "*"
type textarea "test naver.co"
type textarea "*"
type textarea "test naver.com"
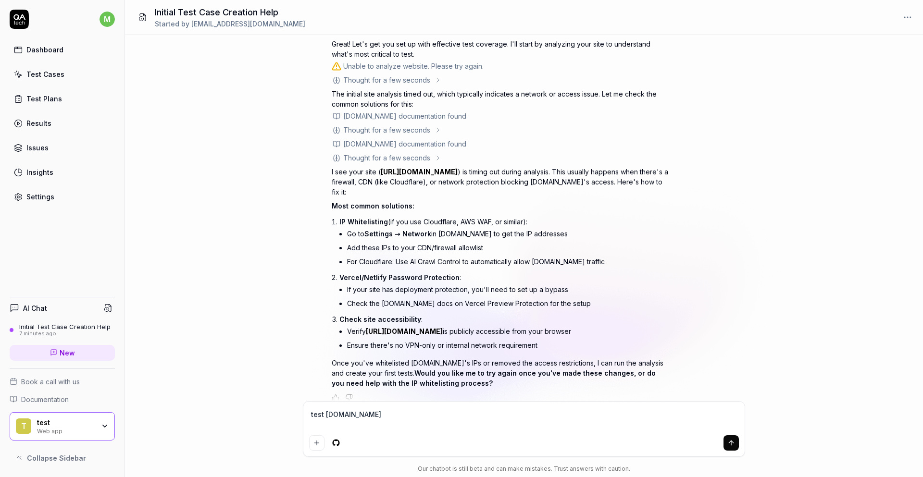
type textarea "*"
type textarea "test naver.com"
type textarea "*"
type textarea "test naver.com i"
type textarea "*"
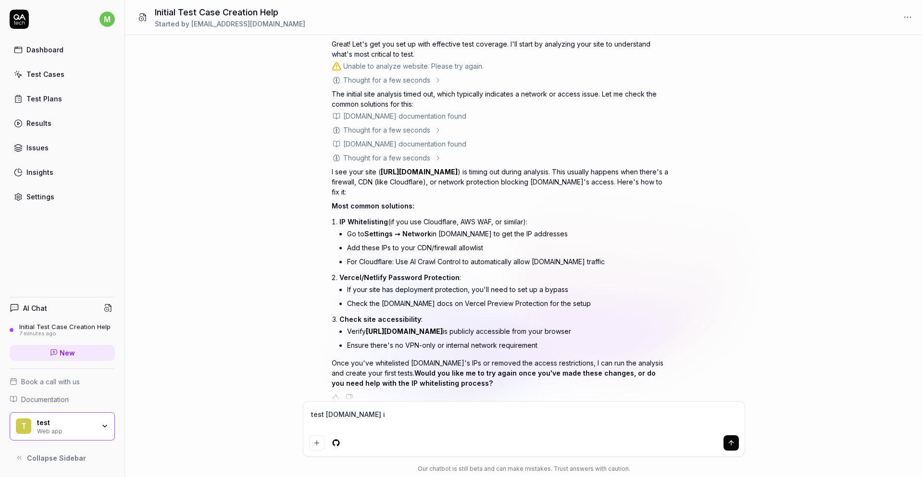
type textarea "test naver.com in"
type textarea "*"
type textarea "test naver.com ins"
type textarea "*"
type textarea "test naver.com inst"
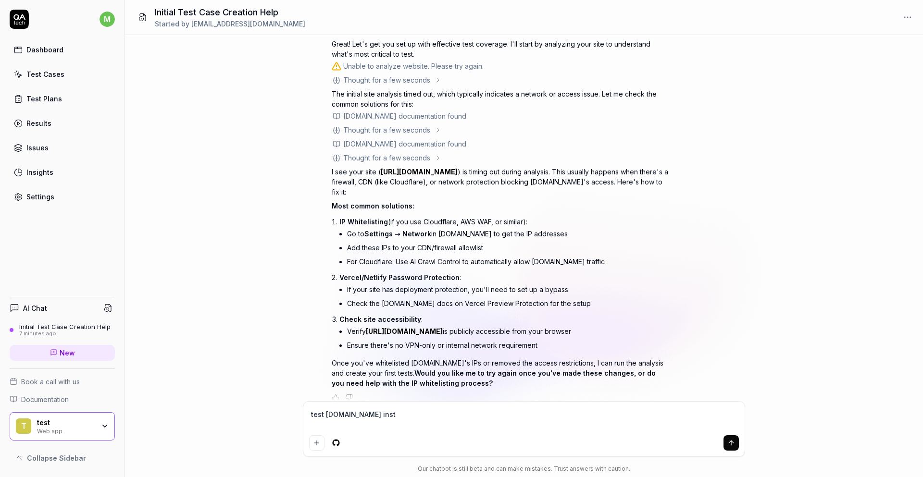
type textarea "*"
type textarea "test naver.com instea"
type textarea "*"
type textarea "test naver.com instead"
type textarea "*"
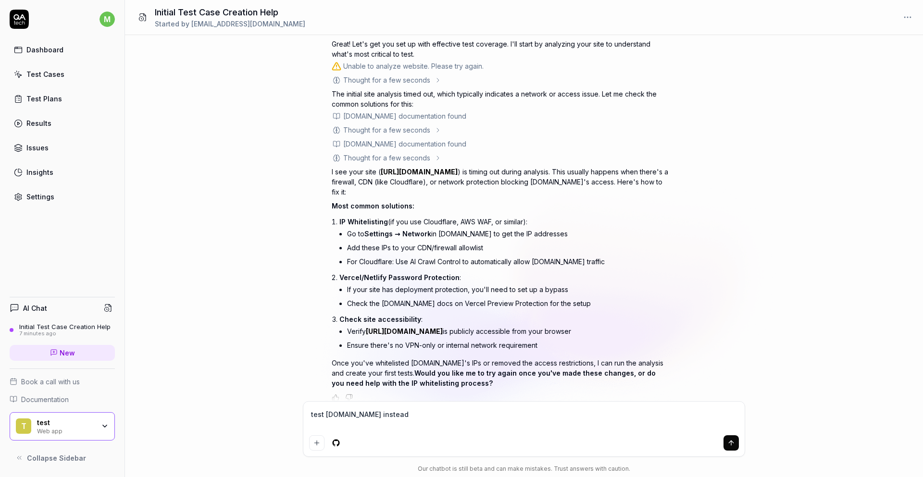
type textarea "test naver.com instead."
type textarea "*"
type textarea "test naver.com instead"
type textarea "*"
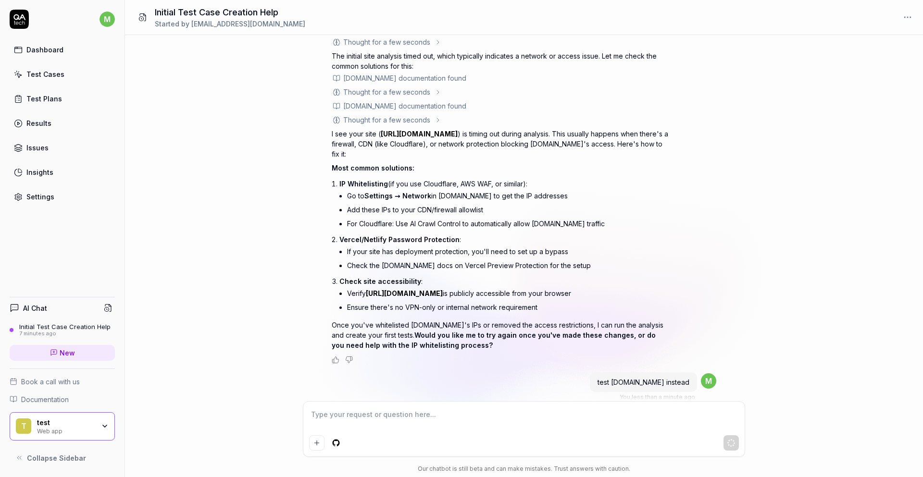
click at [69, 432] on div "Web app" at bounding box center [66, 431] width 58 height 8
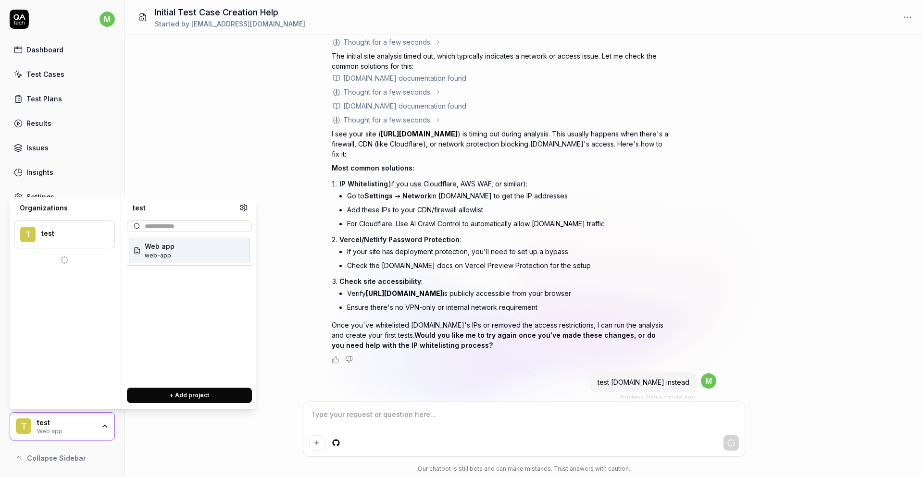
scroll to position [109, 0]
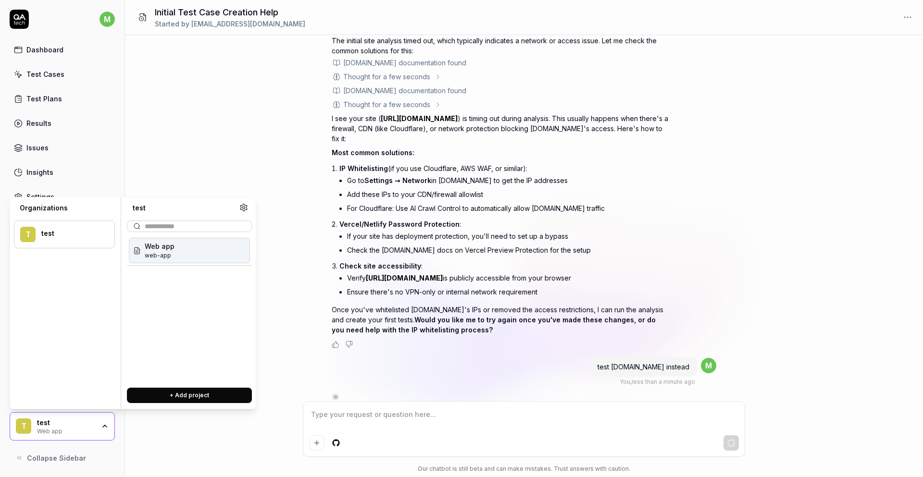
type textarea "*"
click at [243, 206] on icon at bounding box center [243, 207] width 9 height 9
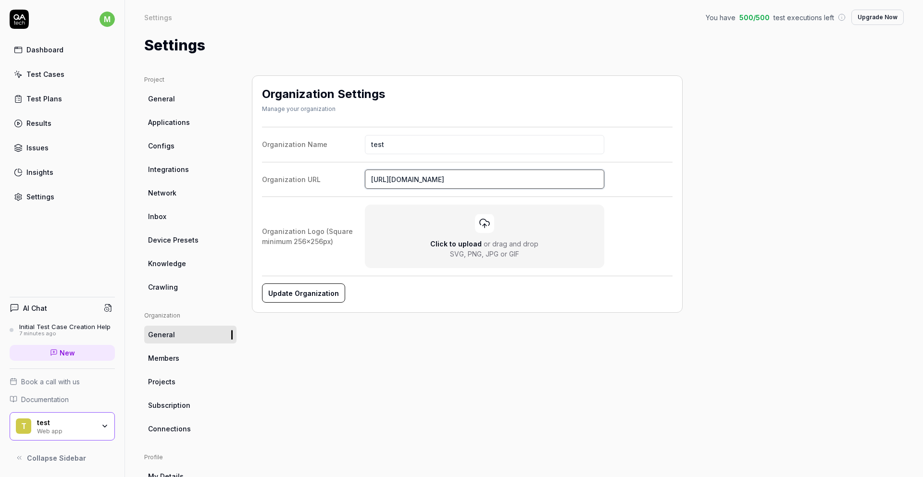
click at [425, 173] on input "https://github.com" at bounding box center [484, 179] width 239 height 19
click at [146, 98] on link "General" at bounding box center [190, 99] width 92 height 18
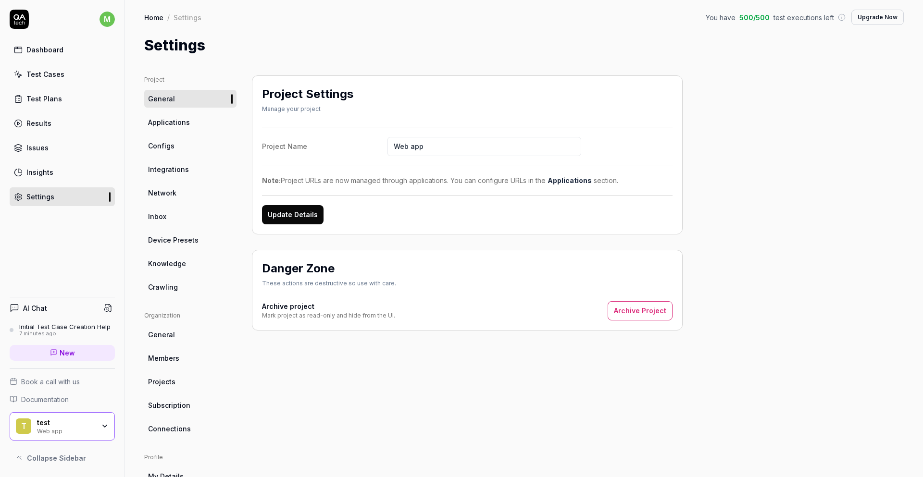
click at [180, 122] on span "Applications" at bounding box center [169, 122] width 42 height 10
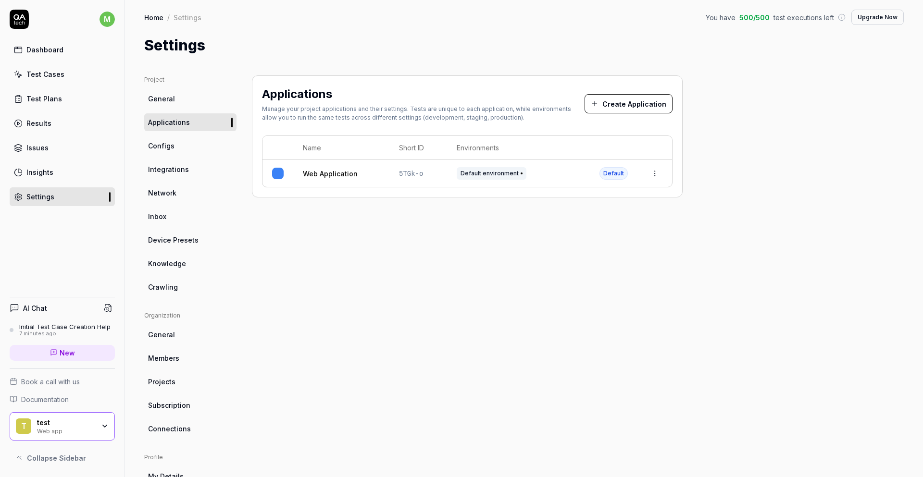
click at [327, 174] on link "Web Application" at bounding box center [330, 174] width 55 height 10
click at [656, 173] on html "m Dashboard Test Cases Test Plans Results Issues Insights Settings AI Chat Init…" at bounding box center [461, 238] width 923 height 477
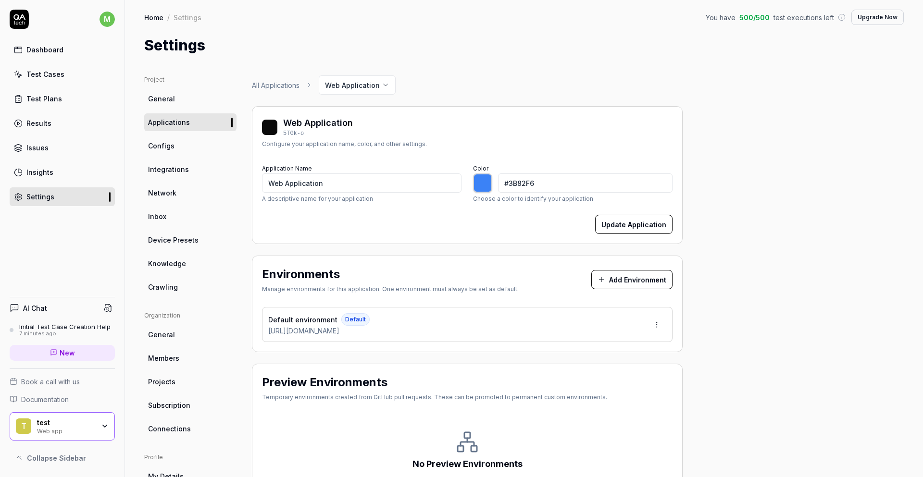
click at [654, 326] on html "m Dashboard Test Cases Test Plans Results Issues Insights Settings AI Chat Init…" at bounding box center [461, 238] width 923 height 477
click at [619, 364] on div "Edit" at bounding box center [621, 369] width 98 height 21
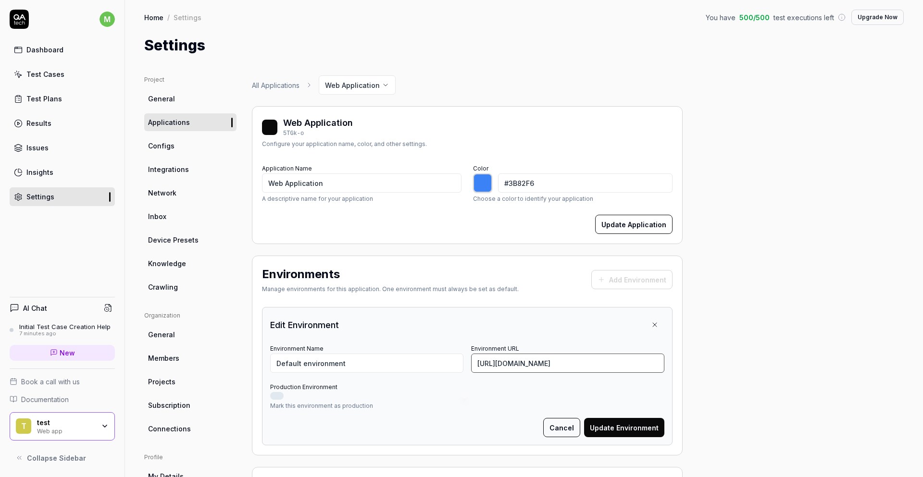
click at [490, 363] on input "https://aiqa.pro" at bounding box center [567, 363] width 193 height 19
drag, startPoint x: 500, startPoint y: 363, endPoint x: 581, endPoint y: 370, distance: 80.5
click at [581, 370] on input "https://aiqa.pro" at bounding box center [567, 363] width 193 height 19
type input "[URL][DOMAIN_NAME]"
click at [277, 399] on button "Production Environment" at bounding box center [276, 396] width 13 height 8
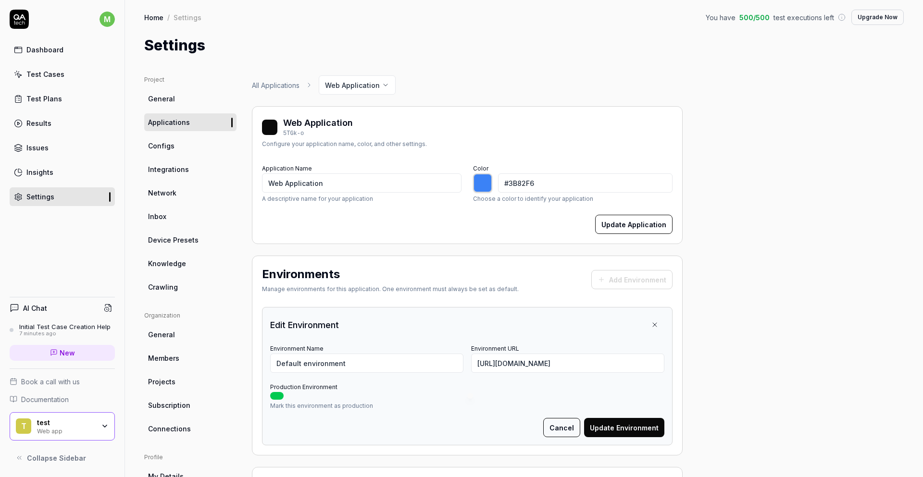
click at [643, 429] on button "Update Environment" at bounding box center [624, 427] width 80 height 19
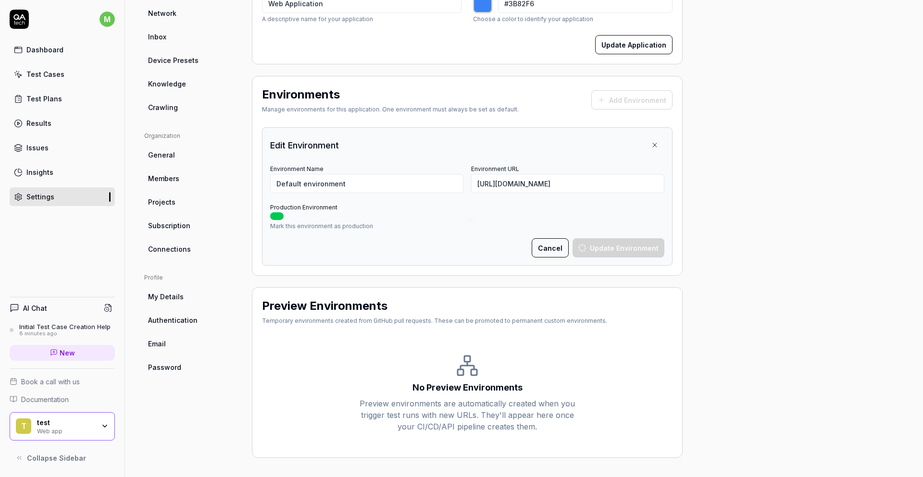
scroll to position [8, 0]
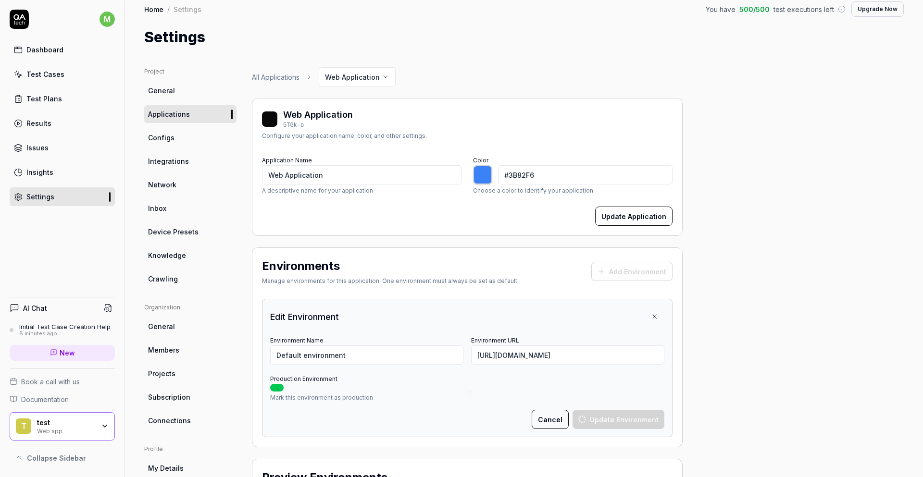
type input "*******"
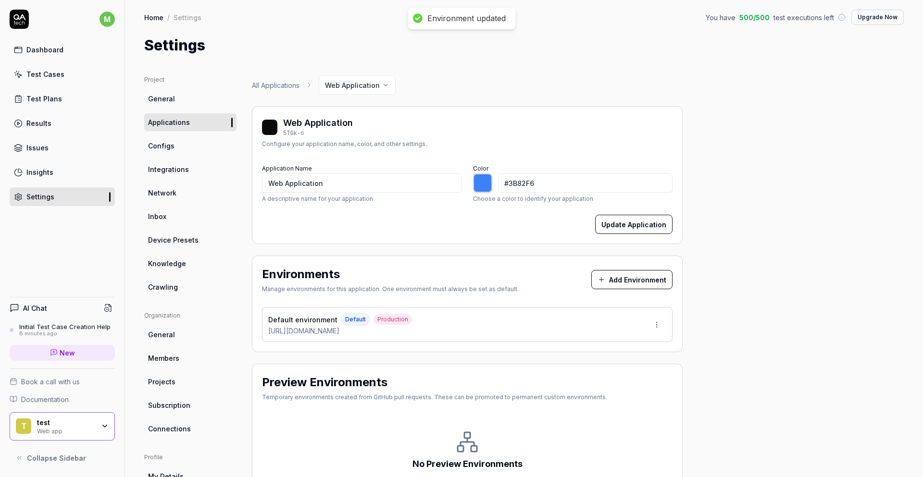
click at [70, 334] on div "8 minutes ago" at bounding box center [64, 334] width 91 height 7
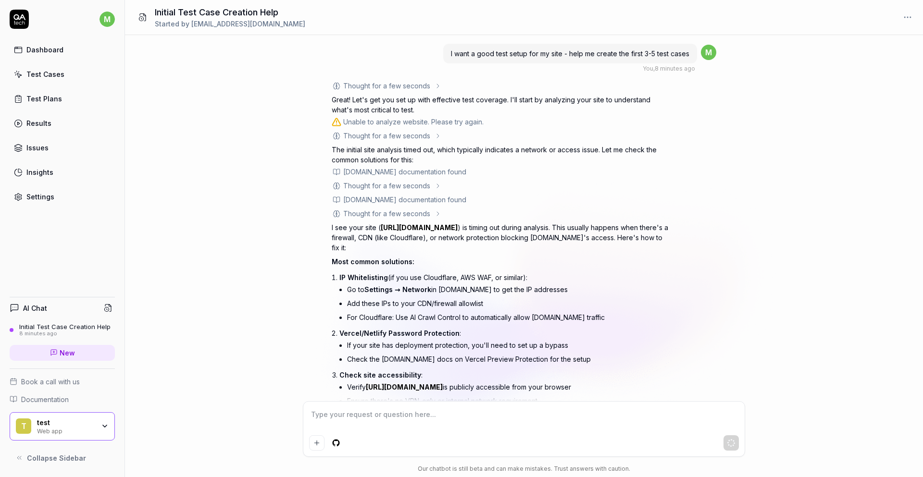
scroll to position [238, 0]
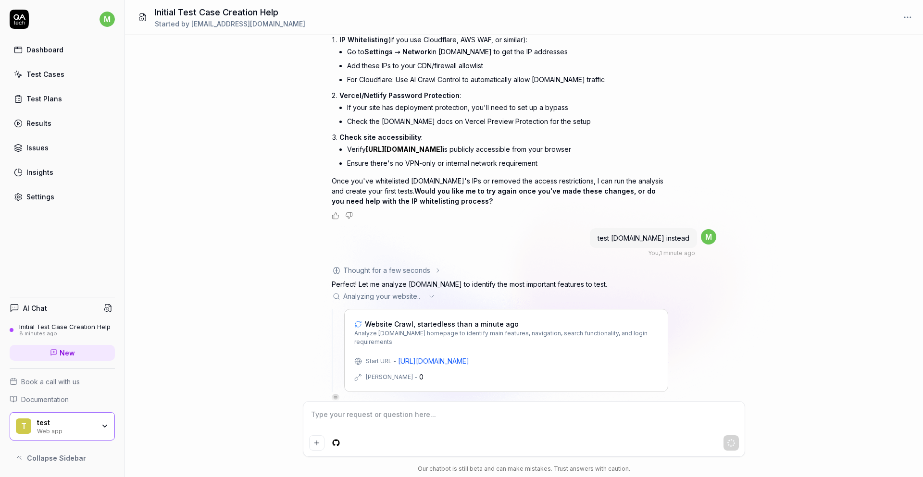
click at [435, 267] on icon at bounding box center [438, 271] width 8 height 8
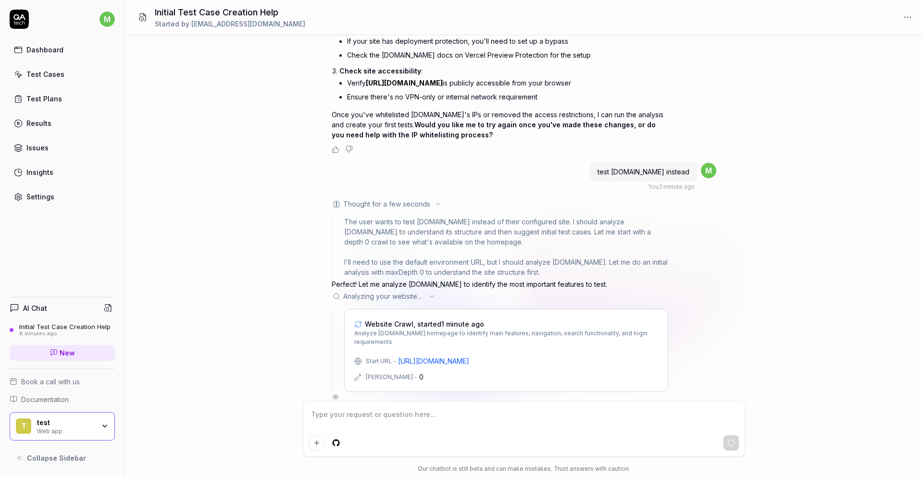
scroll to position [11, 0]
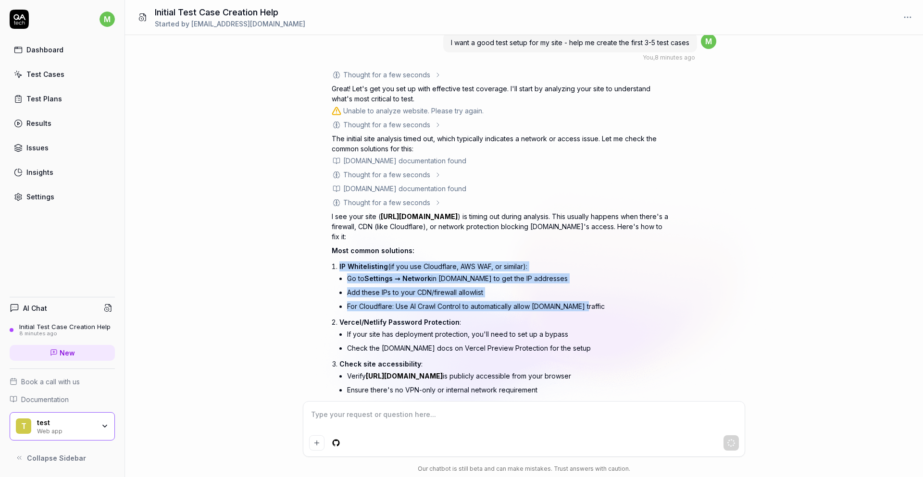
drag, startPoint x: 326, startPoint y: 254, endPoint x: 594, endPoint y: 297, distance: 271.0
click at [594, 297] on div "I want a good test setup for my site - help me create the first 3-5 test cases …" at bounding box center [524, 218] width 798 height 366
copy li "IP Whitelisting (if you use Cloudflare, AWS WAF, or similar): Go to Settings → …"
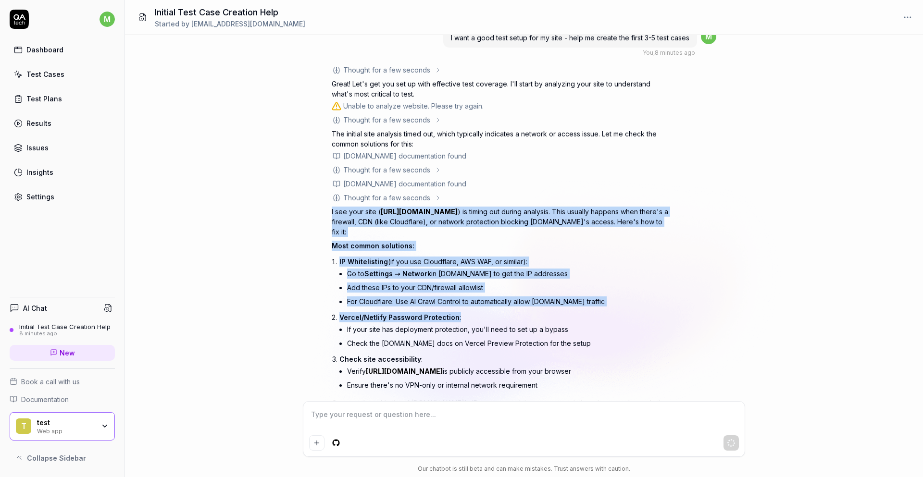
scroll to position [91, 0]
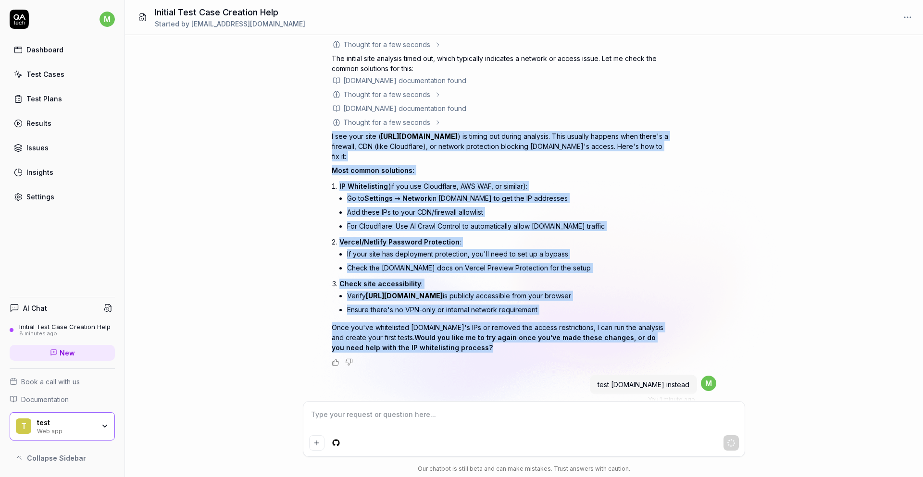
drag, startPoint x: 345, startPoint y: 218, endPoint x: 534, endPoint y: 341, distance: 225.4
click at [534, 341] on div "I want a good test setup for my site - help me create the first 3-5 test cases …" at bounding box center [524, 218] width 798 height 366
copy div "I see your site ( https://aiqa.pro ) is timing out during analysis. This usuall…"
click at [76, 332] on div "9 minutes ago" at bounding box center [64, 334] width 91 height 7
type textarea "*"
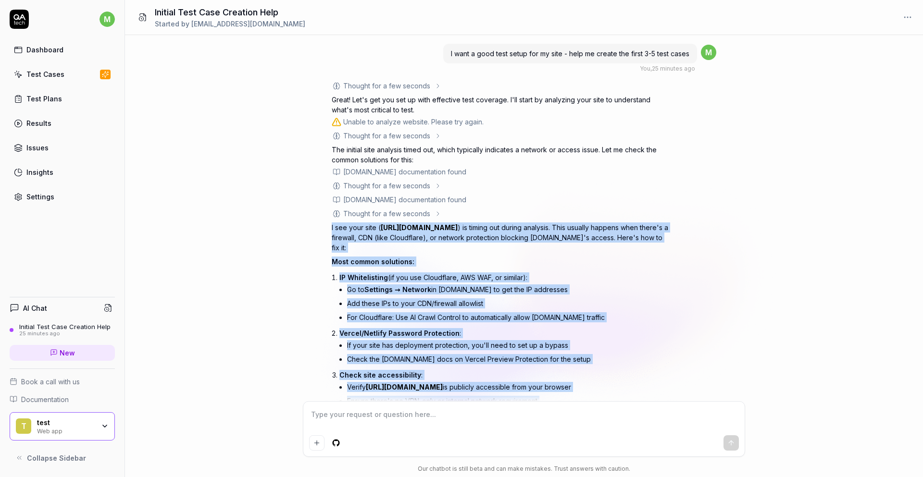
scroll to position [329, 0]
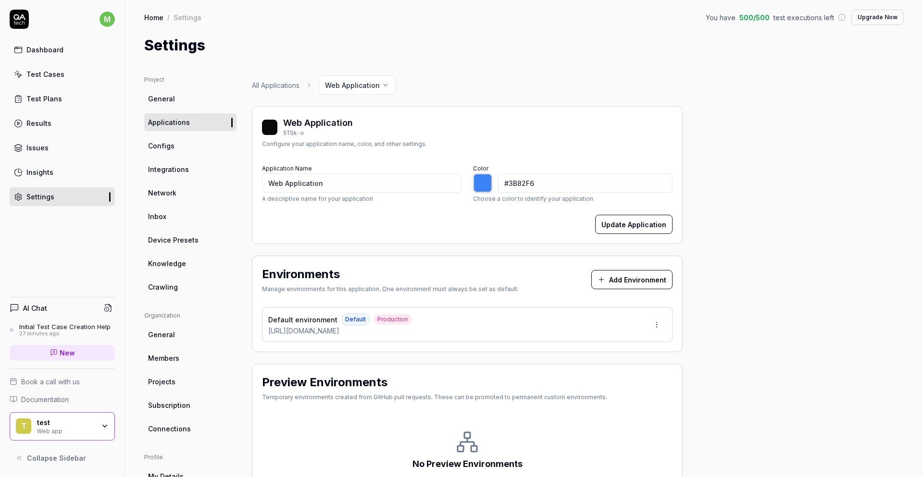
type input "*******"
drag, startPoint x: 332, startPoint y: 176, endPoint x: 141, endPoint y: 167, distance: 191.0
click at [141, 167] on div "Project General Applications Configs Integrations Network Inbox Device Presets …" at bounding box center [524, 315] width 798 height 519
type input "ㅜ"
type input "*******"
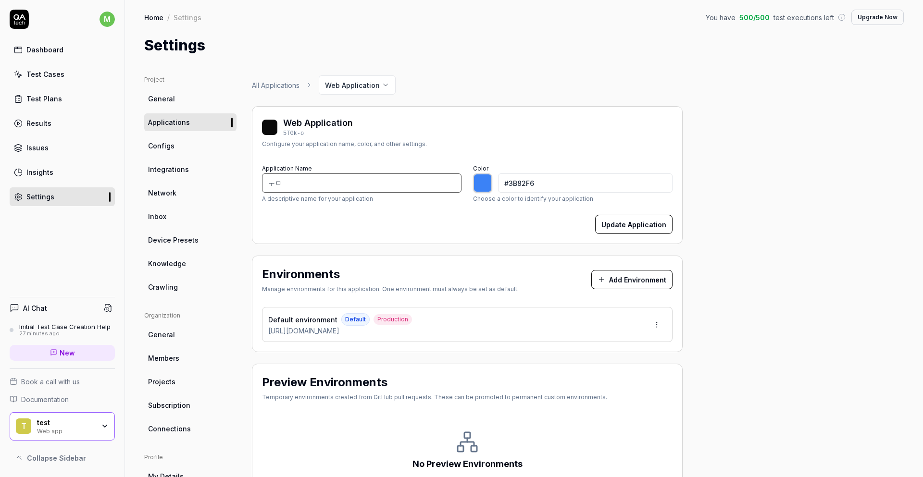
type input "ㅜ"
type input "Naver"
click at [661, 218] on button "Update Application" at bounding box center [633, 224] width 77 height 19
click at [60, 63] on div "Dashboard Test Cases Test Plans Results Issues Insights Settings" at bounding box center [62, 123] width 105 height 166
type input "*******"
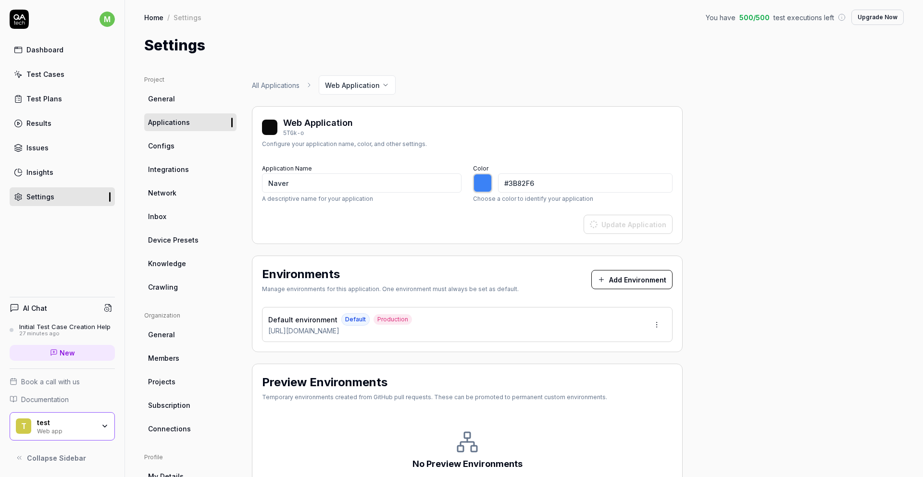
click at [43, 80] on link "Test Cases" at bounding box center [62, 74] width 105 height 19
